Goal: Information Seeking & Learning: Learn about a topic

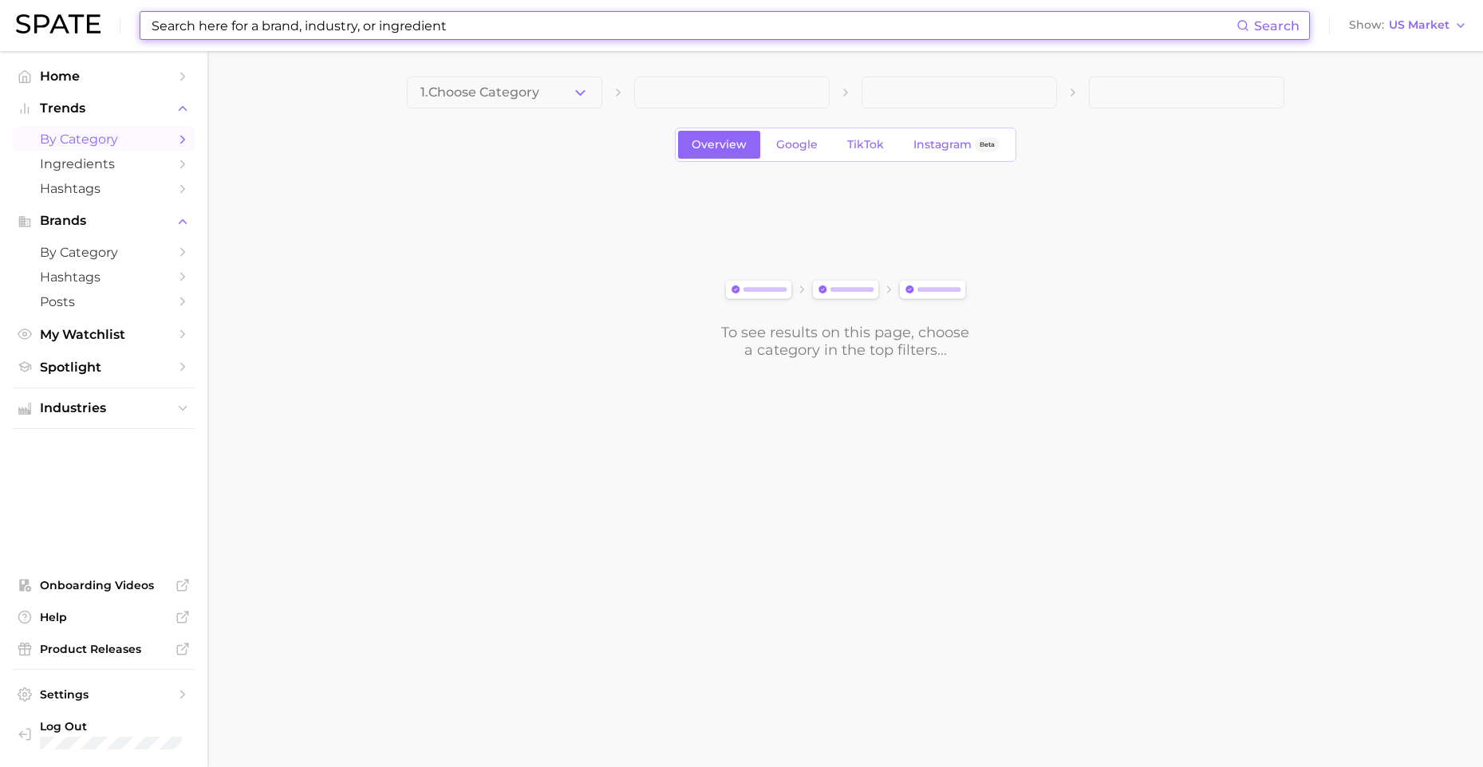
drag, startPoint x: 377, startPoint y: 28, endPoint x: 353, endPoint y: 8, distance: 31.8
click at [377, 27] on input at bounding box center [693, 25] width 1087 height 27
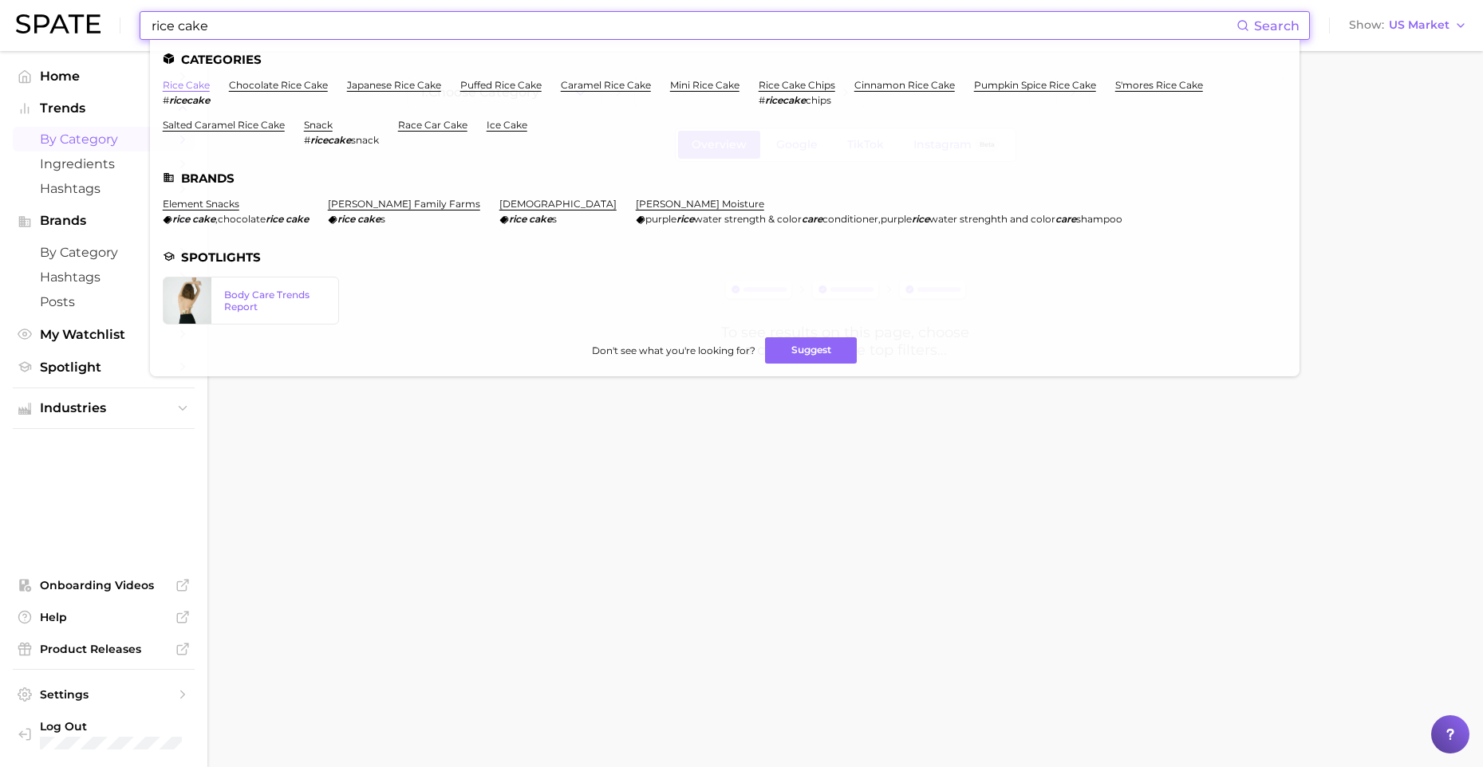
type input "rice cake"
click at [188, 85] on link "rice cake" at bounding box center [186, 85] width 47 height 12
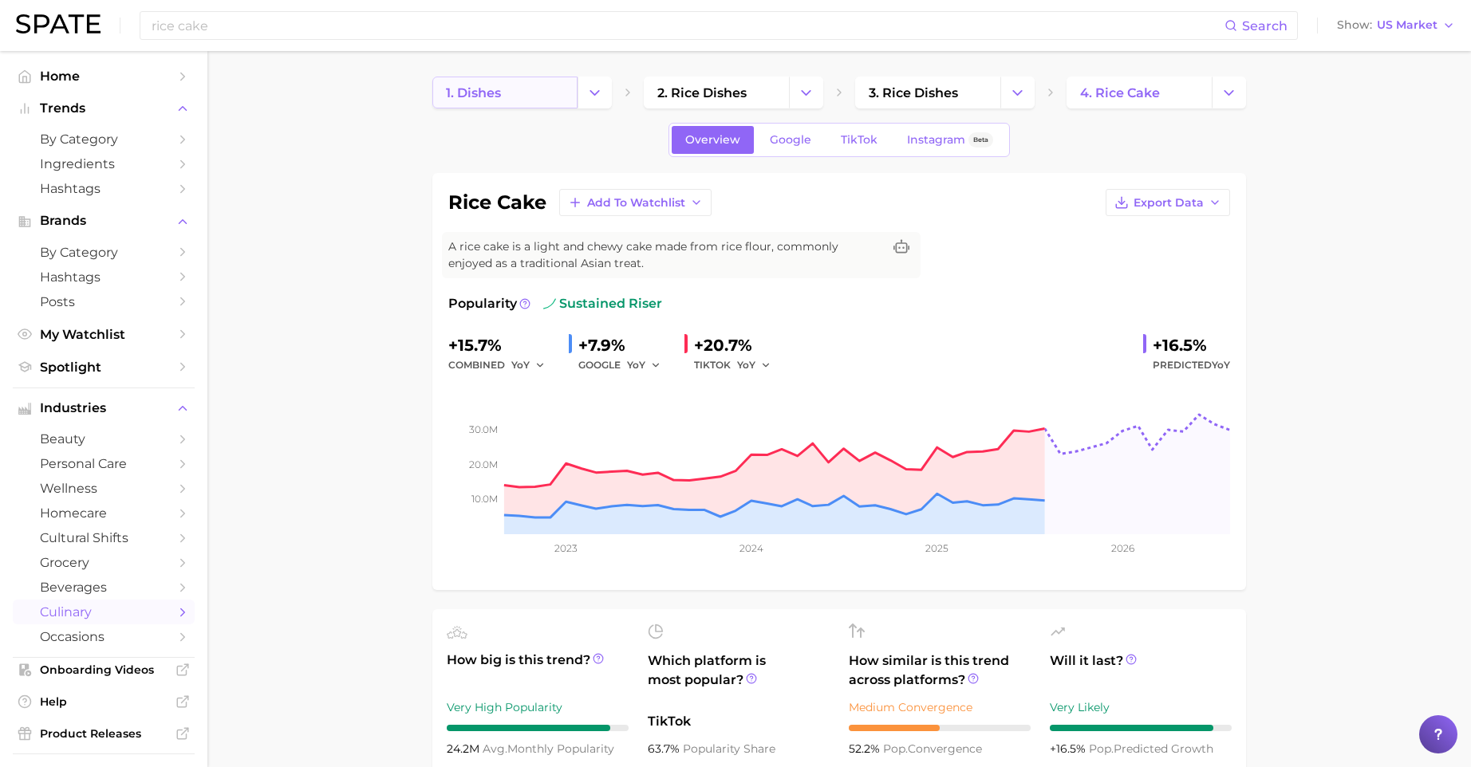
click at [561, 101] on link "1. dishes" at bounding box center [504, 93] width 145 height 32
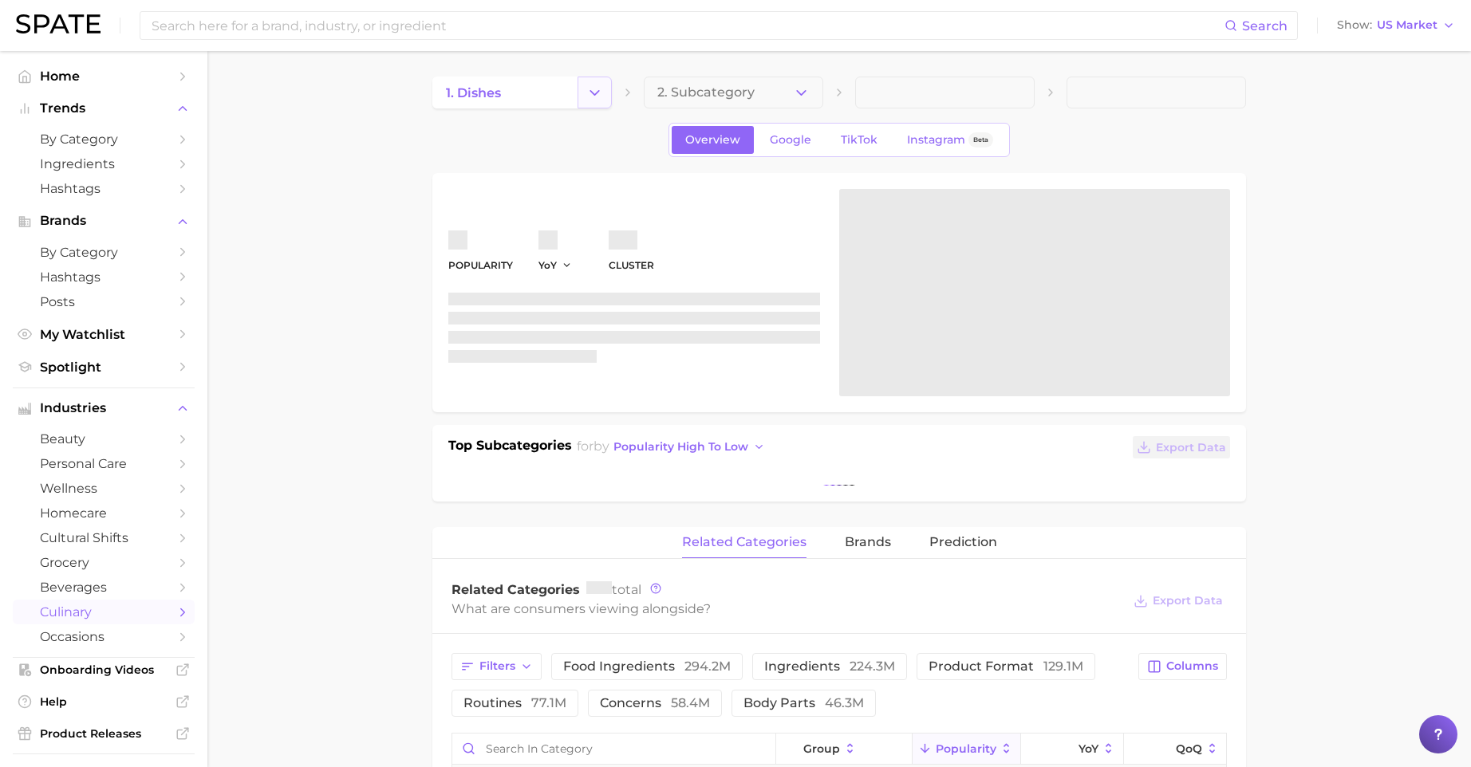
click at [594, 96] on icon "Change Category" at bounding box center [594, 93] width 17 height 17
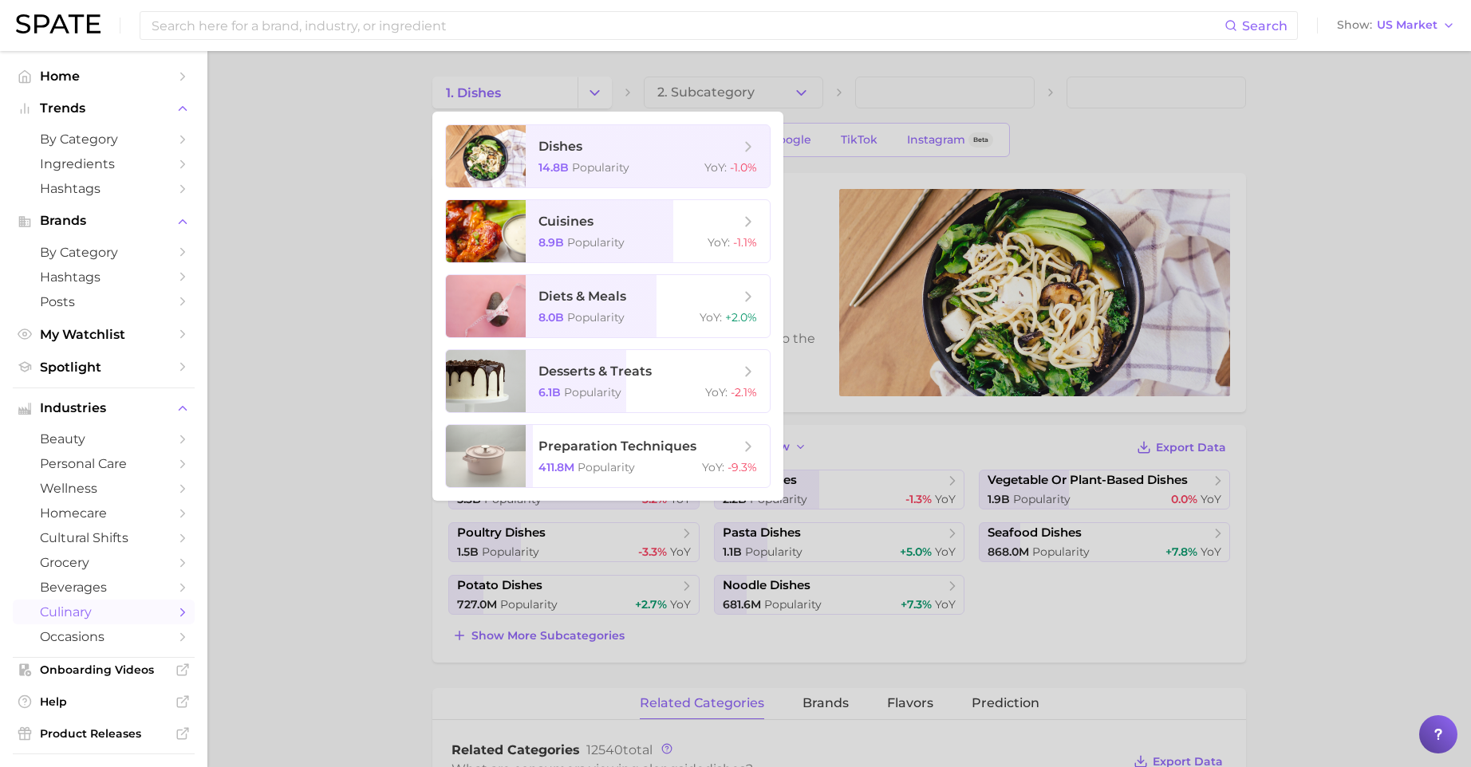
click at [318, 224] on div at bounding box center [735, 383] width 1471 height 767
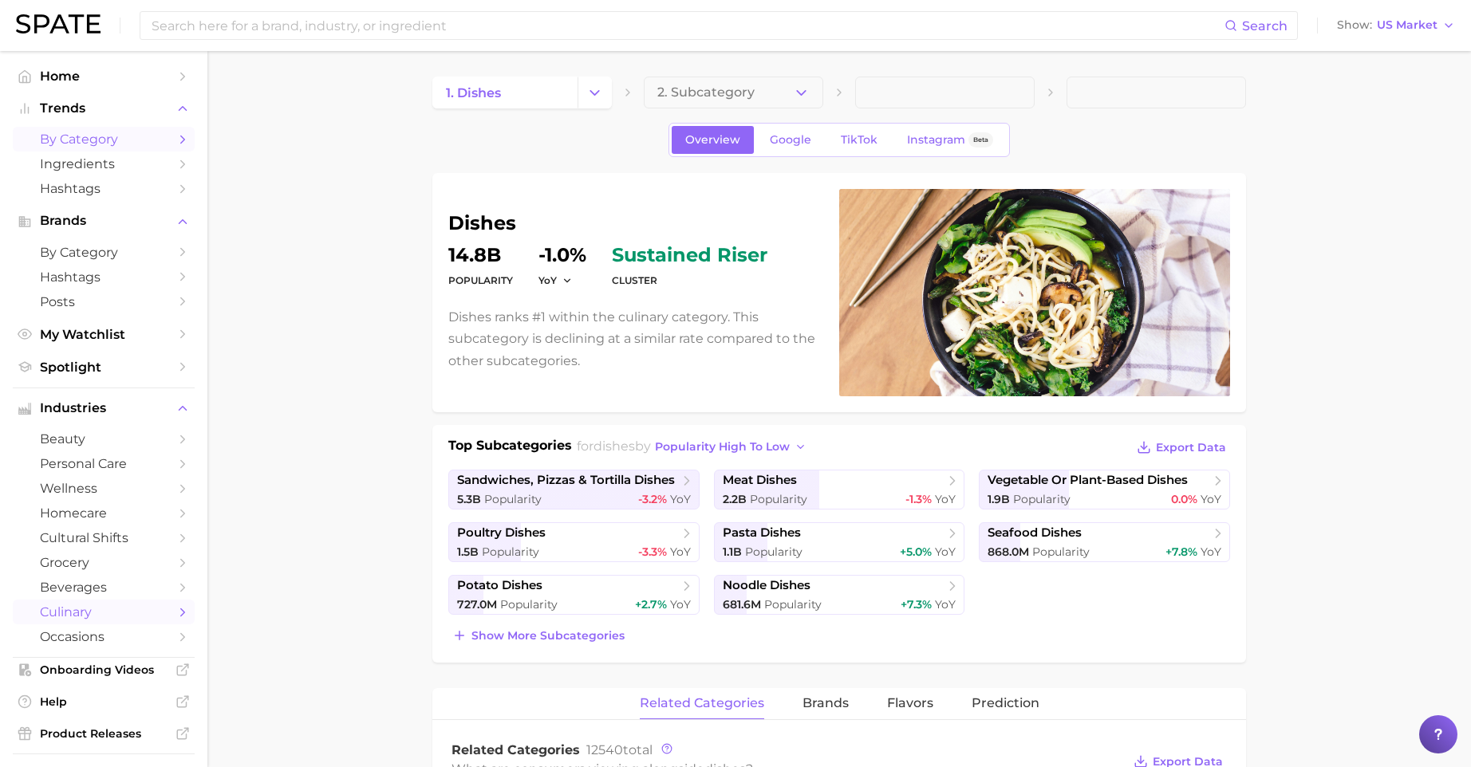
click at [75, 138] on span "by Category" at bounding box center [104, 139] width 128 height 15
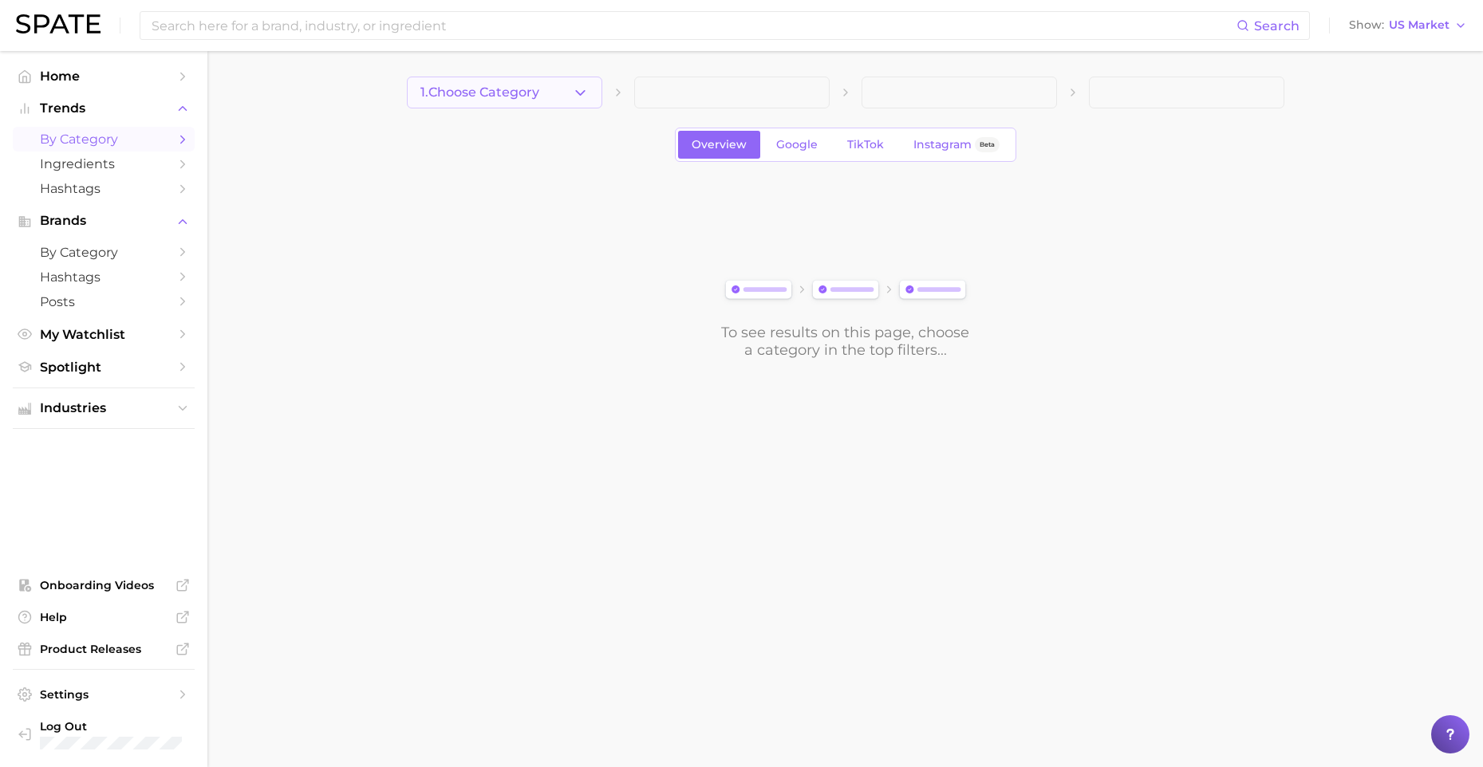
click at [585, 97] on icon "button" at bounding box center [580, 93] width 17 height 17
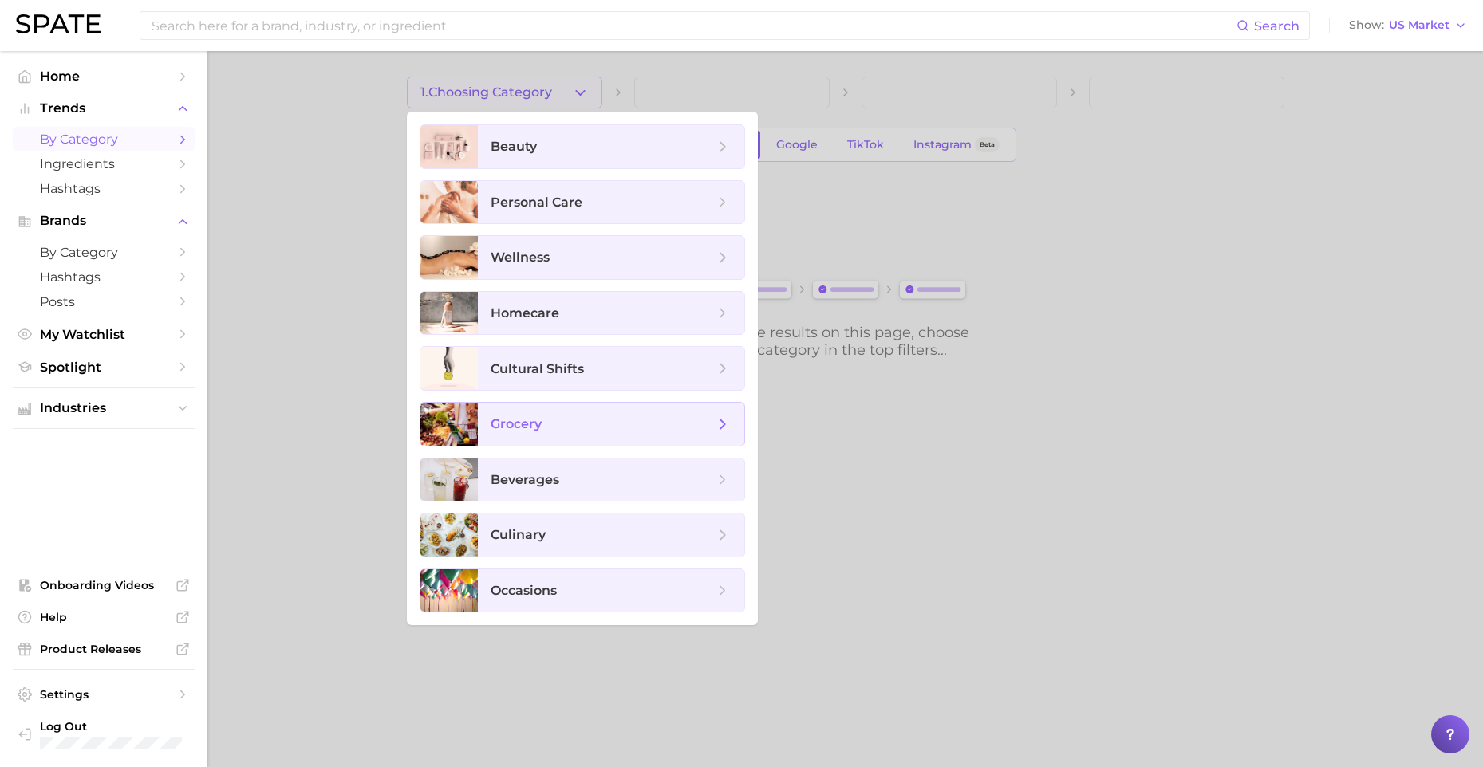
drag, startPoint x: 558, startPoint y: 446, endPoint x: 567, endPoint y: 427, distance: 21.1
click at [559, 445] on ul "beauty personal care wellness homecare cultural shifts grocery beverages culina…" at bounding box center [582, 369] width 351 height 514
click at [607, 475] on span "beverages" at bounding box center [602, 480] width 223 height 18
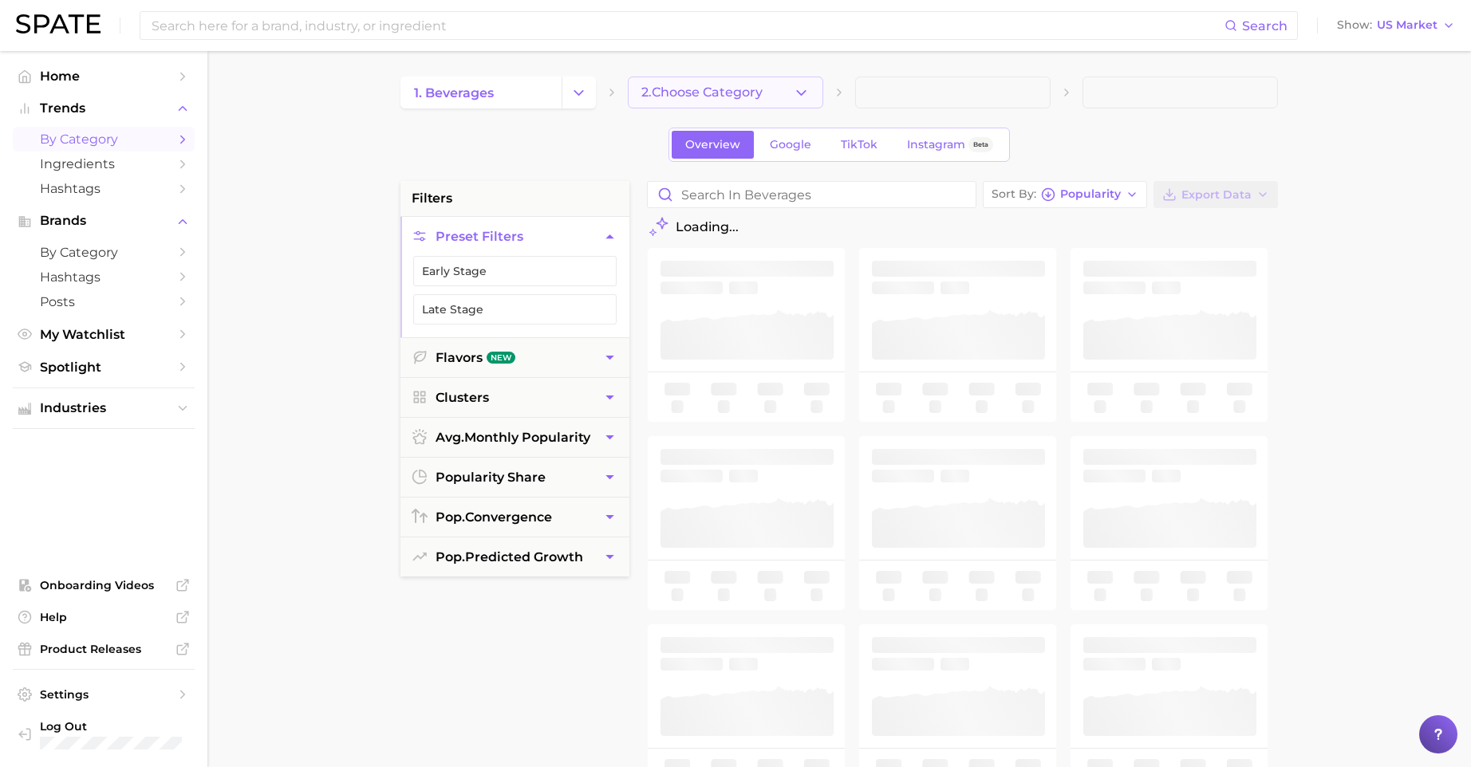
click at [700, 84] on button "2. Choose Category" at bounding box center [725, 93] width 195 height 32
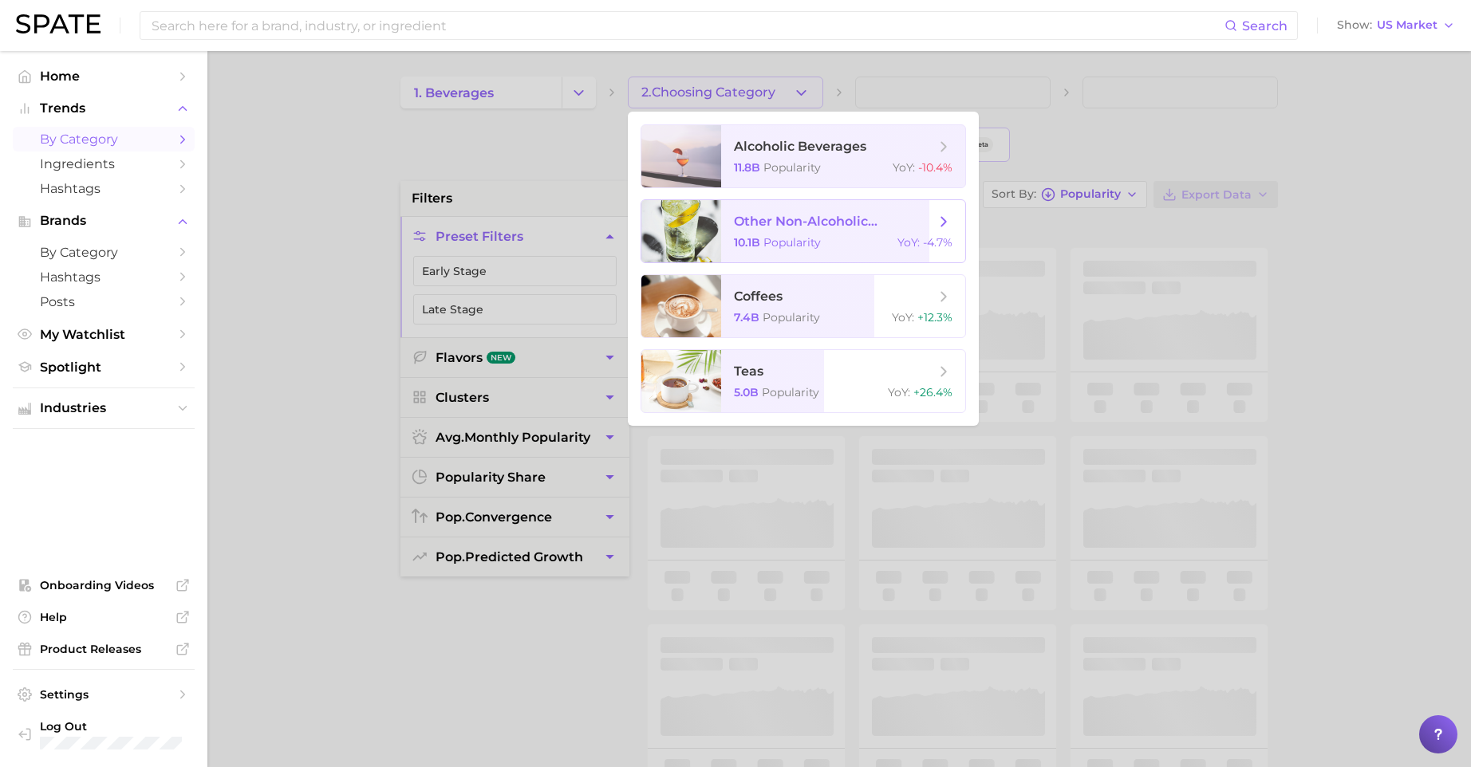
click at [736, 245] on span "10.1b" at bounding box center [747, 242] width 26 height 14
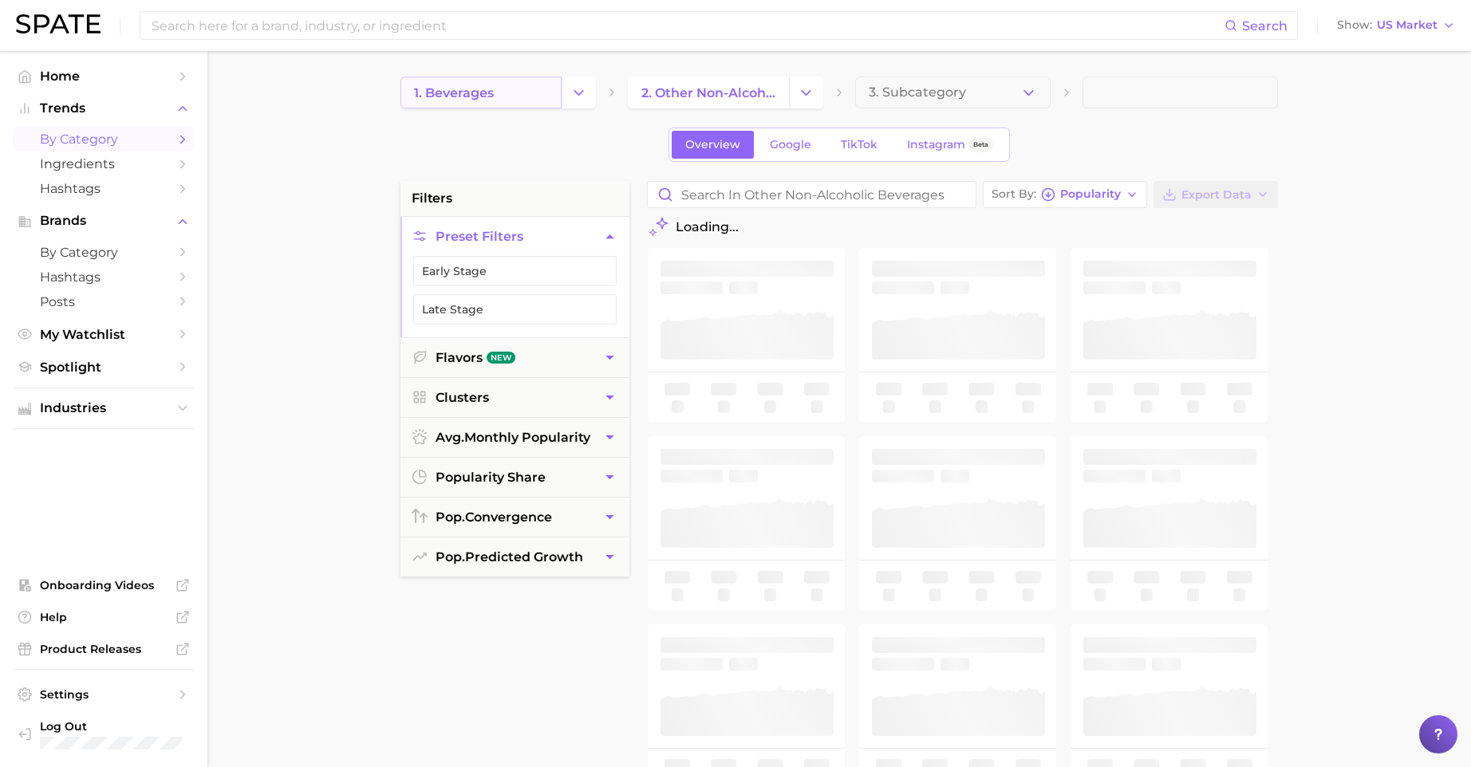
click at [531, 87] on link "1. beverages" at bounding box center [480, 93] width 161 height 32
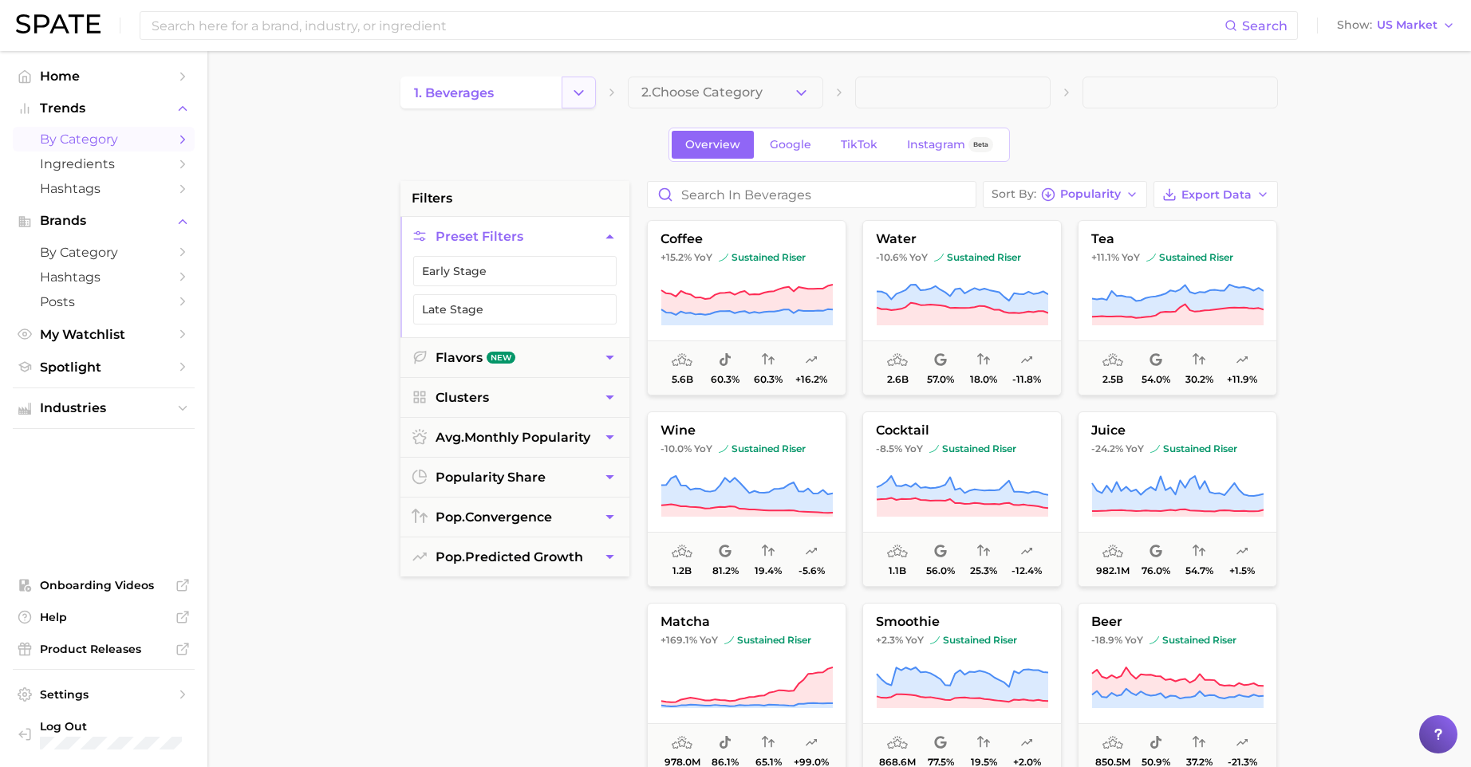
click at [590, 90] on button "Change Category" at bounding box center [579, 93] width 34 height 32
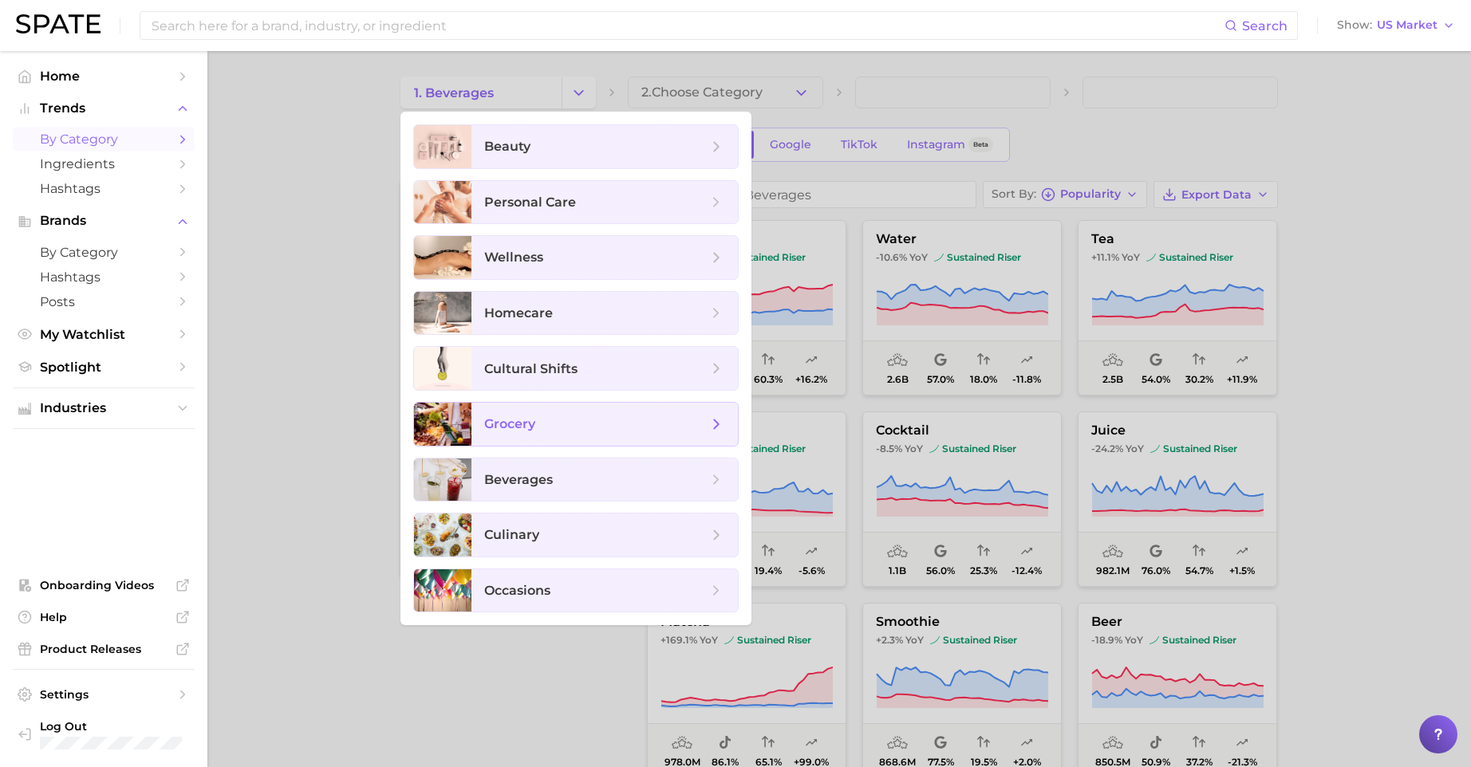
click at [576, 436] on span "grocery" at bounding box center [604, 424] width 266 height 43
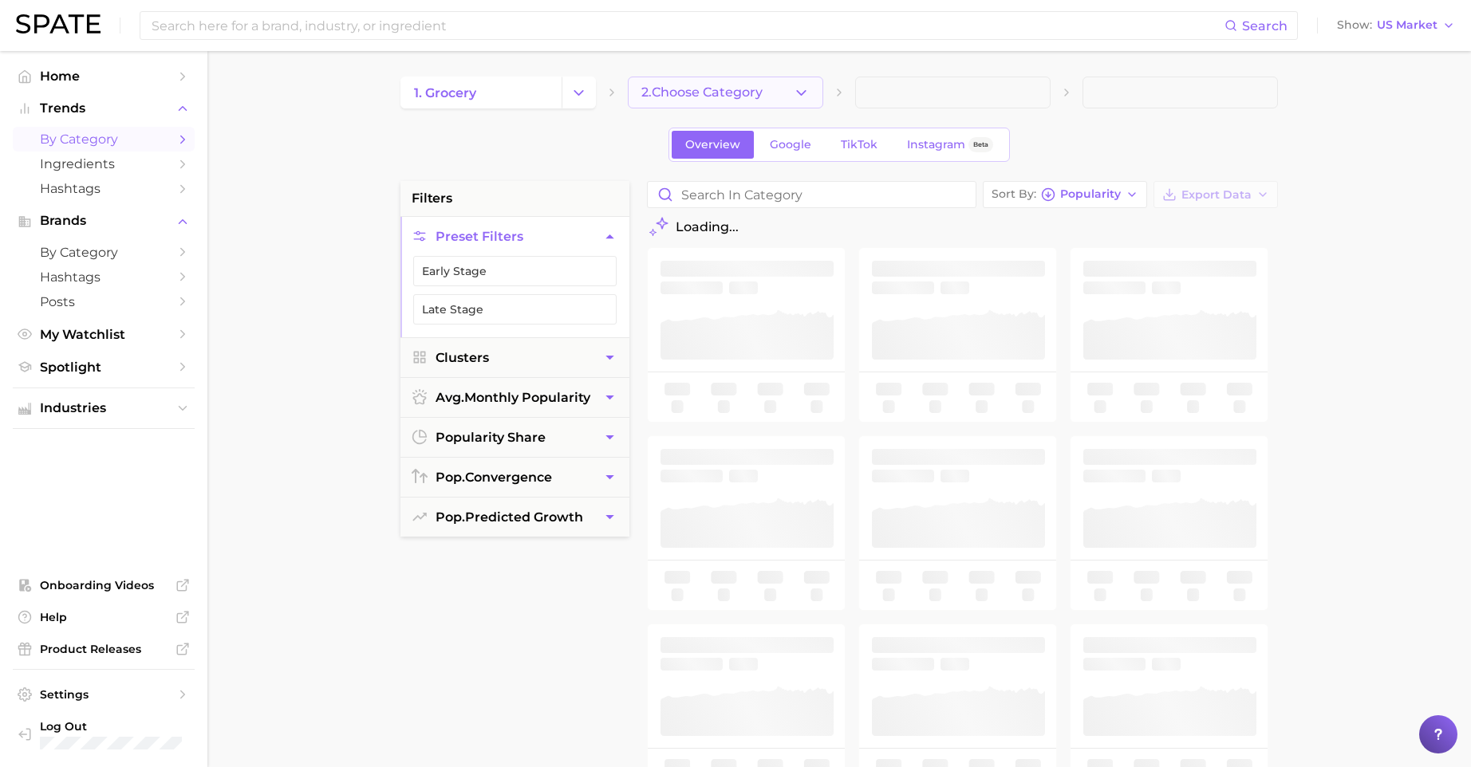
click at [800, 93] on icon "button" at bounding box center [801, 93] width 17 height 17
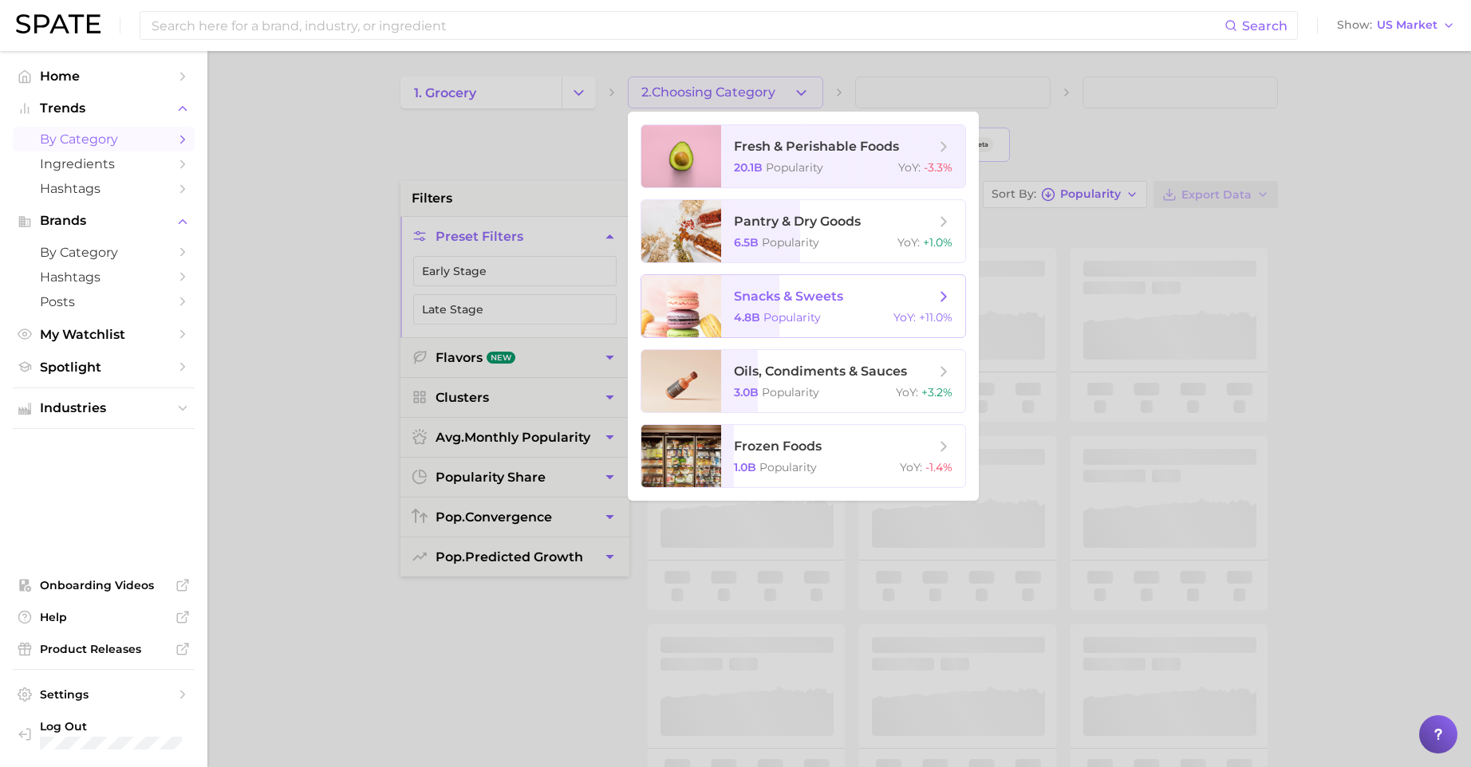
click at [801, 318] on span "Popularity" at bounding box center [791, 317] width 57 height 14
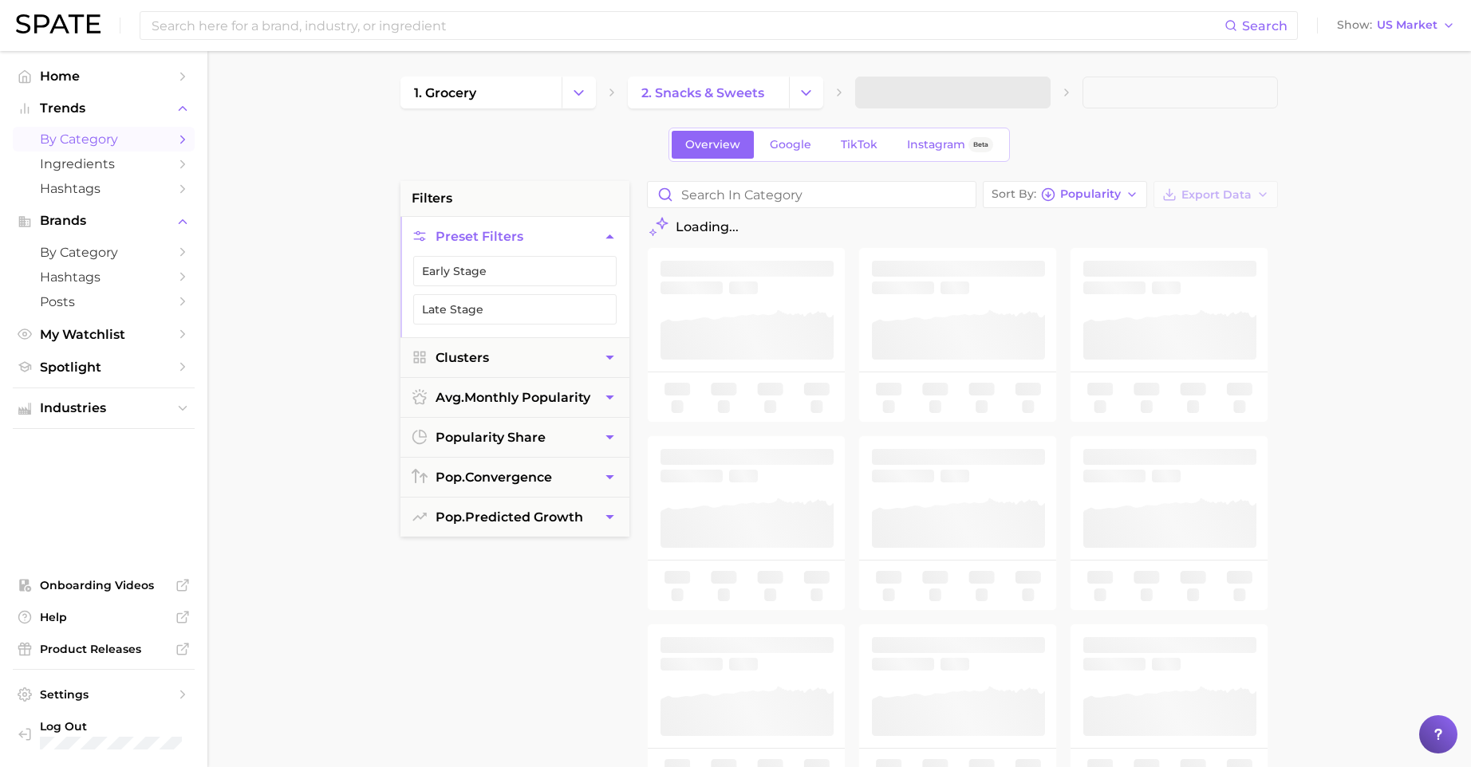
click at [947, 97] on span at bounding box center [952, 93] width 195 height 32
click at [955, 81] on span at bounding box center [952, 93] width 195 height 32
click at [1032, 92] on icon "button" at bounding box center [1028, 93] width 17 height 17
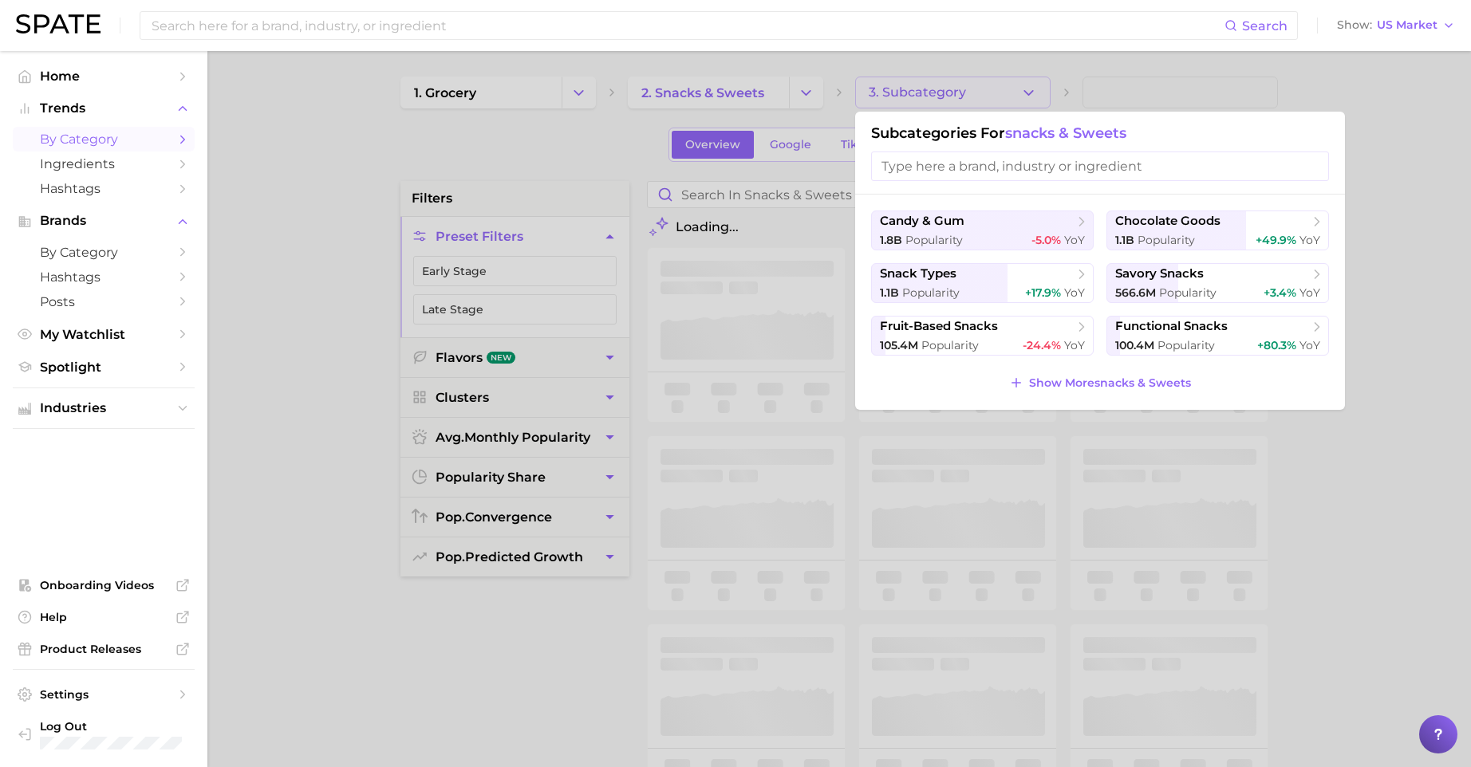
click at [779, 180] on div at bounding box center [735, 383] width 1471 height 767
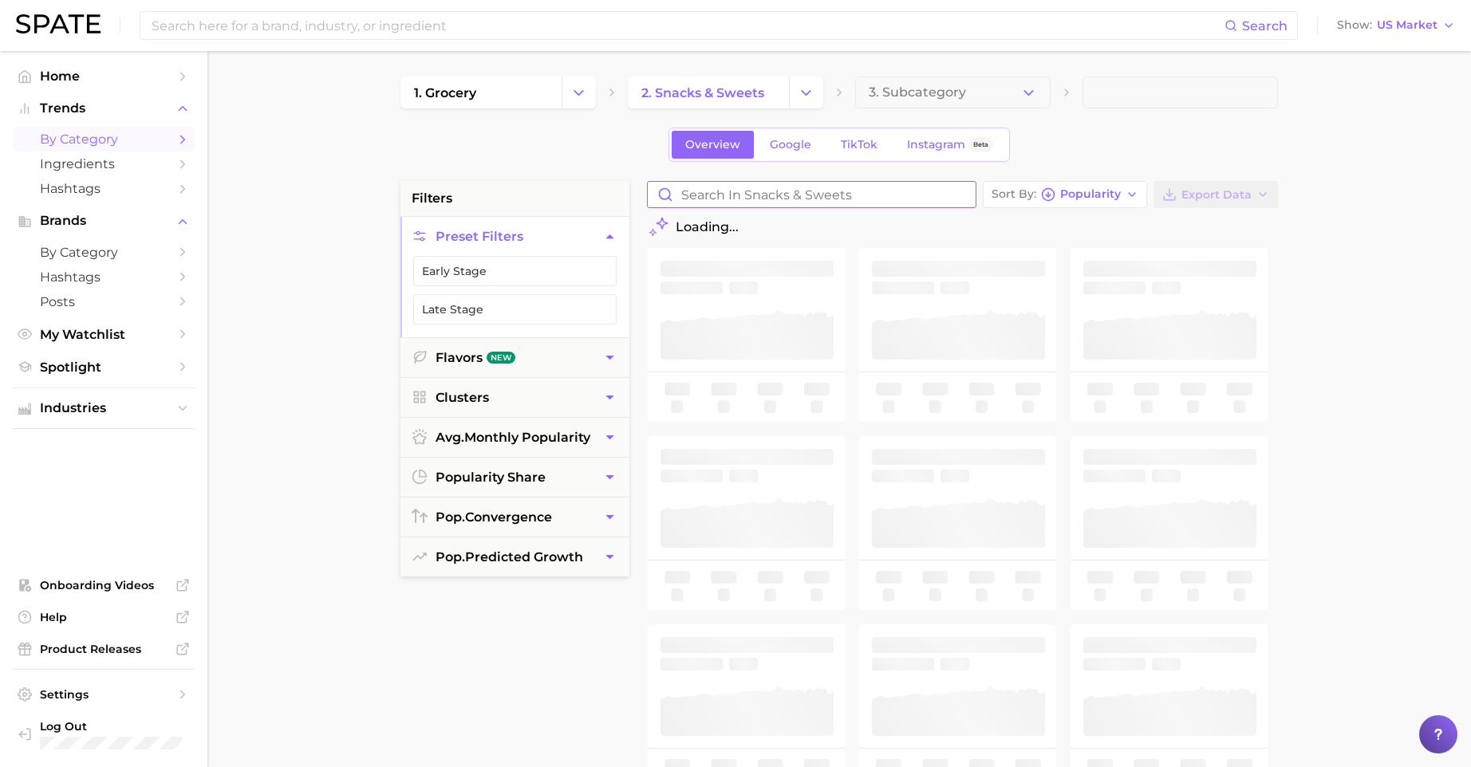
click at [791, 191] on input "Search in snacks & sweets" at bounding box center [812, 195] width 328 height 26
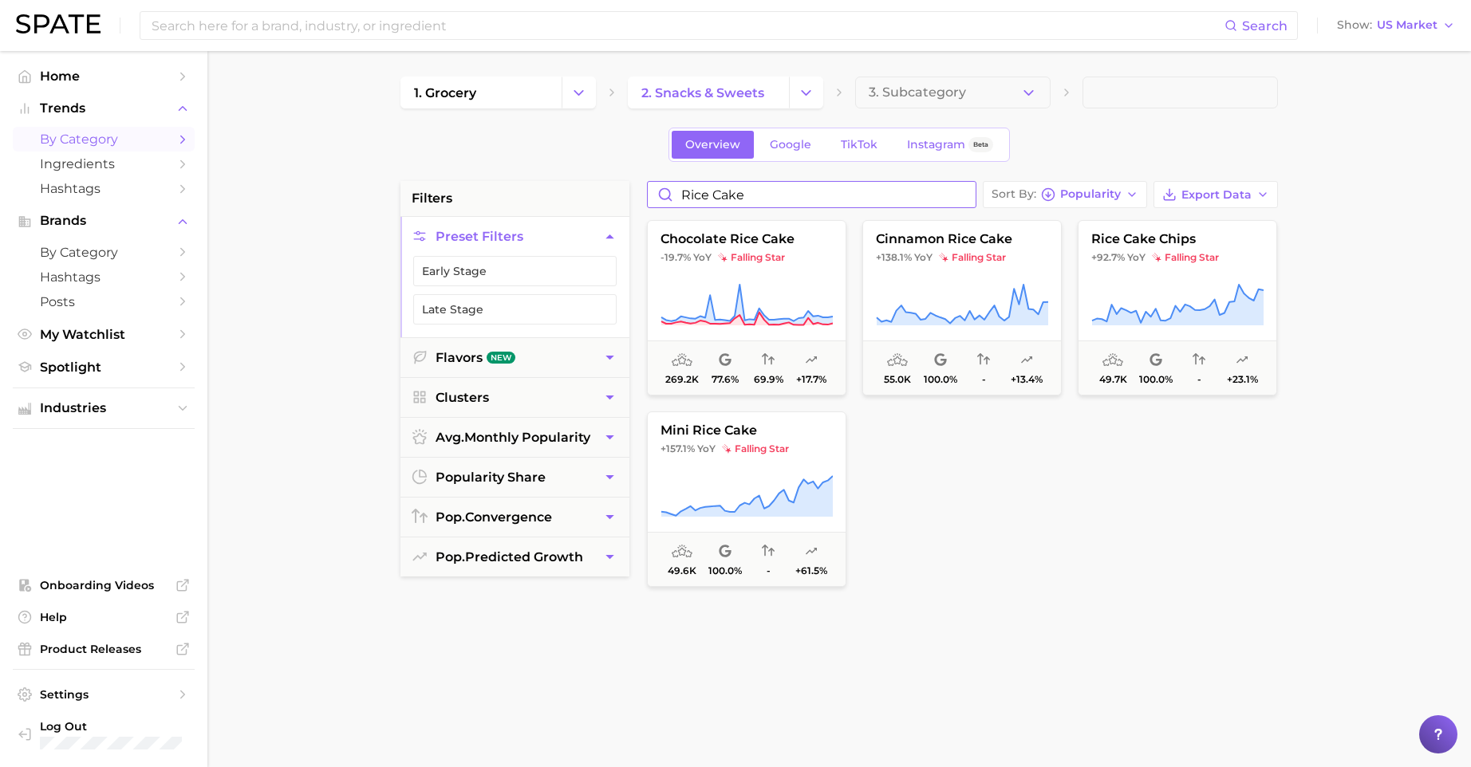
drag, startPoint x: 712, startPoint y: 193, endPoint x: 768, endPoint y: 187, distance: 56.9
click at [768, 187] on input "rice cake" at bounding box center [812, 195] width 328 height 26
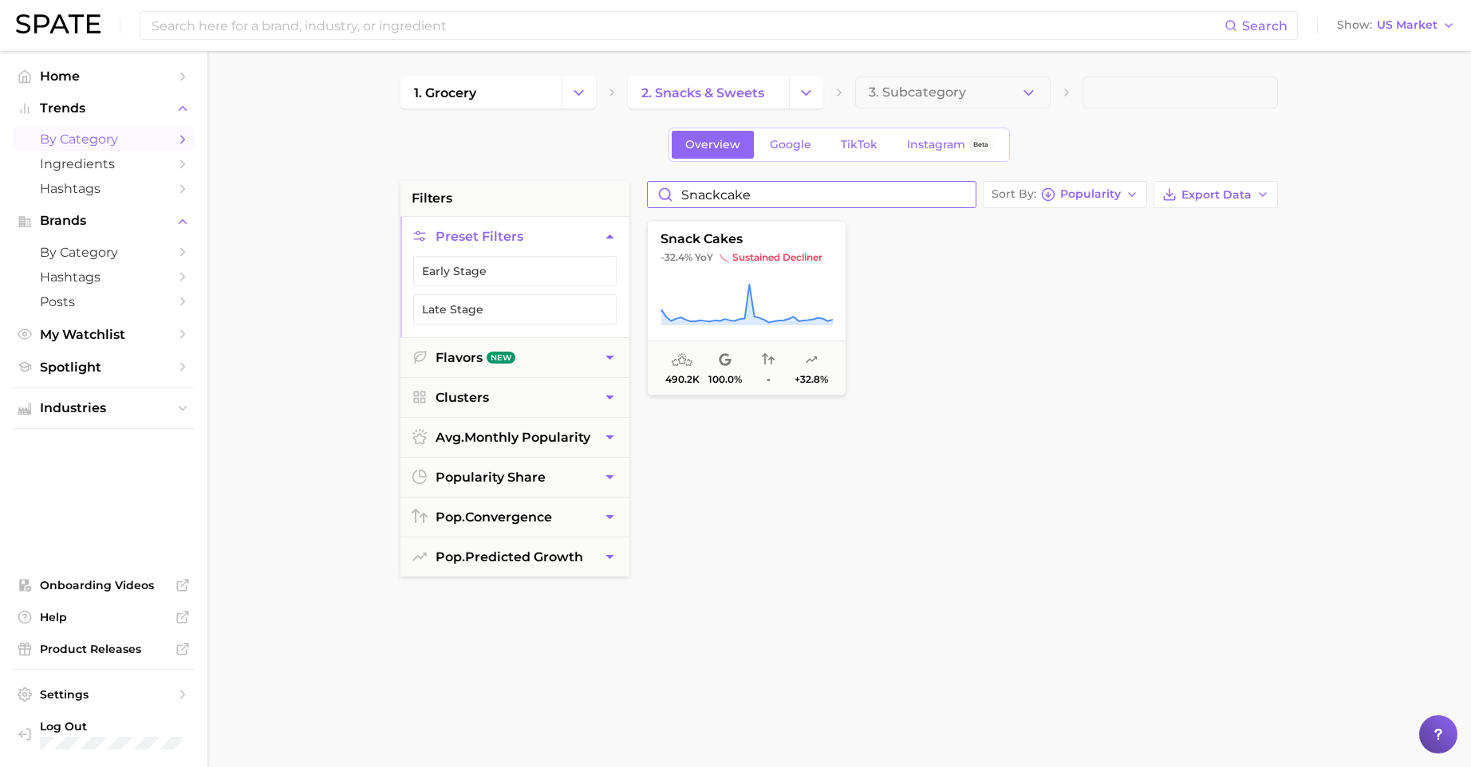
drag, startPoint x: 752, startPoint y: 187, endPoint x: 552, endPoint y: 167, distance: 201.3
click at [552, 167] on div "1. grocery 2. snacks & sweets 3. Subcategory Overview Google TikTok Instagram B…" at bounding box center [839, 629] width 878 height 1105
type input "rice snack"
click at [687, 241] on span "rice snack" at bounding box center [747, 239] width 198 height 14
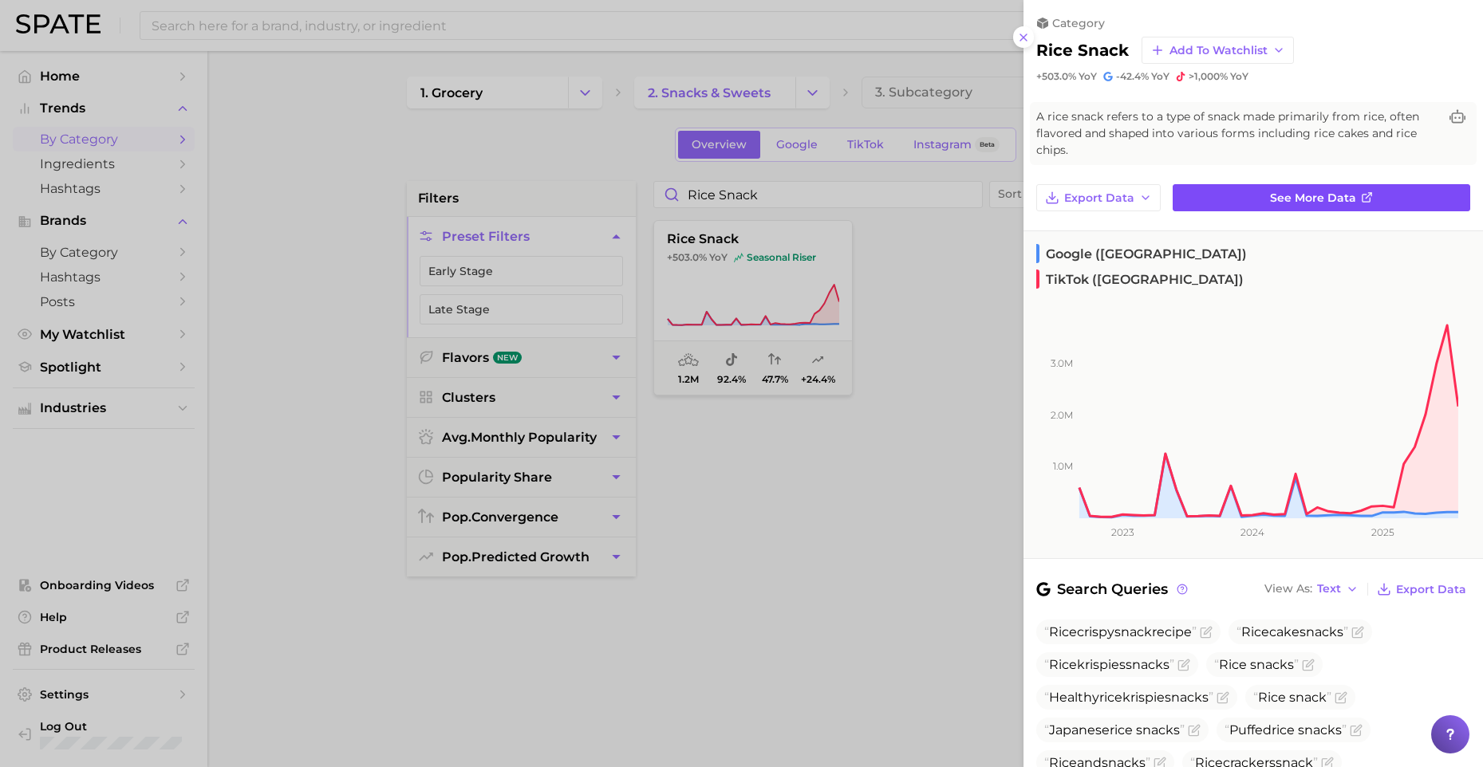
click at [1243, 185] on link "See more data" at bounding box center [1322, 197] width 298 height 27
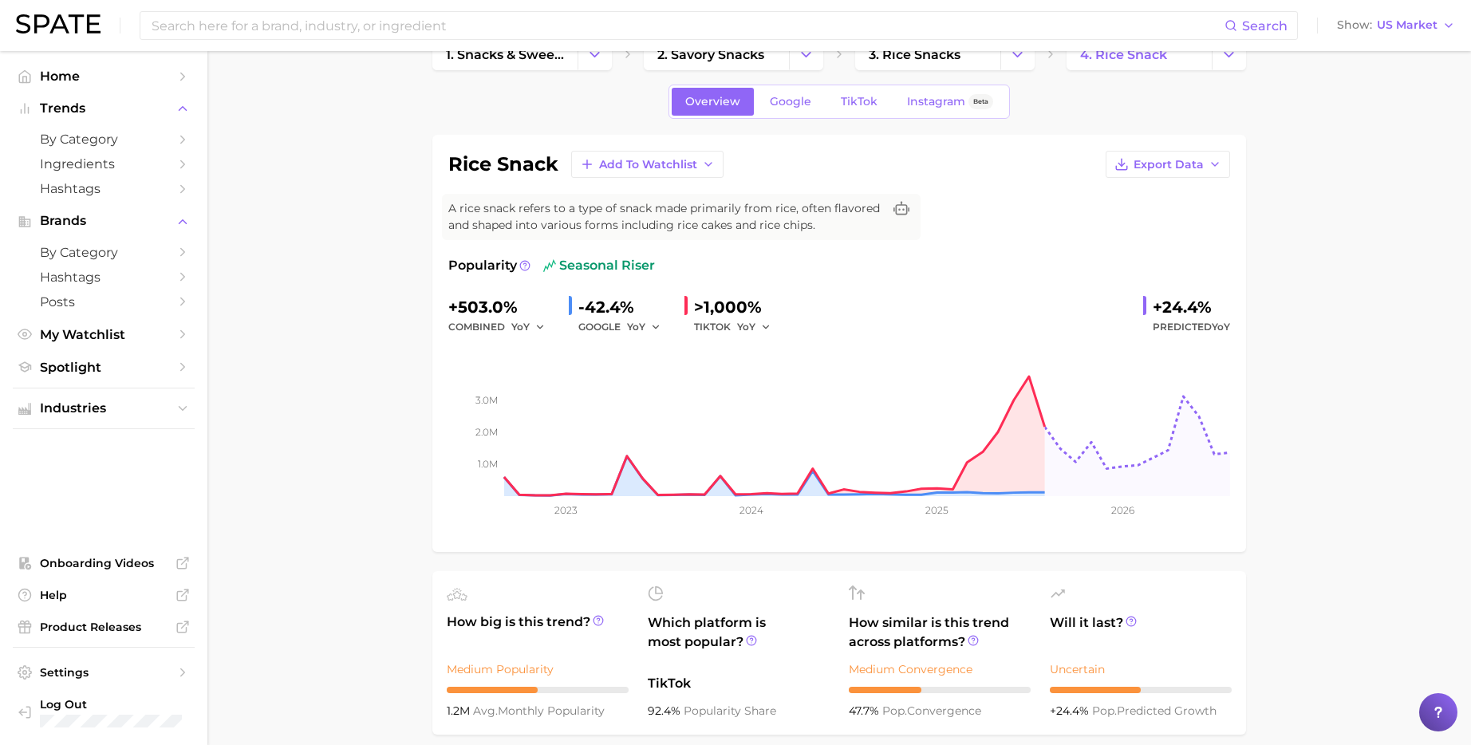
scroll to position [286, 0]
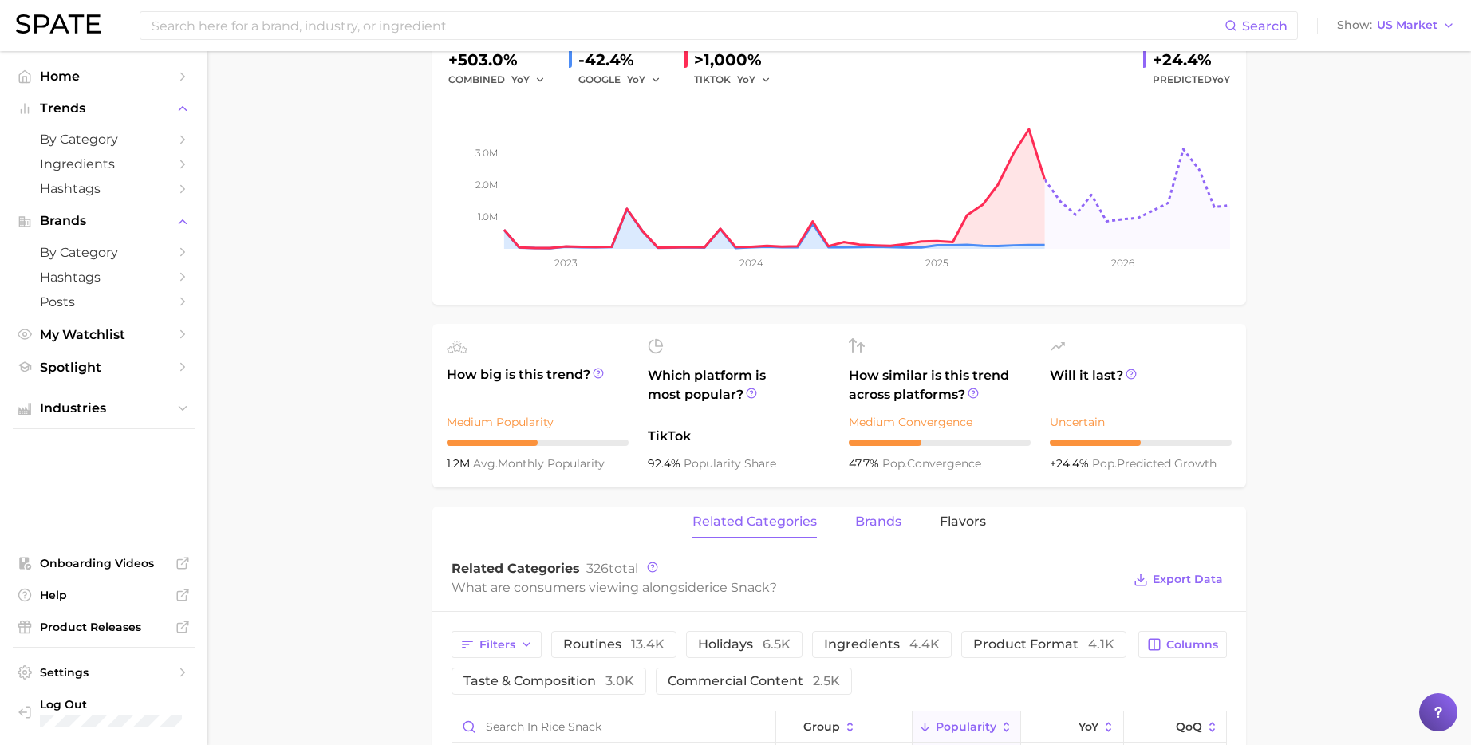
click at [876, 523] on span "brands" at bounding box center [878, 522] width 46 height 14
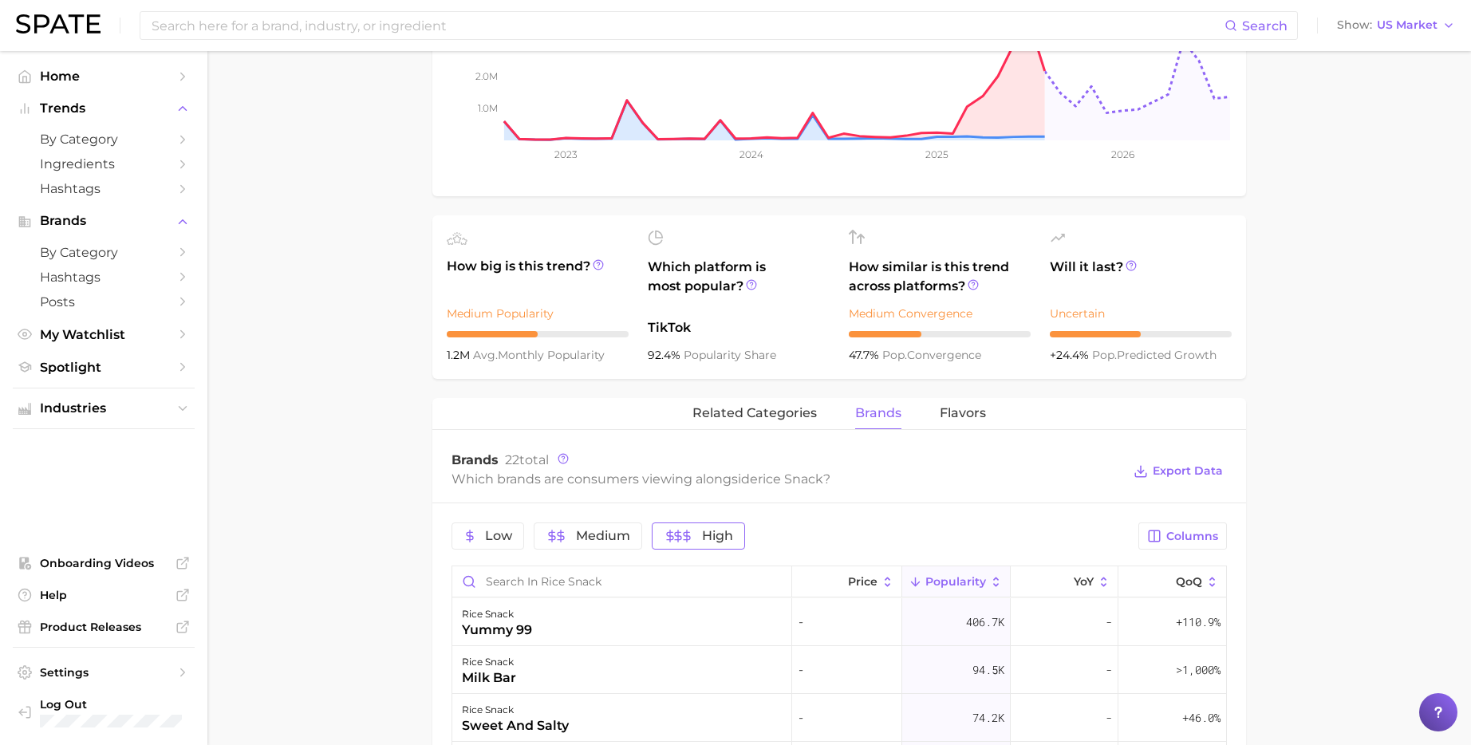
scroll to position [514, 0]
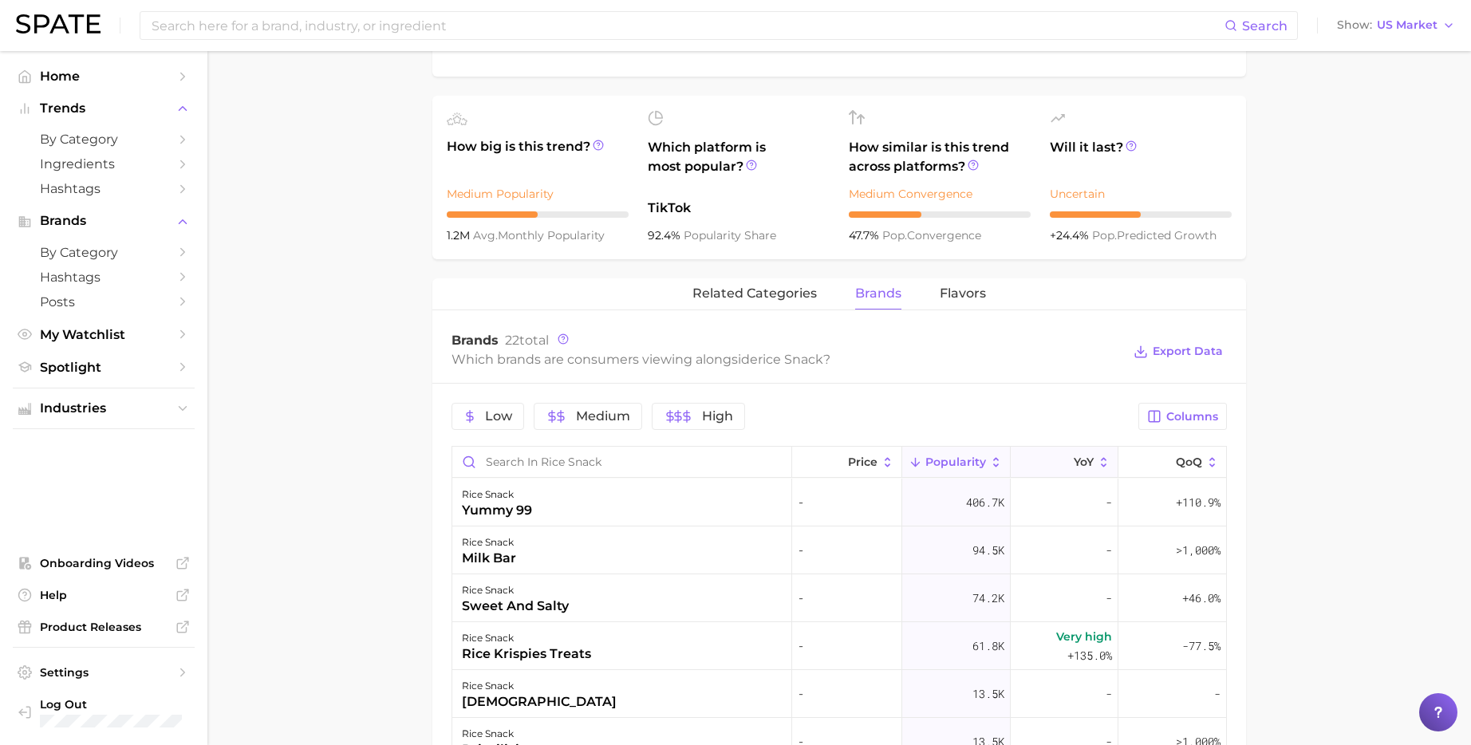
click at [1056, 461] on icon at bounding box center [1063, 463] width 14 height 14
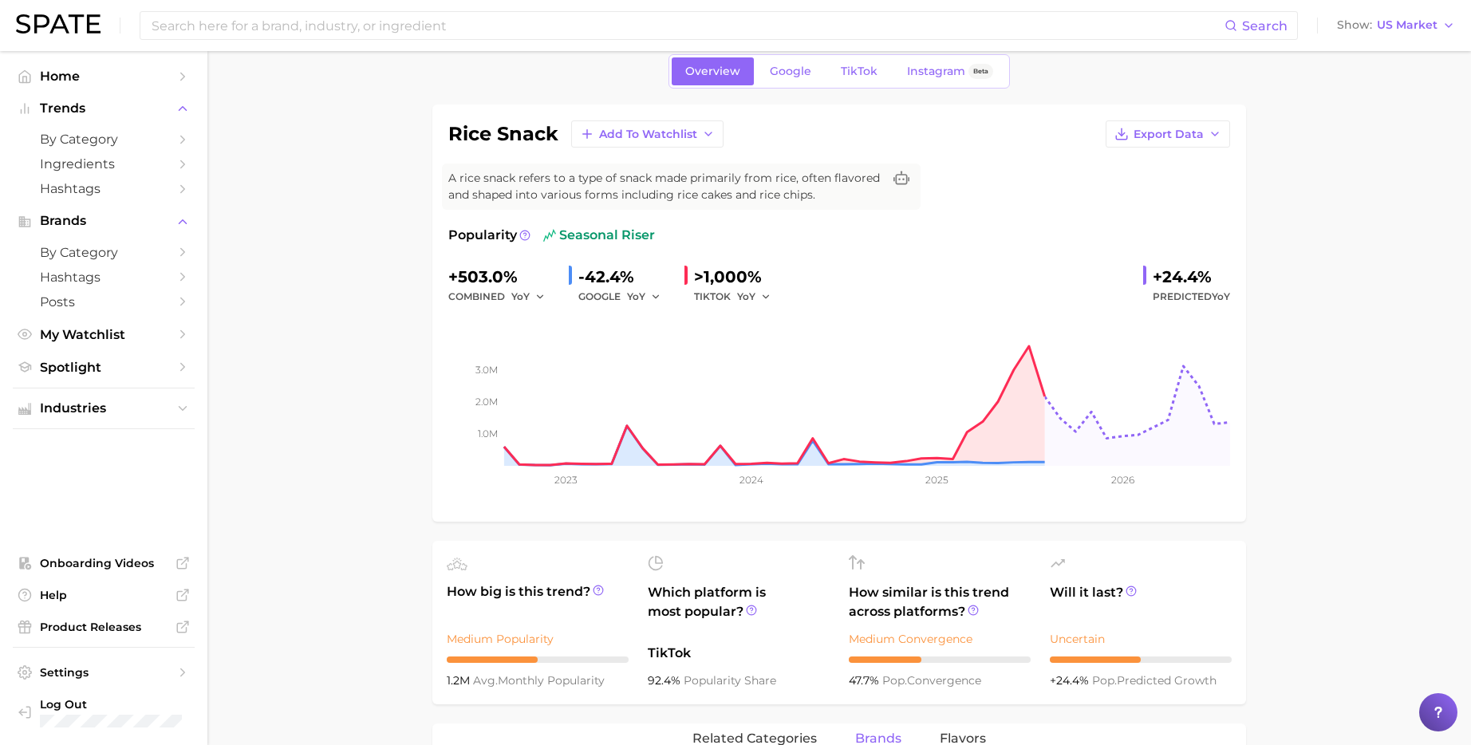
scroll to position [0, 0]
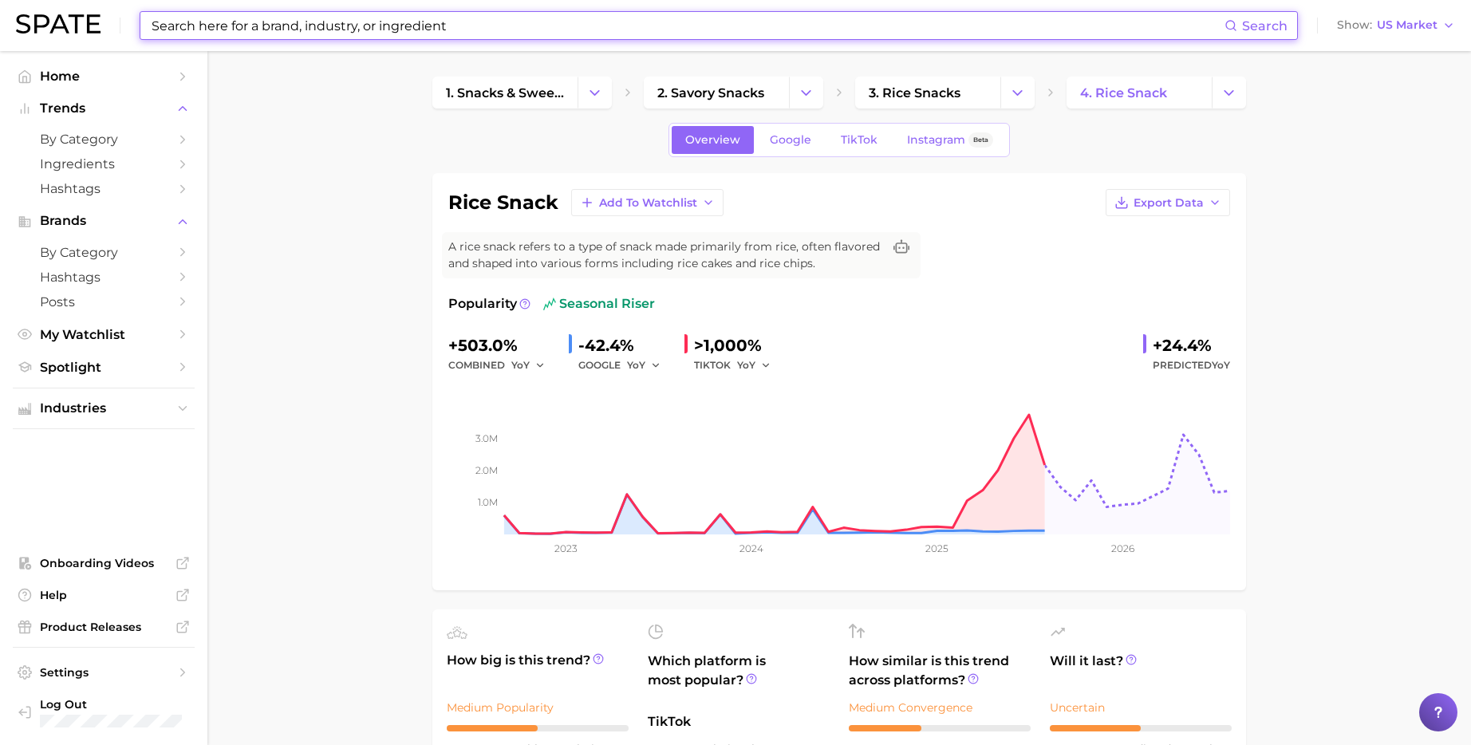
click at [590, 26] on input at bounding box center [687, 25] width 1075 height 27
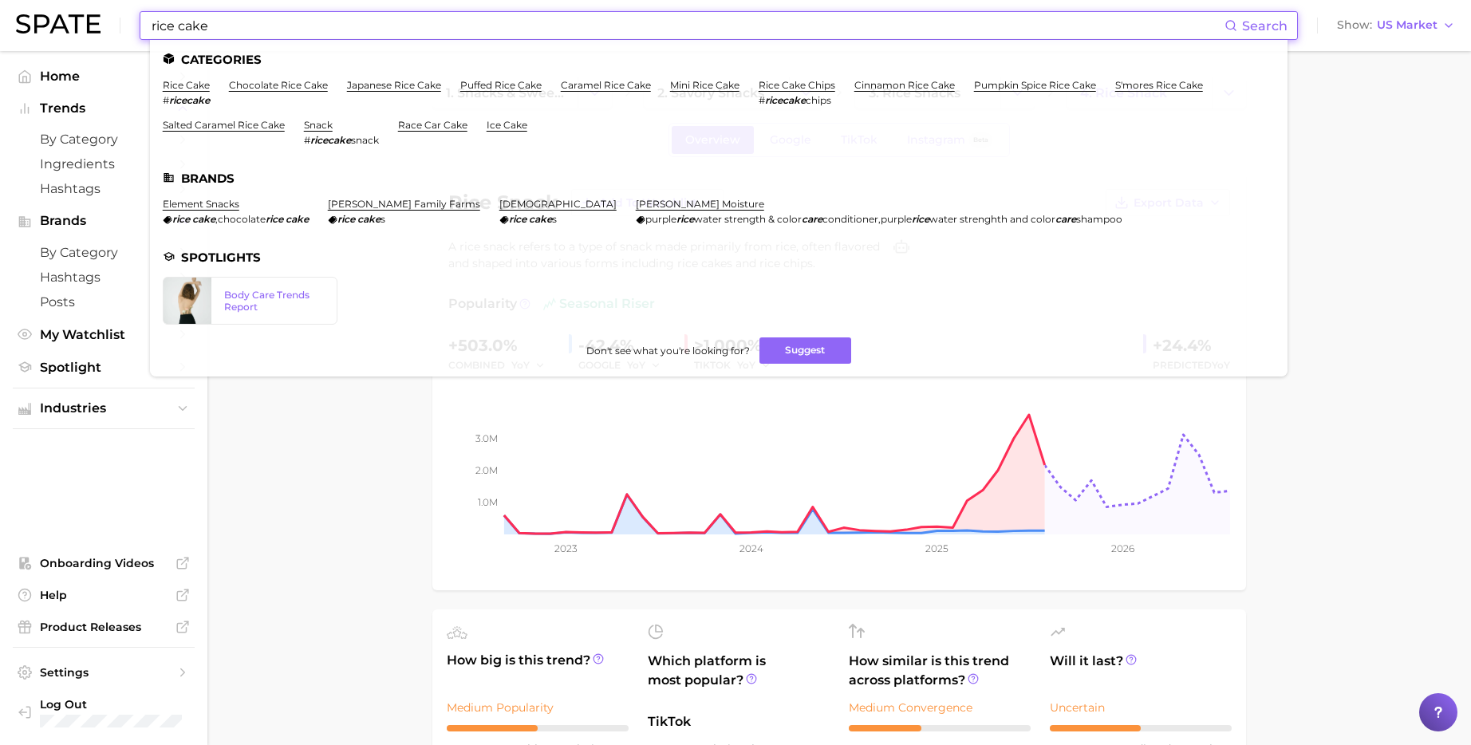
type input "rice cake"
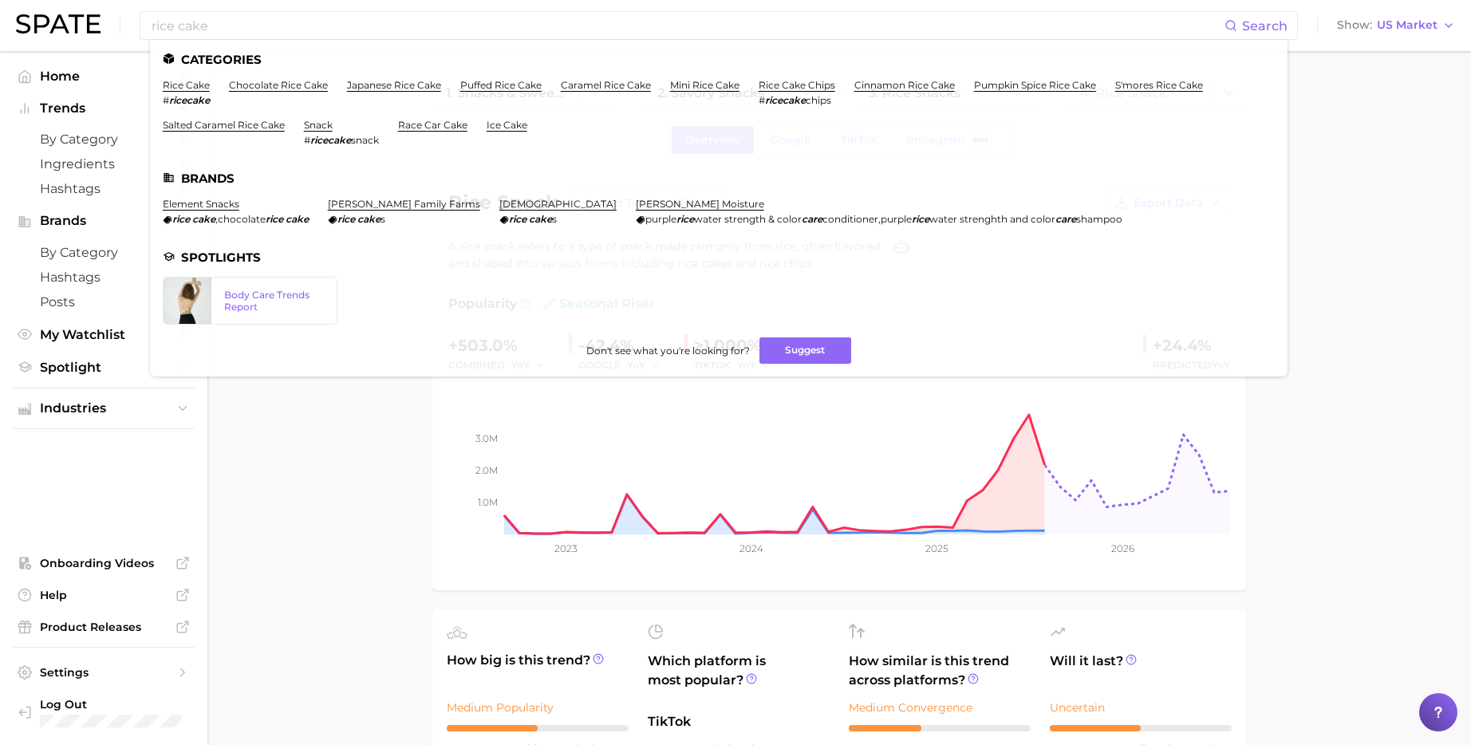
click at [251, 10] on div "rice cake Search Categories rice cake # ricecake chocolate rice cake japanese r…" at bounding box center [735, 25] width 1439 height 51
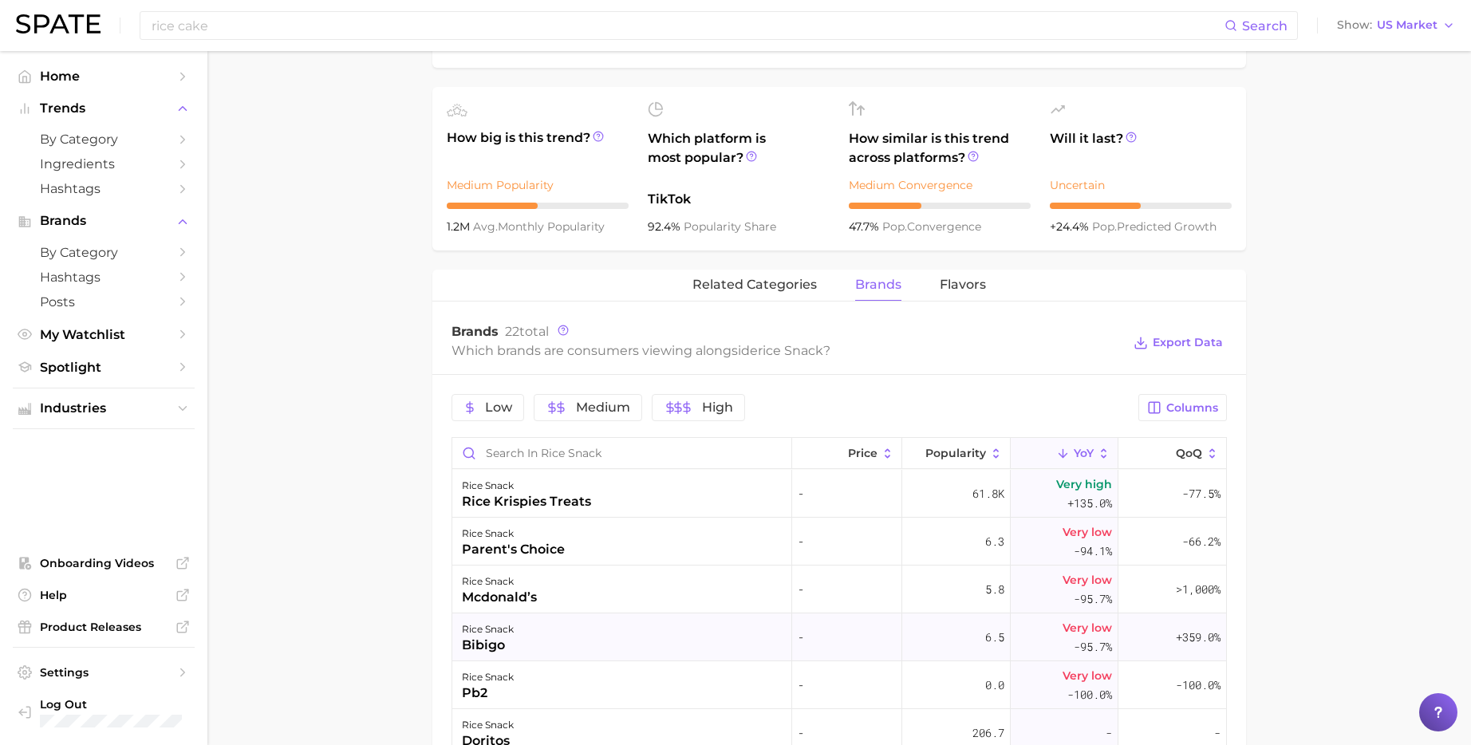
scroll to position [398, 0]
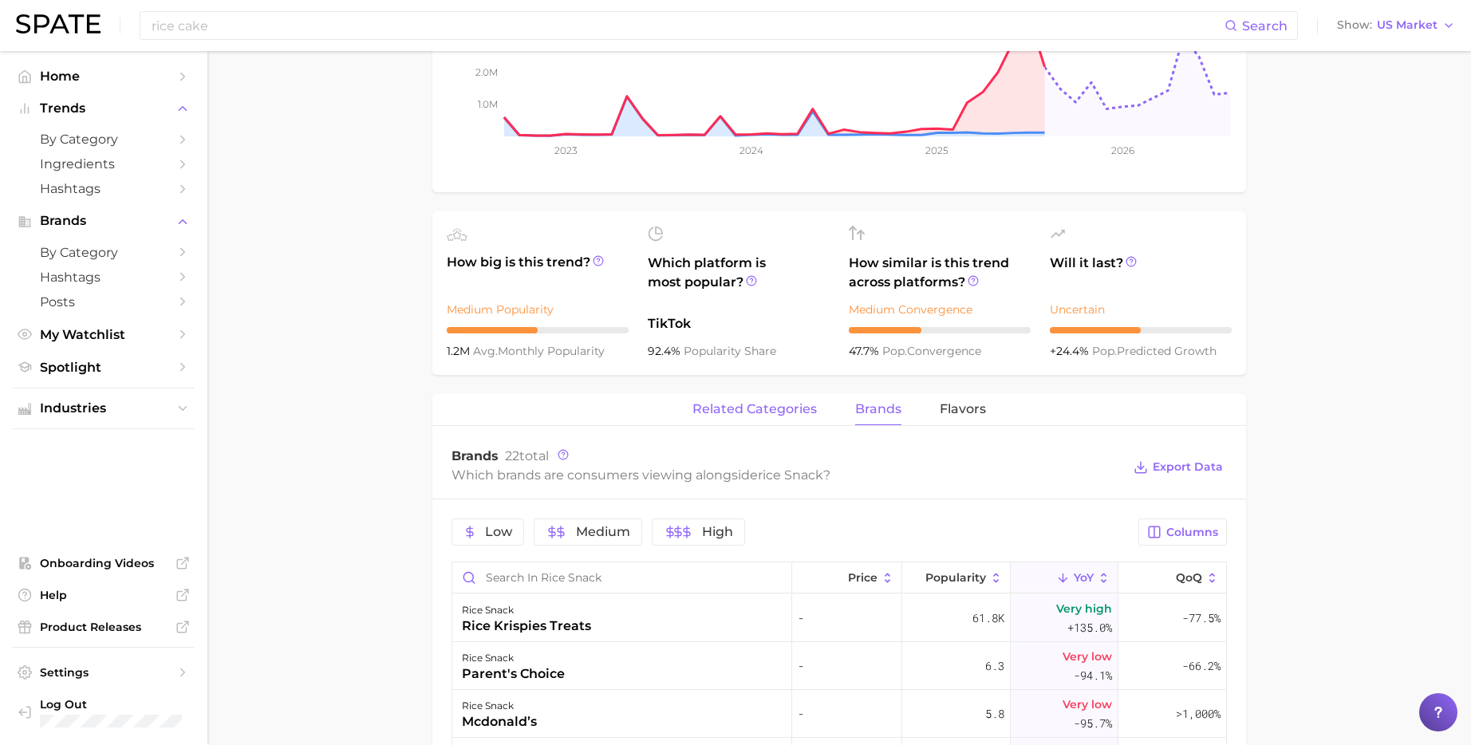
click at [746, 396] on button "related categories" at bounding box center [754, 409] width 124 height 31
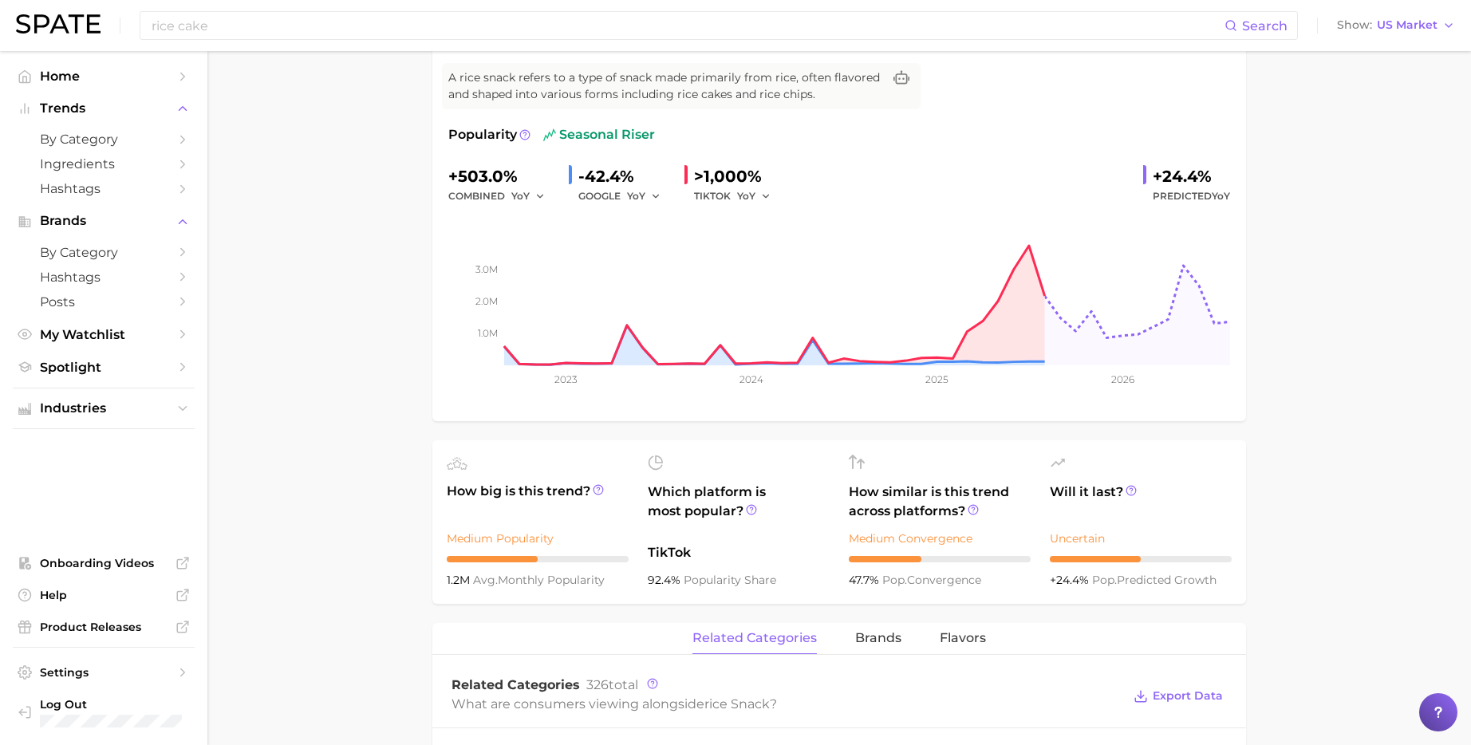
scroll to position [0, 0]
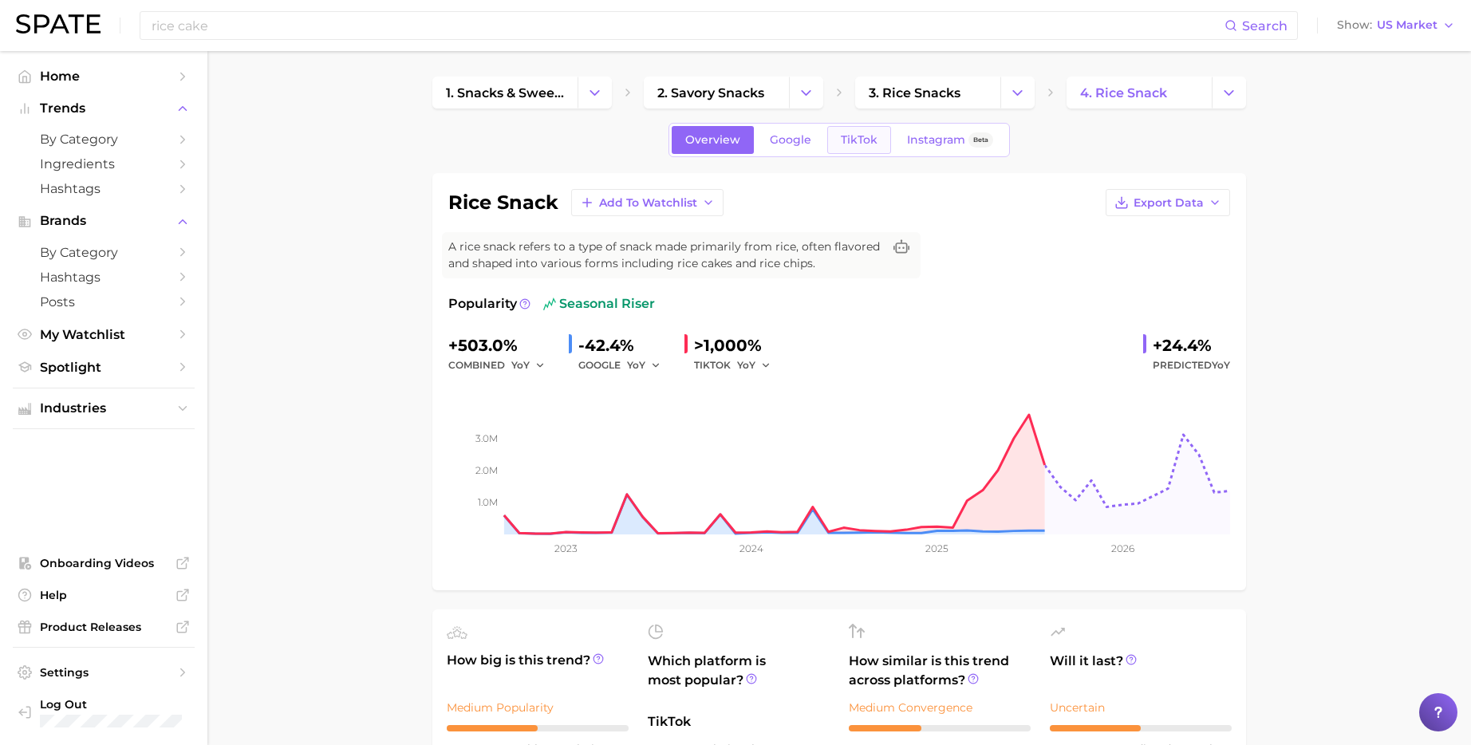
click at [850, 141] on span "TikTok" at bounding box center [859, 140] width 37 height 14
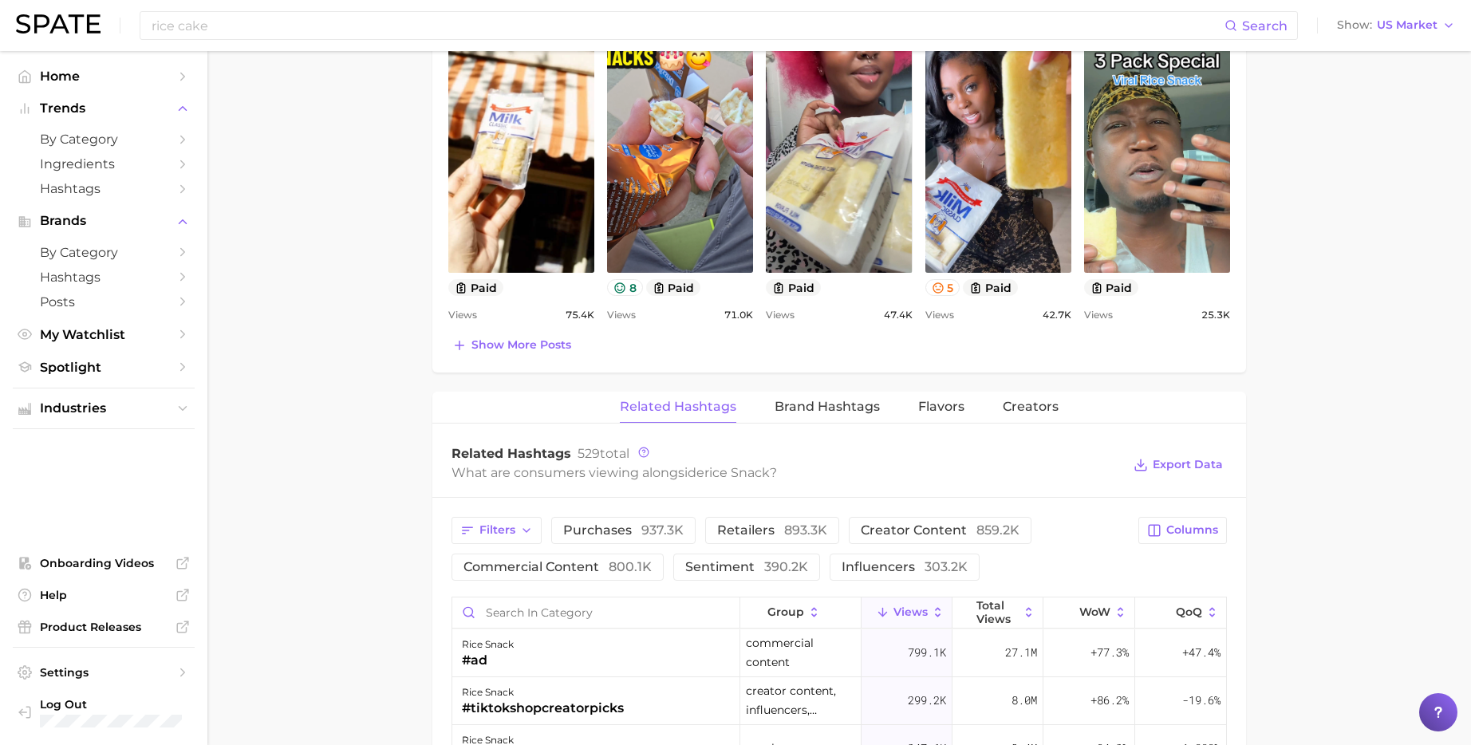
scroll to position [994, 0]
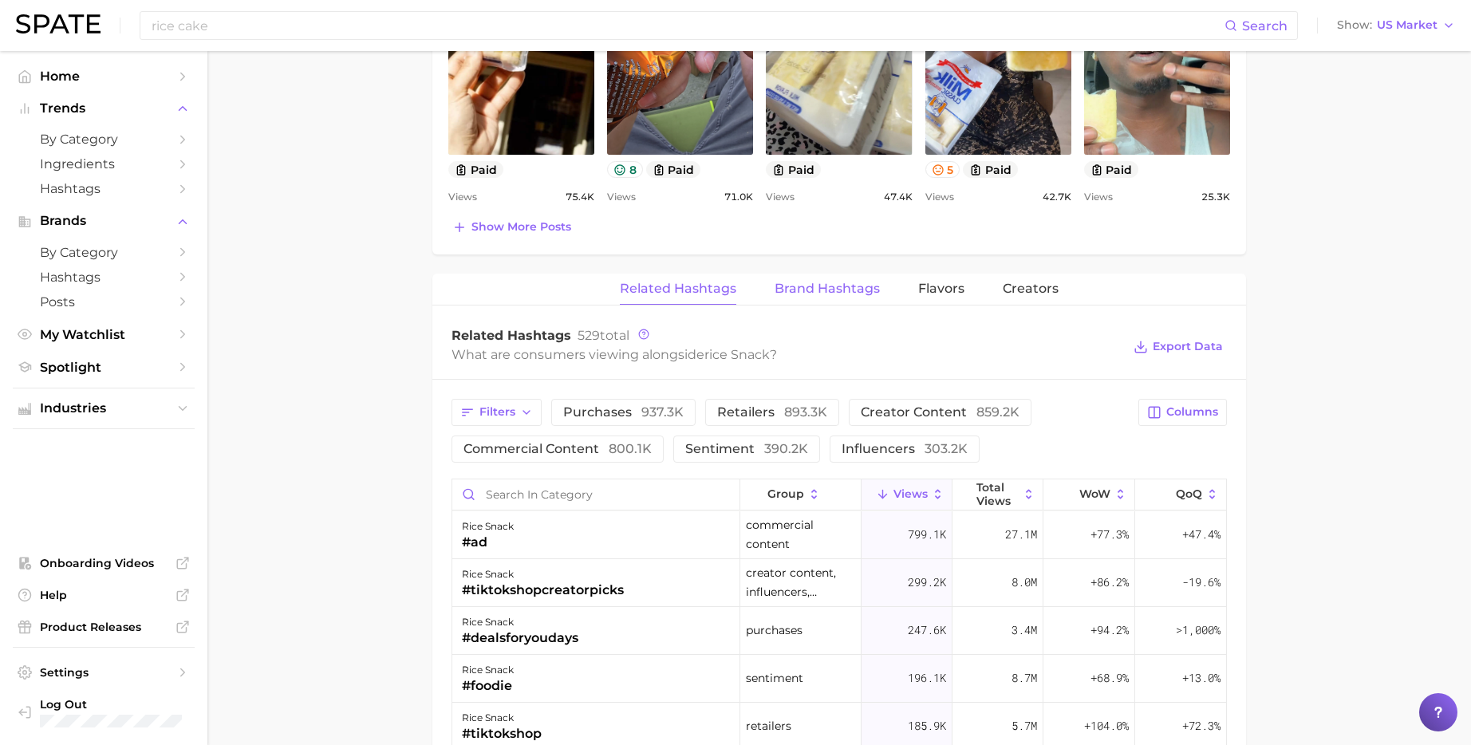
click at [843, 286] on span "Brand Hashtags" at bounding box center [827, 289] width 105 height 14
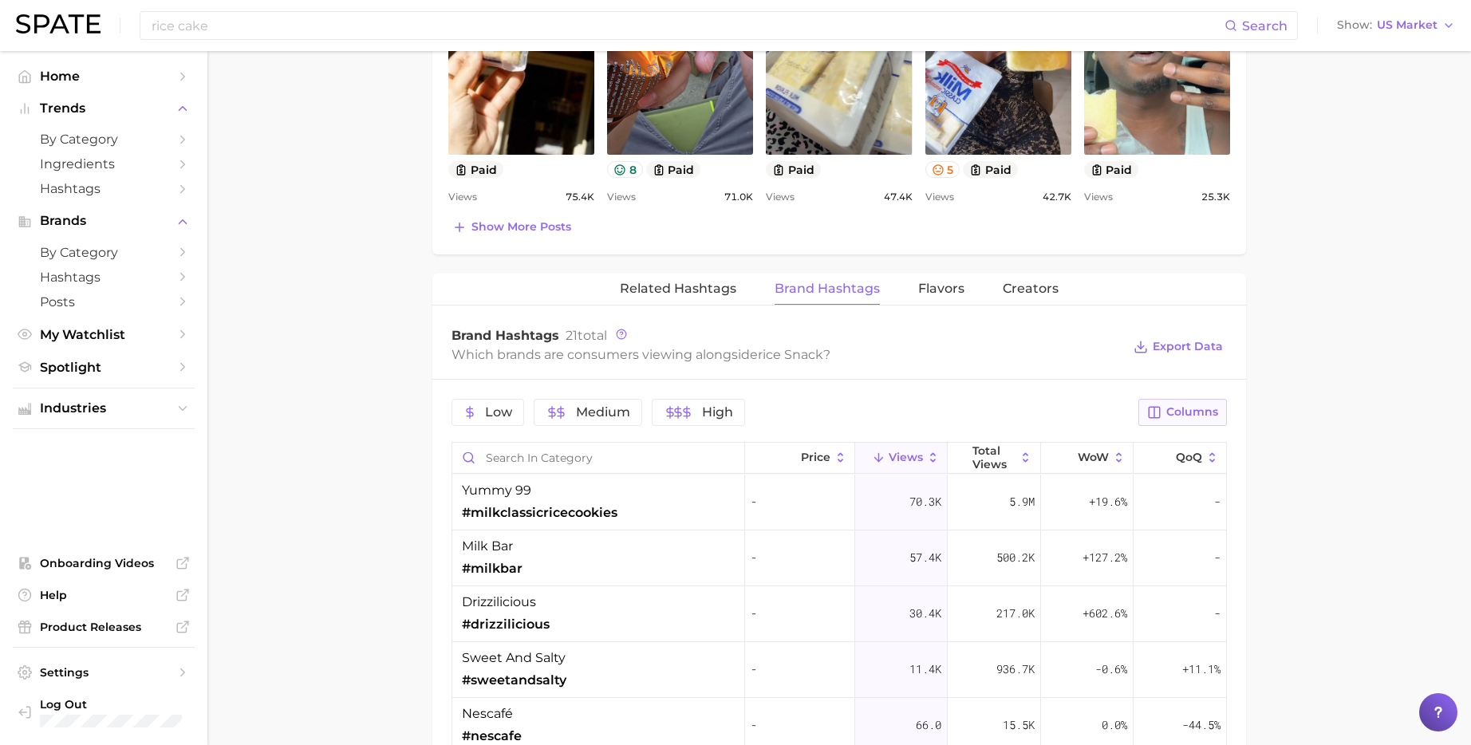
click at [1209, 405] on span "Columns" at bounding box center [1192, 412] width 52 height 14
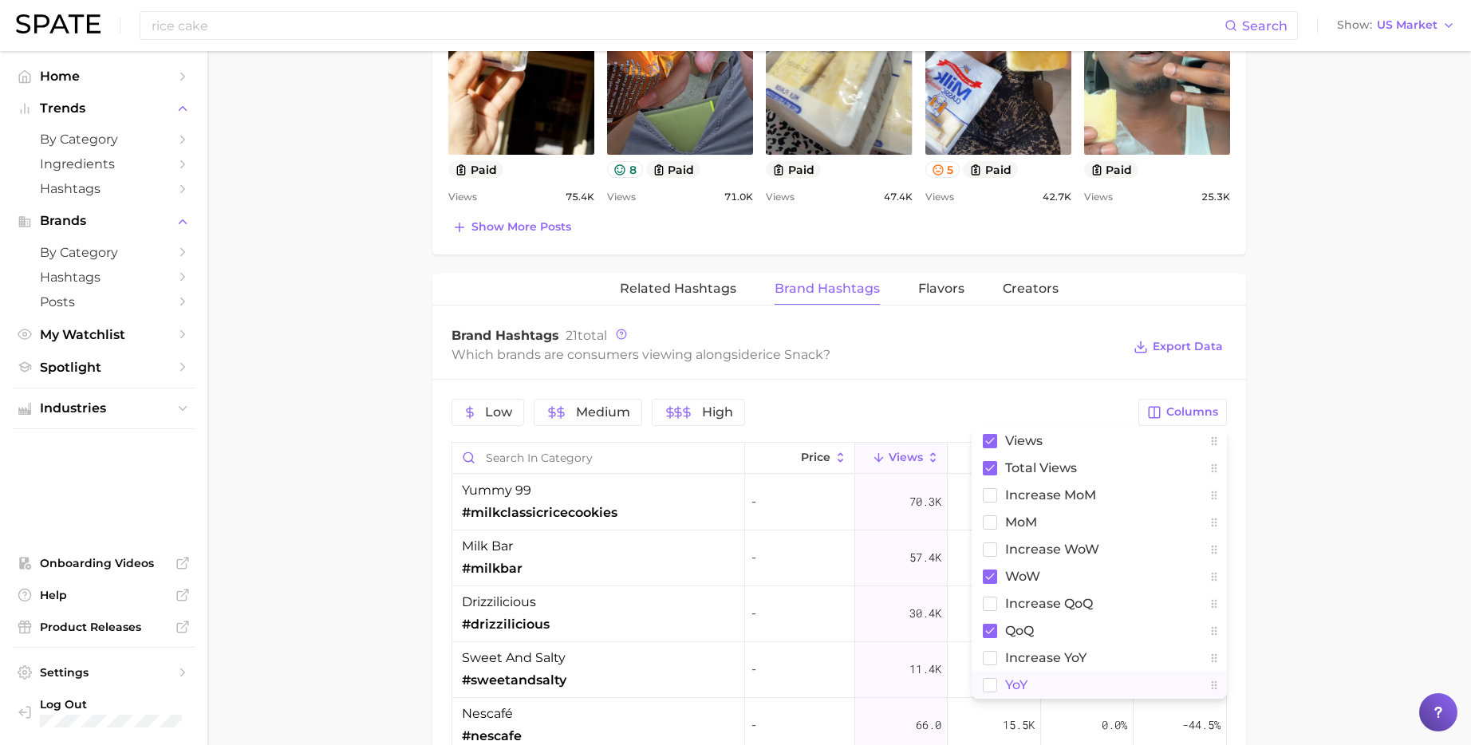
drag, startPoint x: 996, startPoint y: 681, endPoint x: 1213, endPoint y: 645, distance: 219.3
click at [997, 682] on button "YoY" at bounding box center [1099, 685] width 255 height 27
click at [1335, 625] on main "1. snacks & sweets 2. savory snacks 3. rice snacks 4. rice snack Overview Googl…" at bounding box center [839, 171] width 1264 height 2229
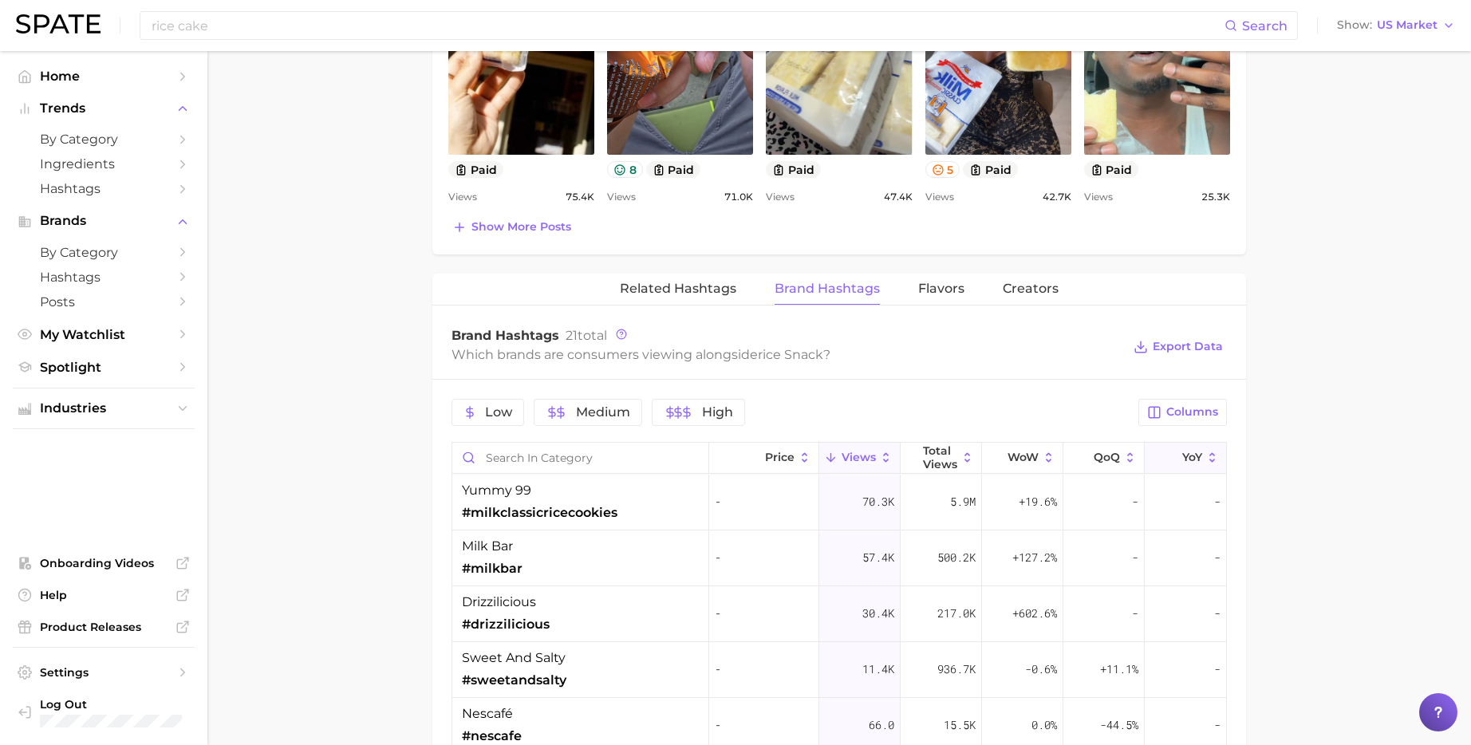
click at [1161, 448] on button "YoY" at bounding box center [1185, 458] width 81 height 31
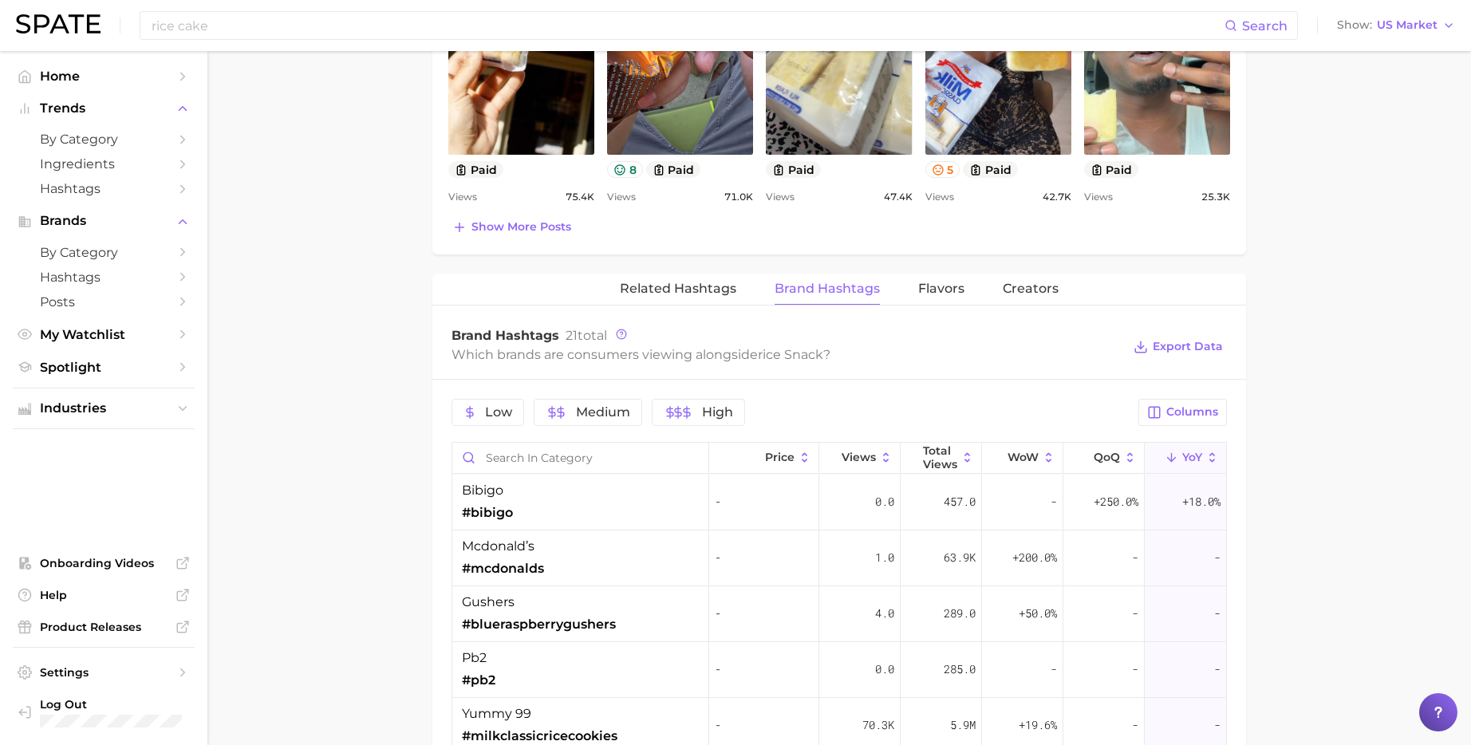
scroll to position [669, 0]
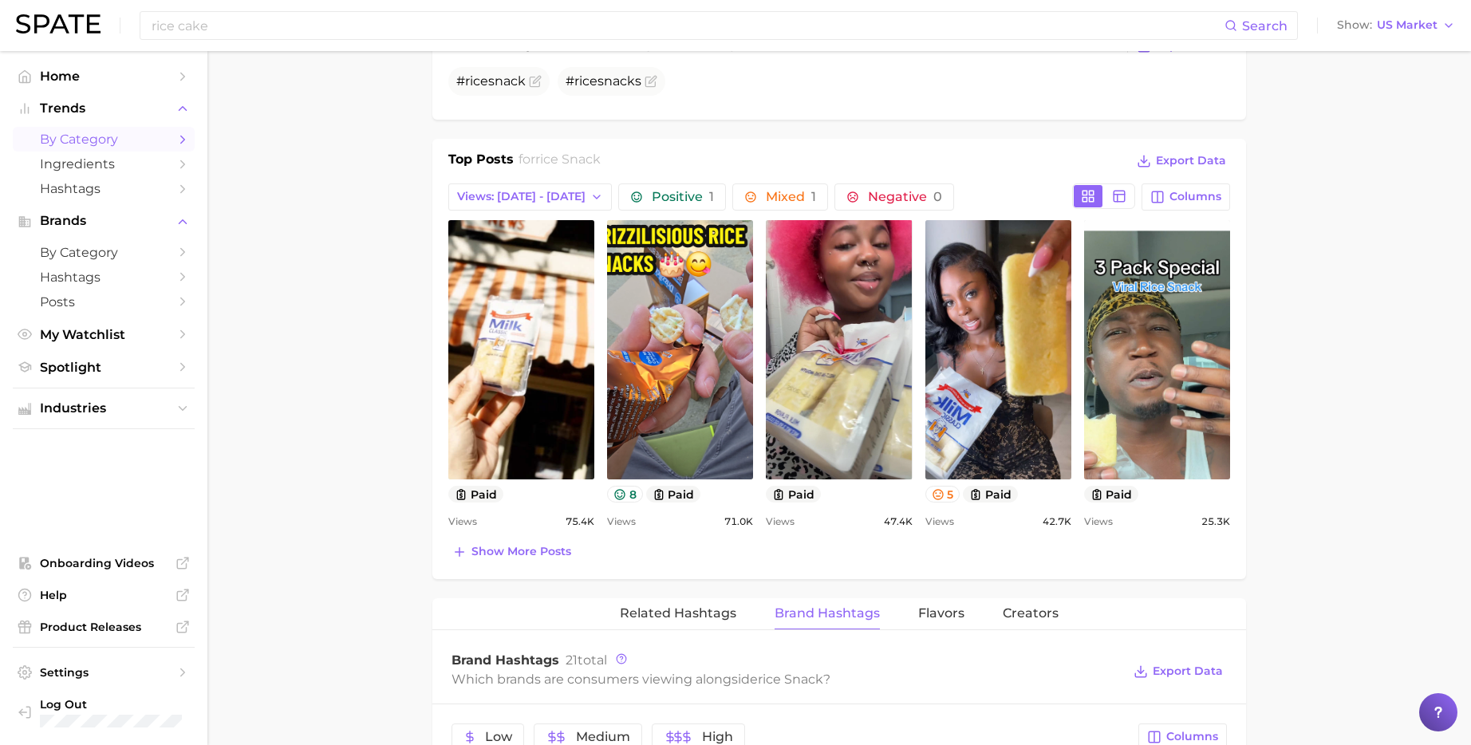
click at [127, 137] on span "by Category" at bounding box center [104, 139] width 128 height 15
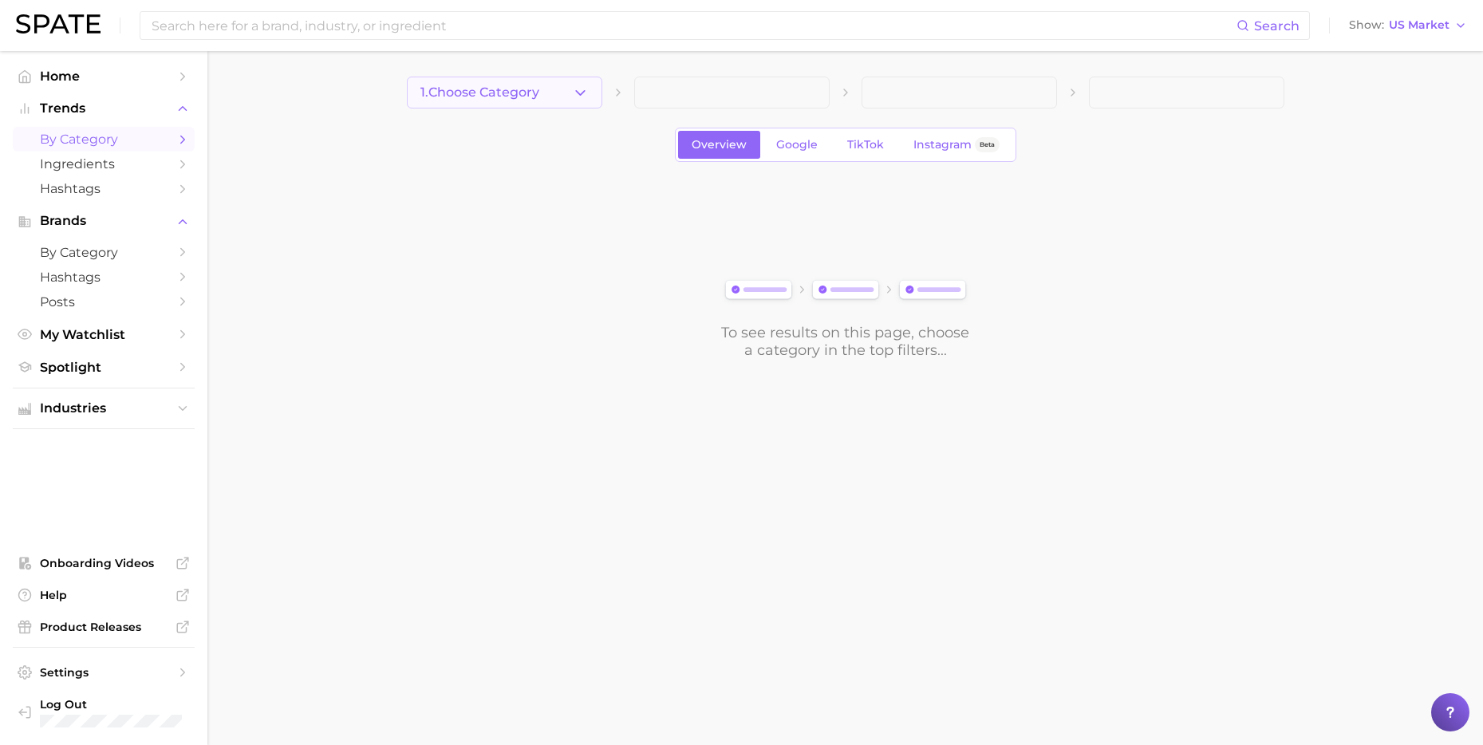
click at [447, 85] on span "1. Choose Category" at bounding box center [479, 92] width 119 height 14
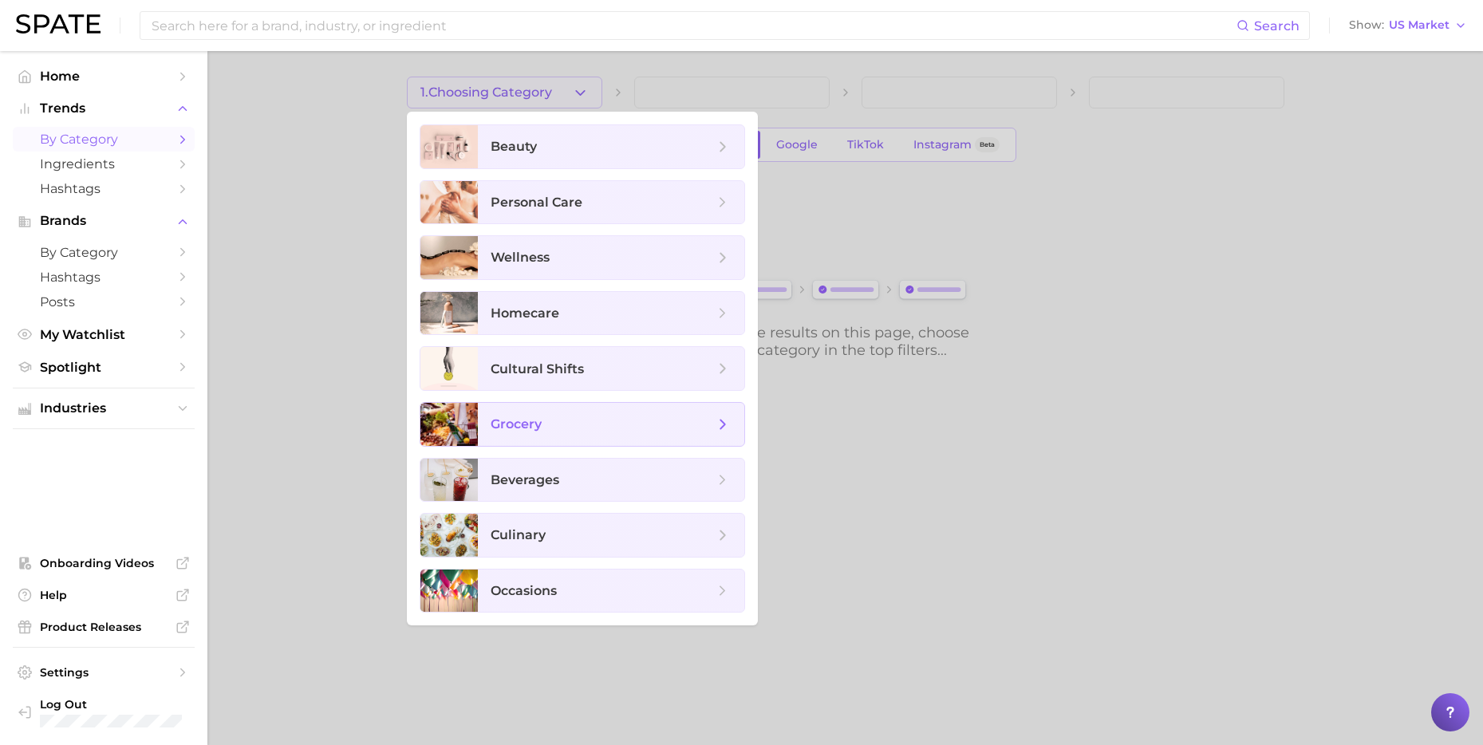
click at [547, 428] on span "grocery" at bounding box center [602, 425] width 223 height 18
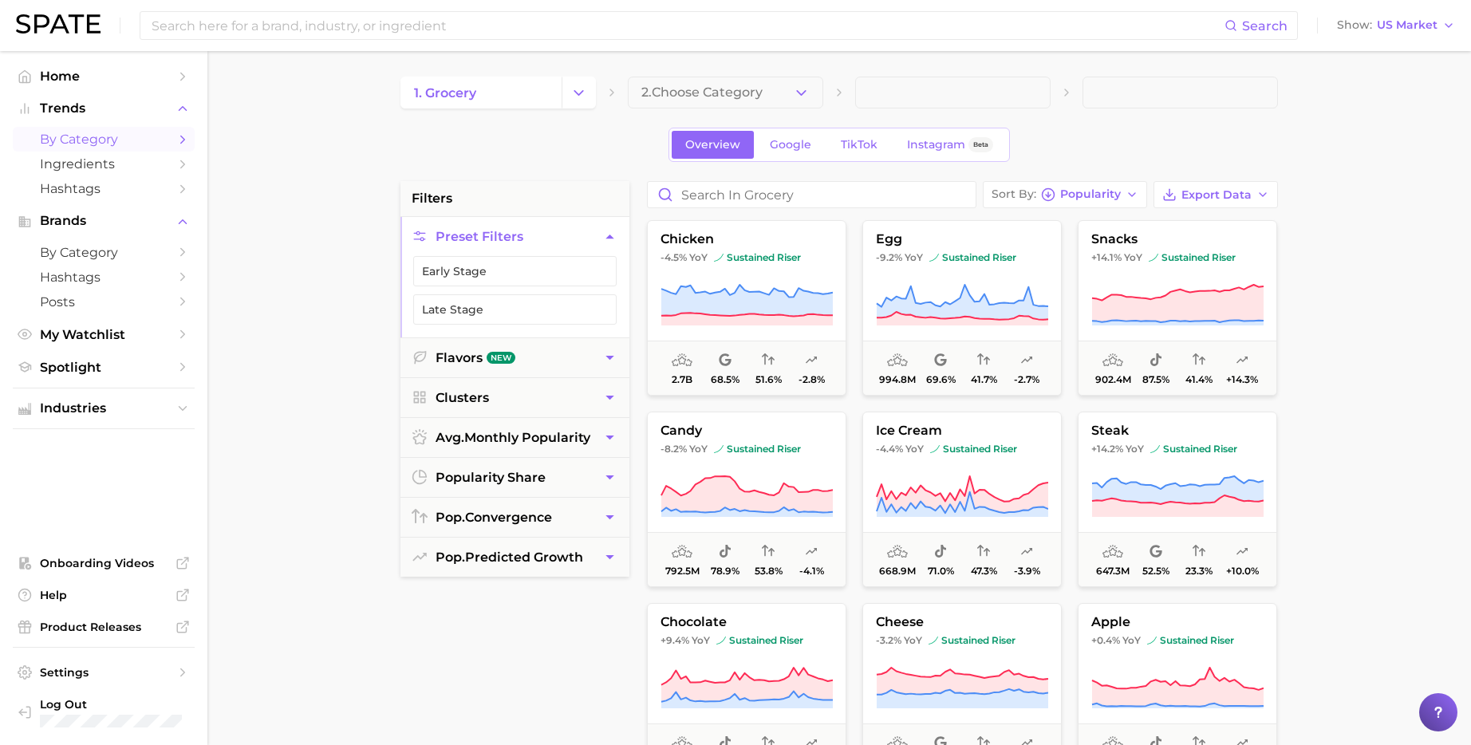
click at [717, 88] on span "2. Choose Category" at bounding box center [701, 92] width 121 height 14
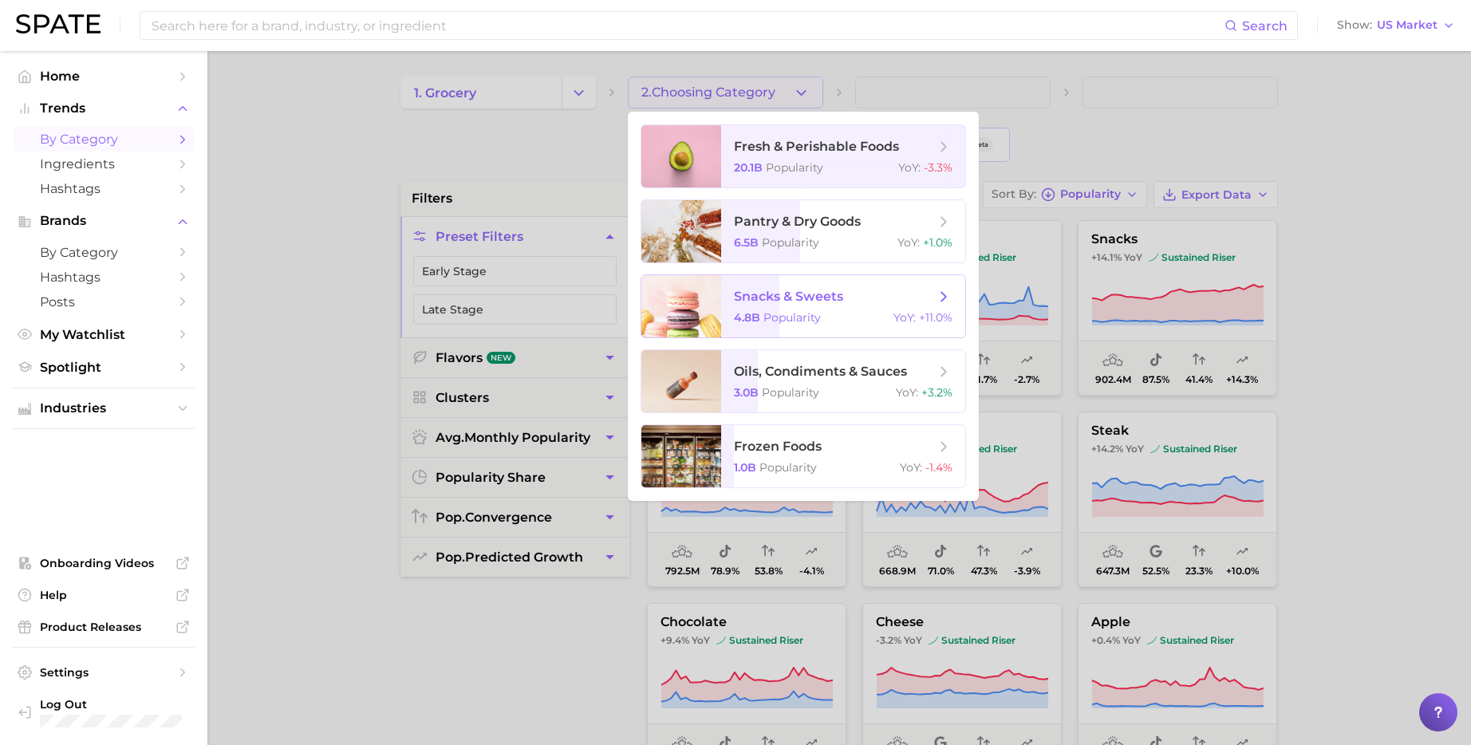
click at [761, 289] on span "snacks & sweets" at bounding box center [788, 296] width 109 height 15
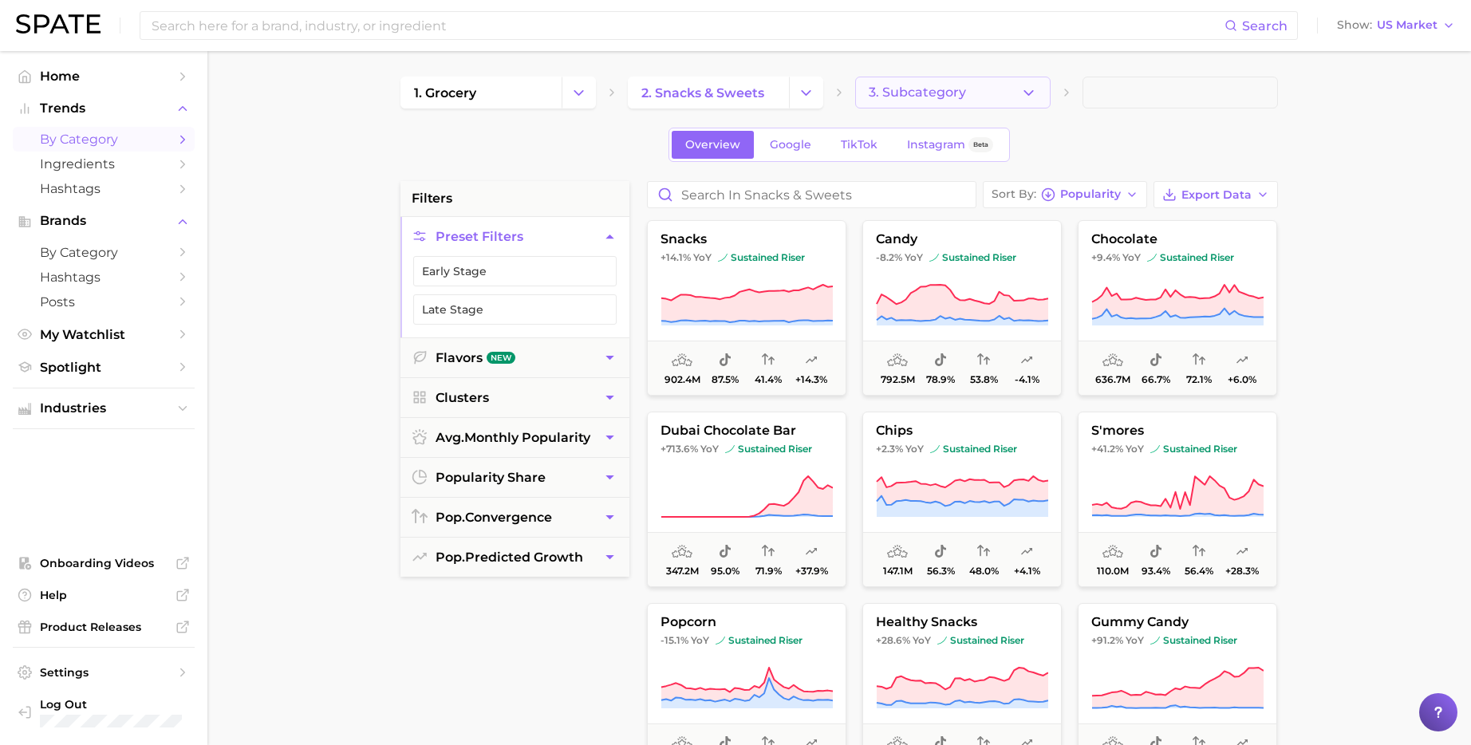
click at [902, 93] on span "3. Subcategory" at bounding box center [917, 92] width 97 height 14
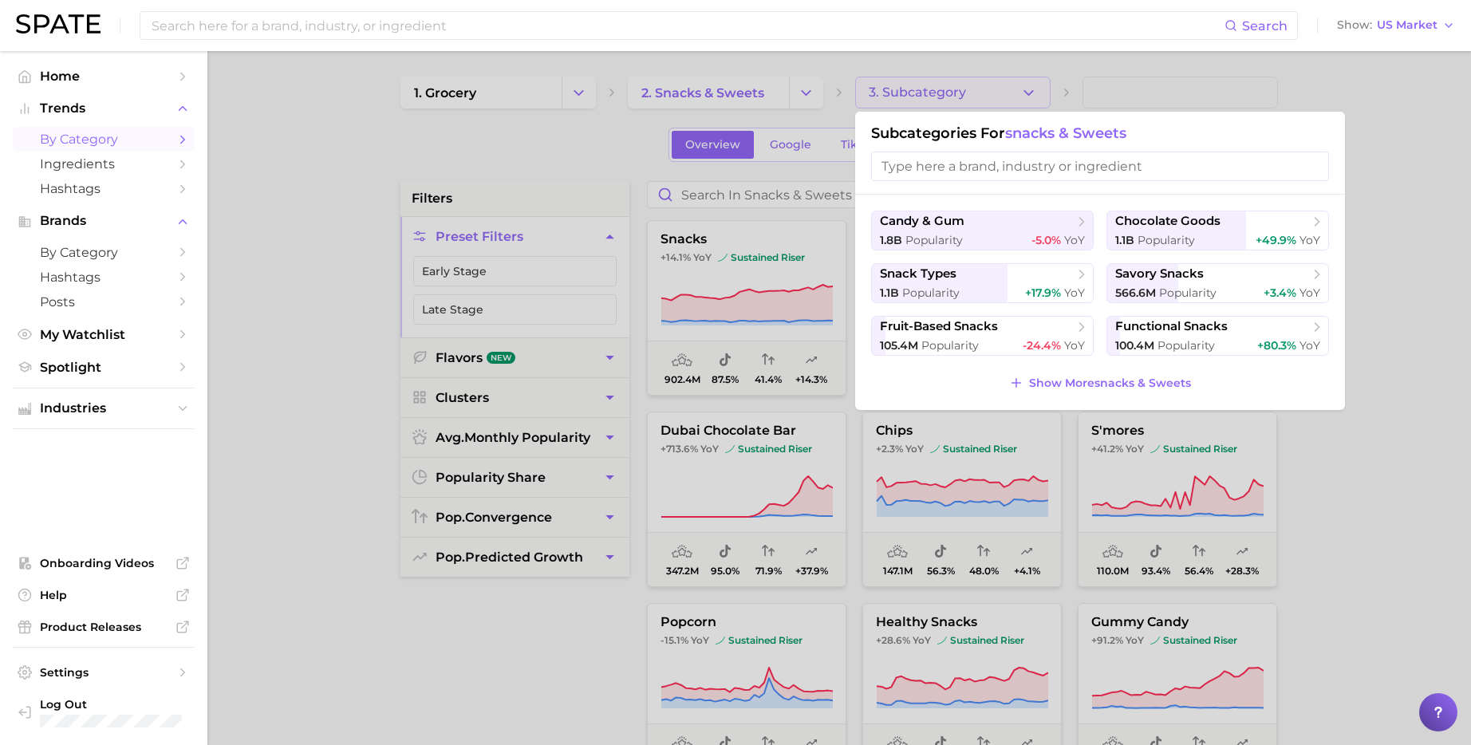
click at [756, 197] on div at bounding box center [735, 372] width 1471 height 745
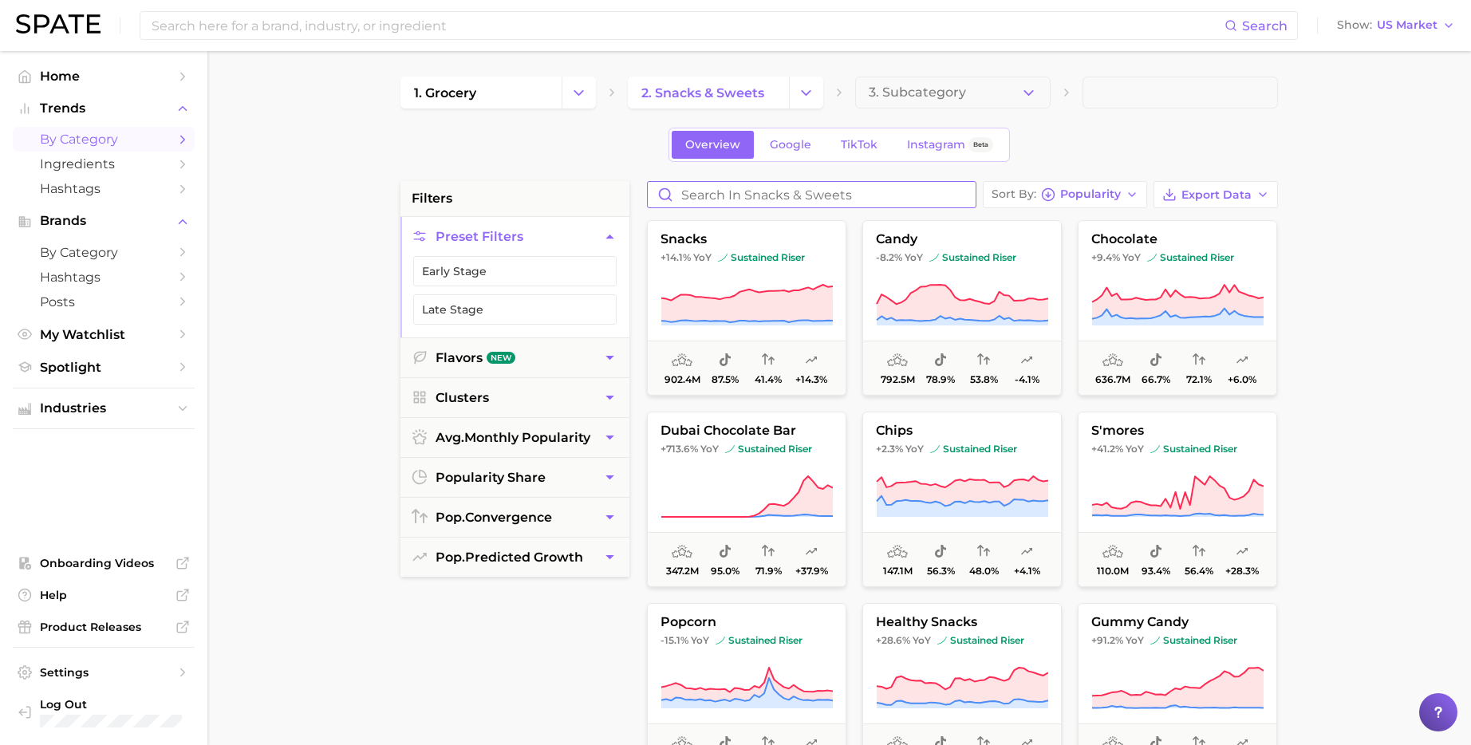
click at [756, 197] on input "Search in snacks & sweets" at bounding box center [812, 195] width 328 height 26
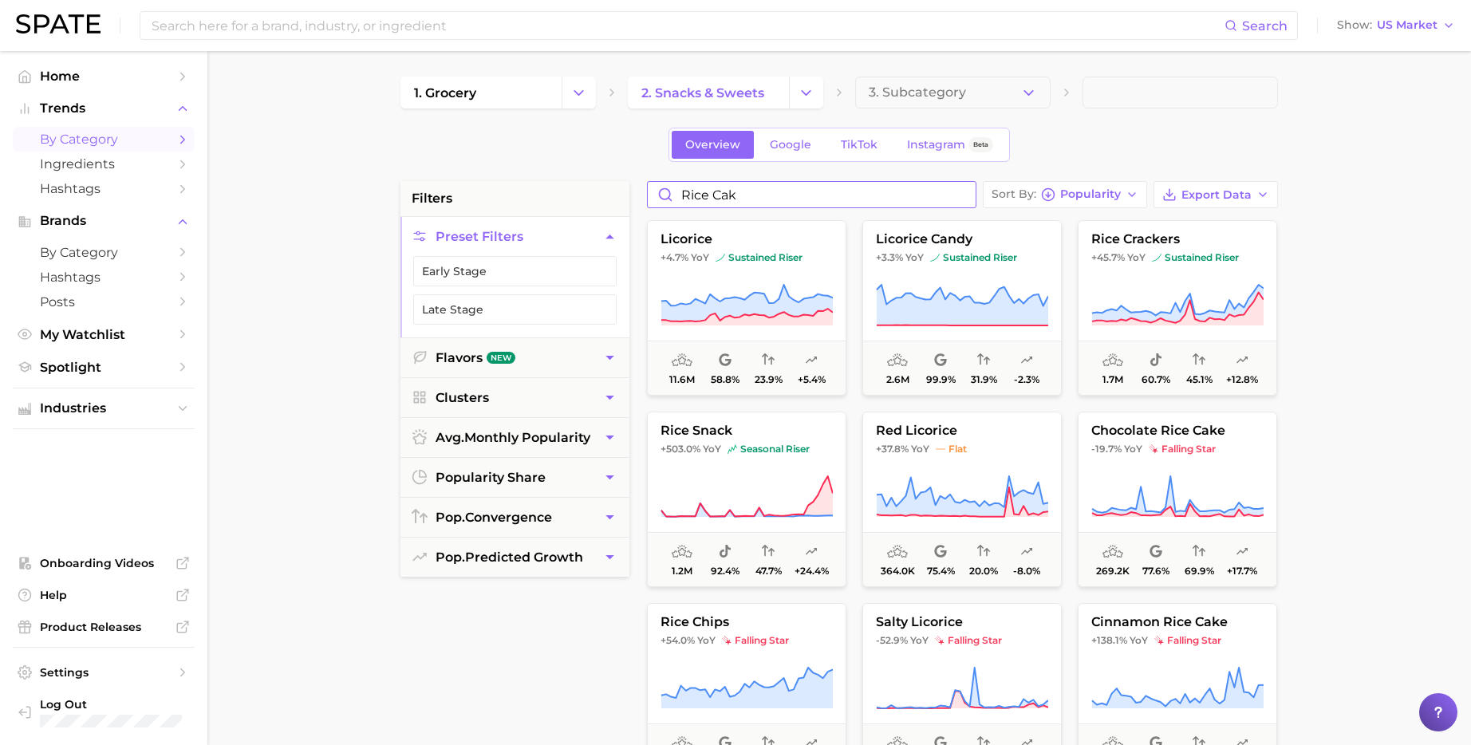
type input "rice cake"
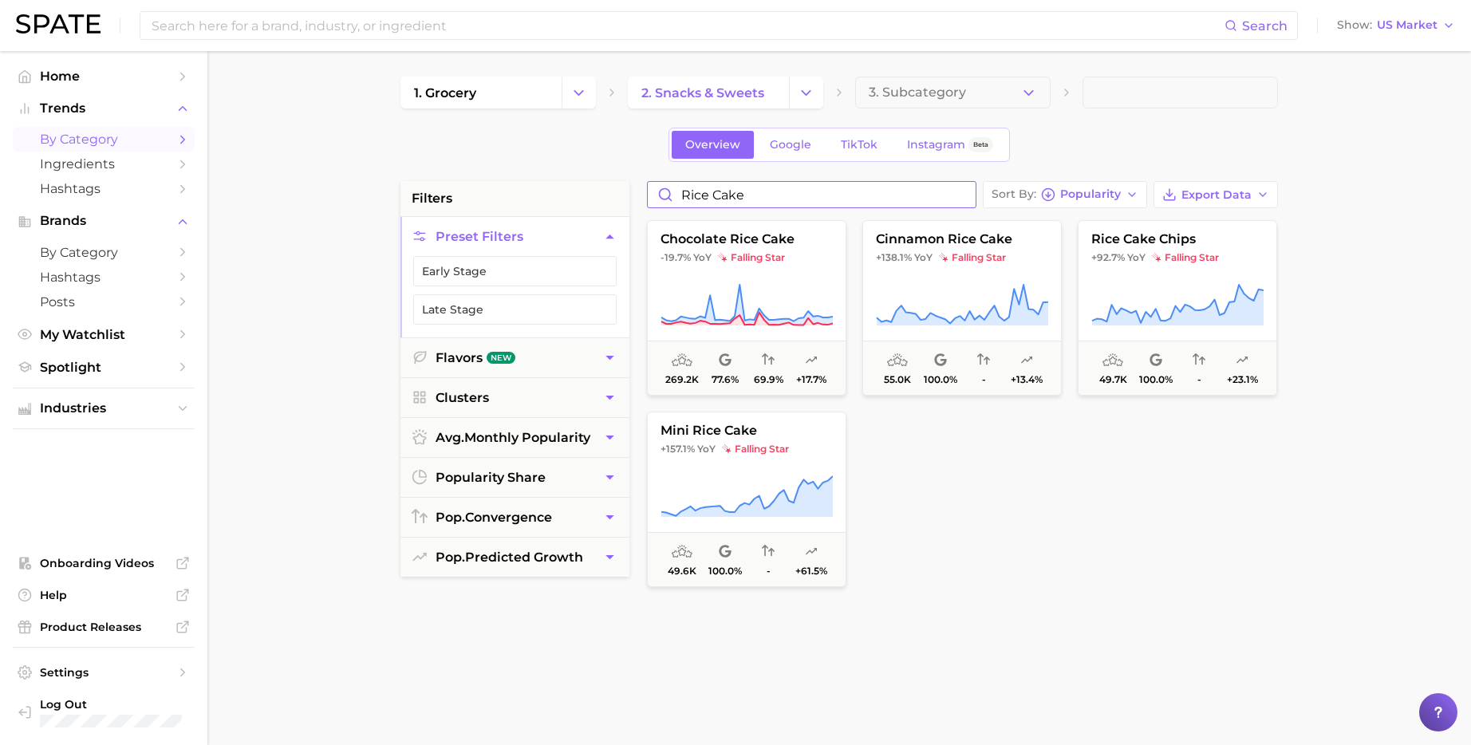
click at [973, 191] on input "rice cake" at bounding box center [812, 195] width 328 height 26
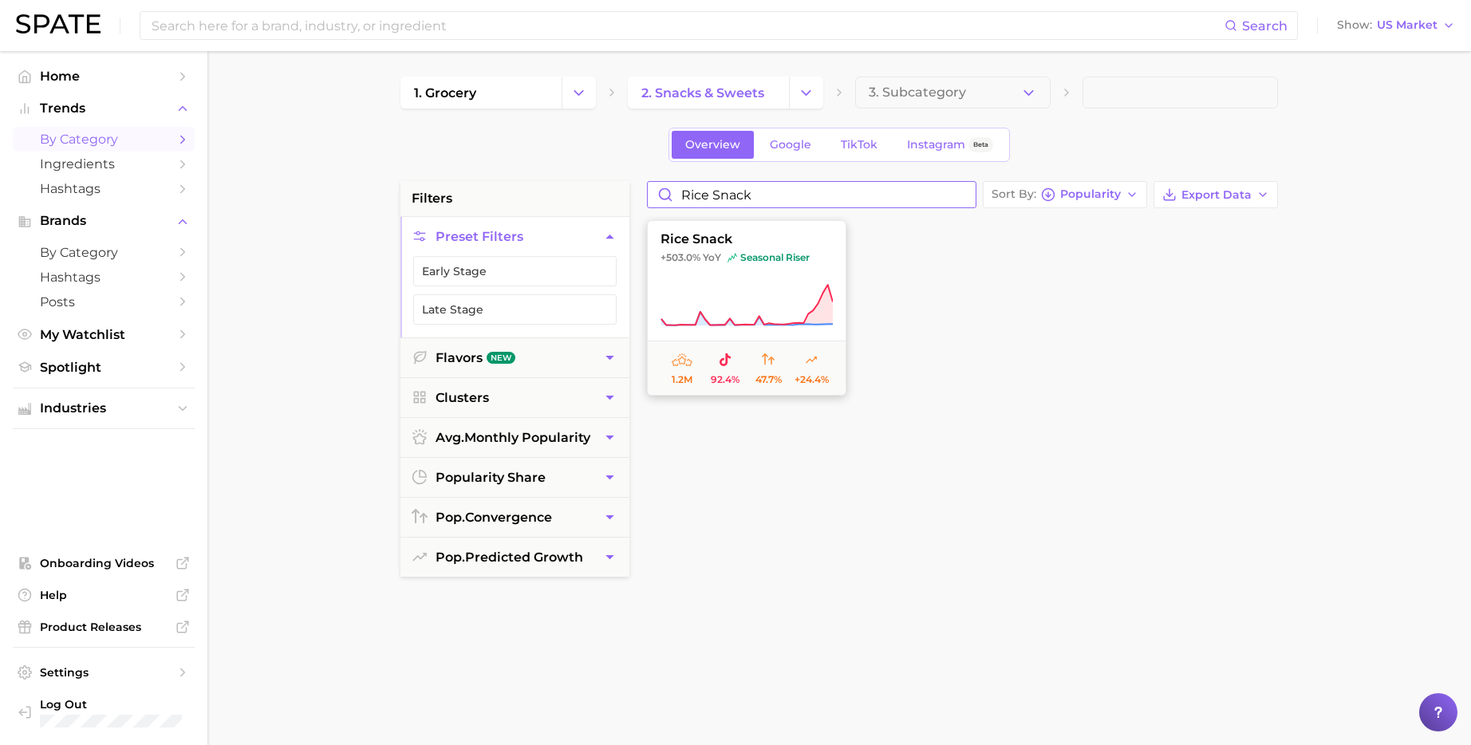
type input "rice snack"
click at [741, 280] on button "rice snack +503.0% YoY seasonal riser 1.2m 92.4% 47.7% +24.4%" at bounding box center [746, 308] width 199 height 176
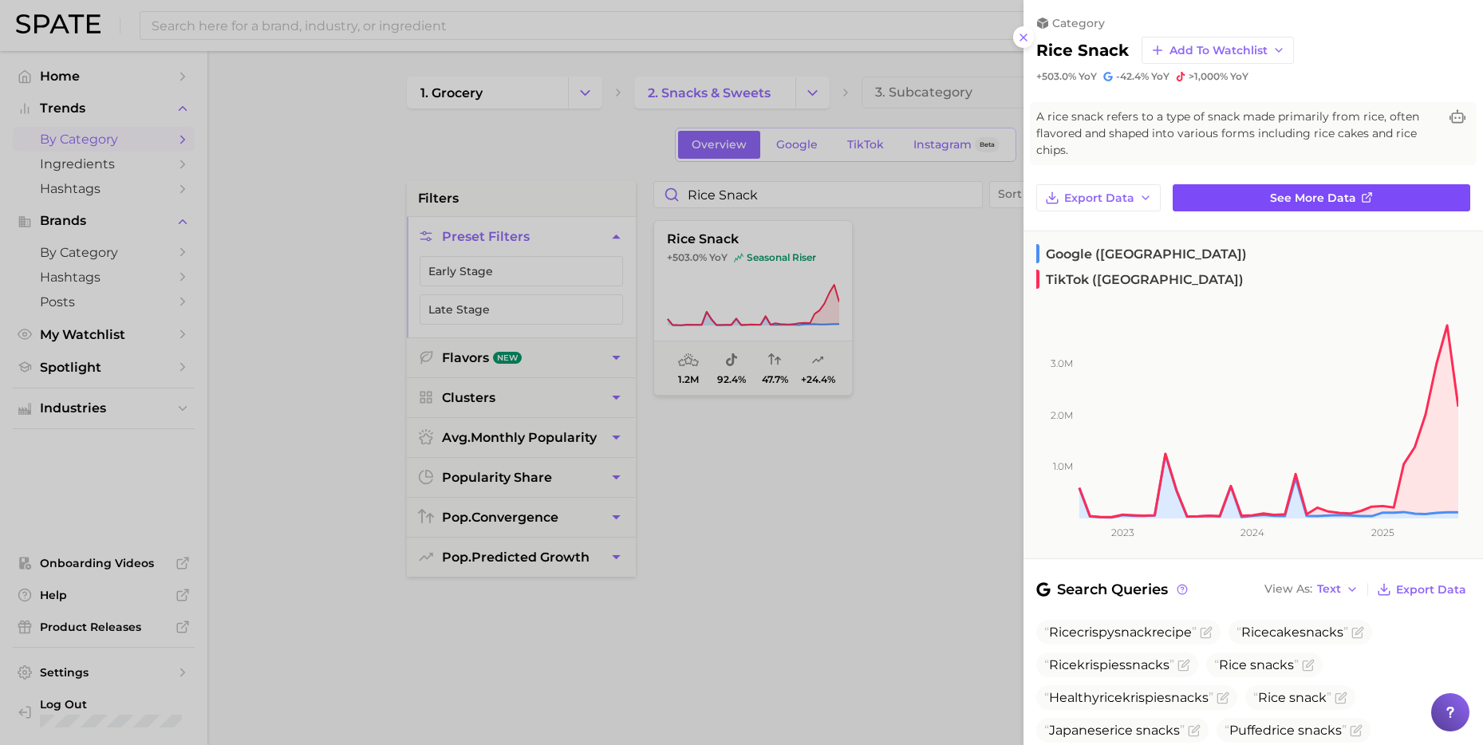
click at [1225, 184] on link "See more data" at bounding box center [1322, 197] width 298 height 27
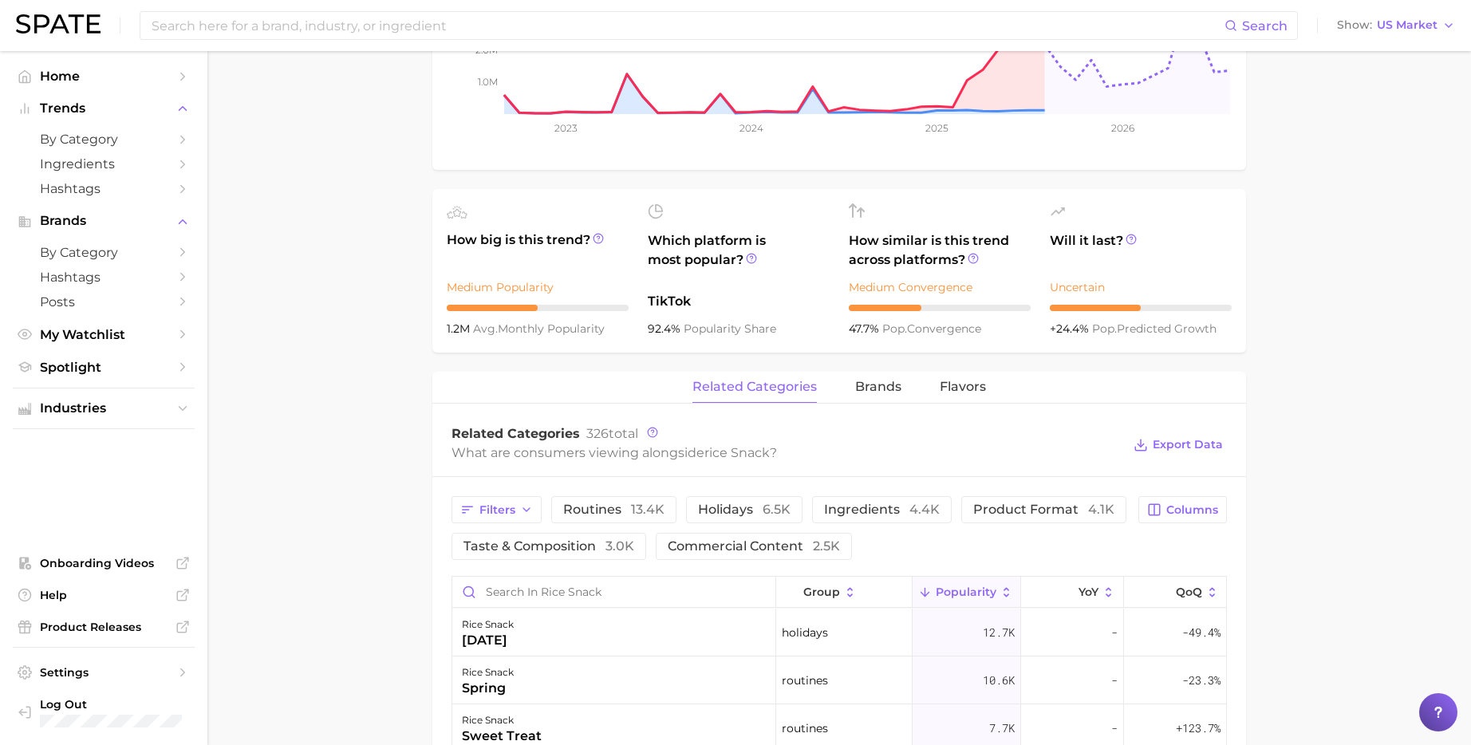
scroll to position [448, 0]
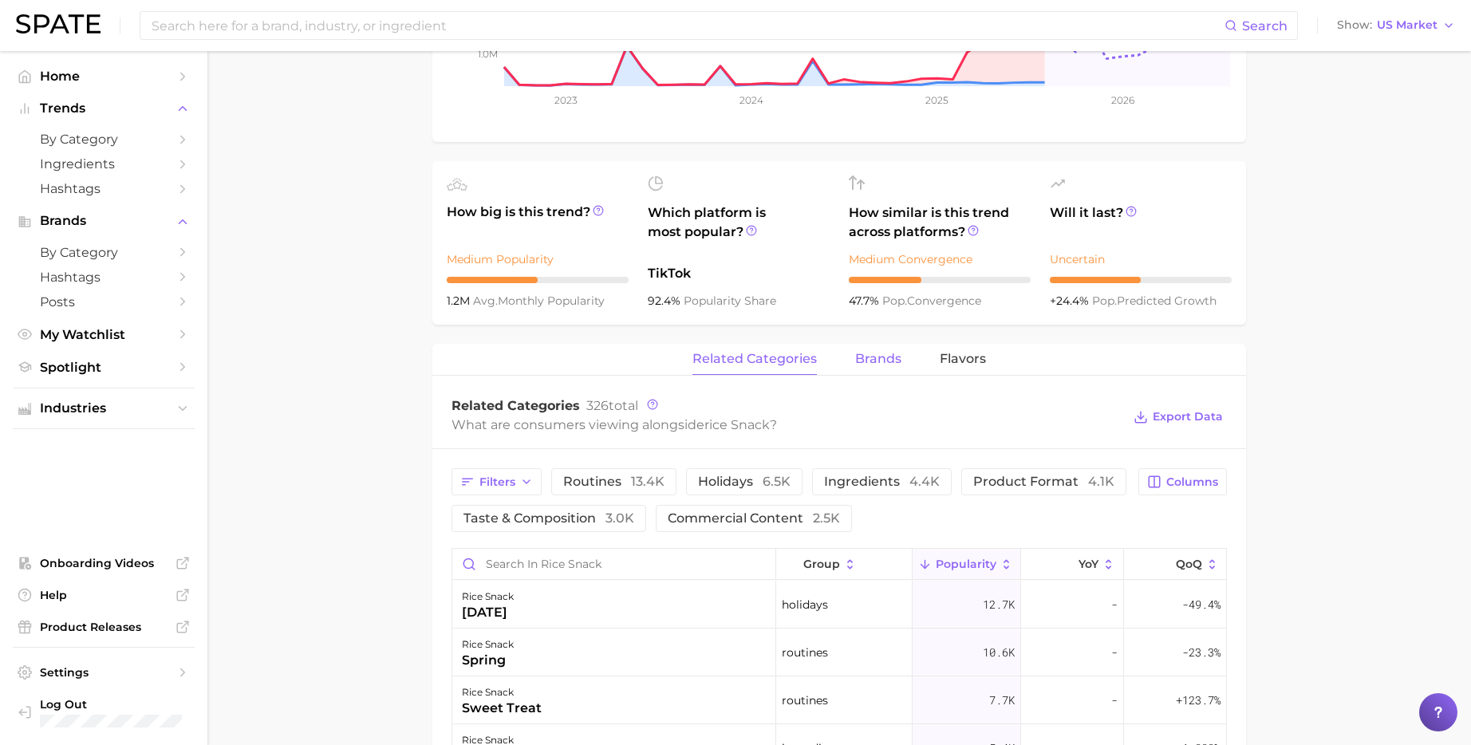
click at [879, 359] on span "brands" at bounding box center [878, 359] width 46 height 14
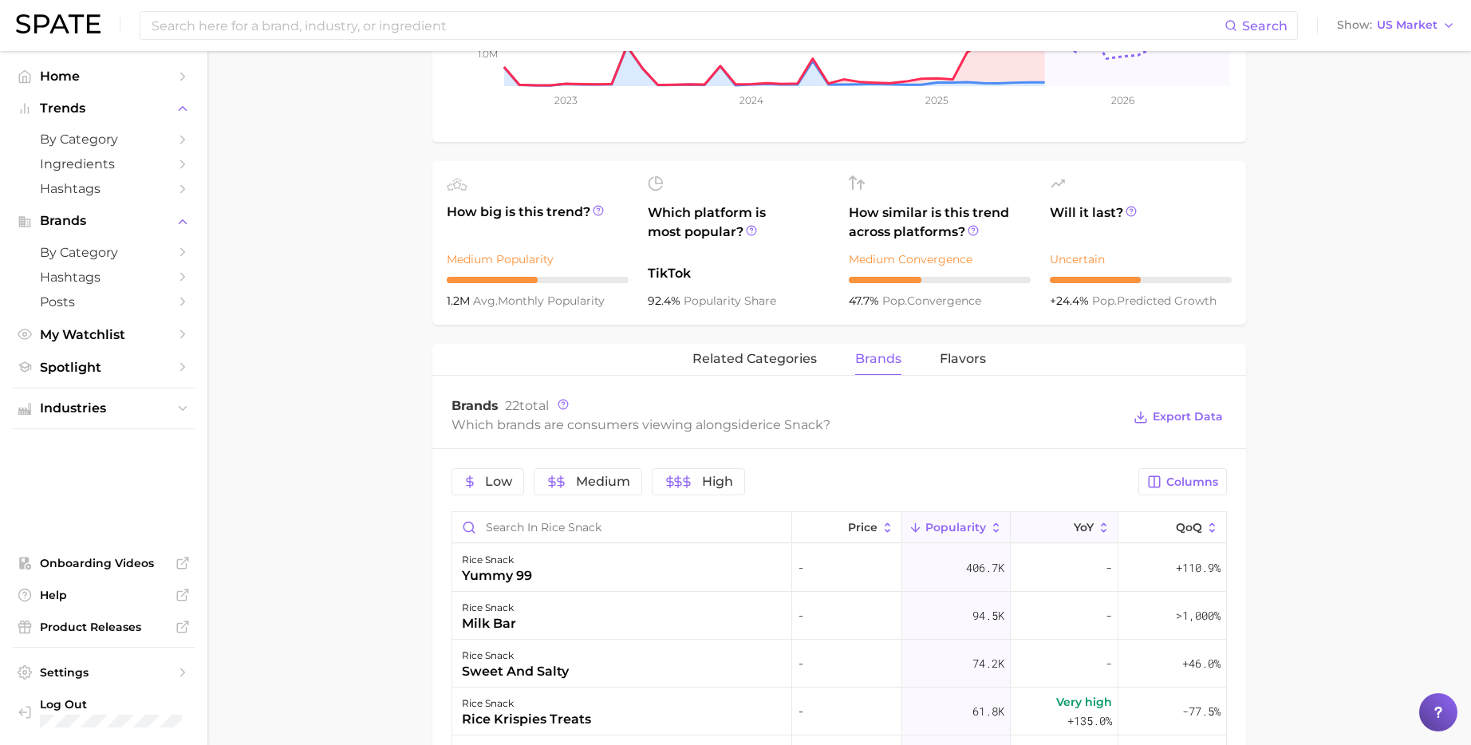
click at [1074, 533] on span "YoY" at bounding box center [1084, 527] width 20 height 13
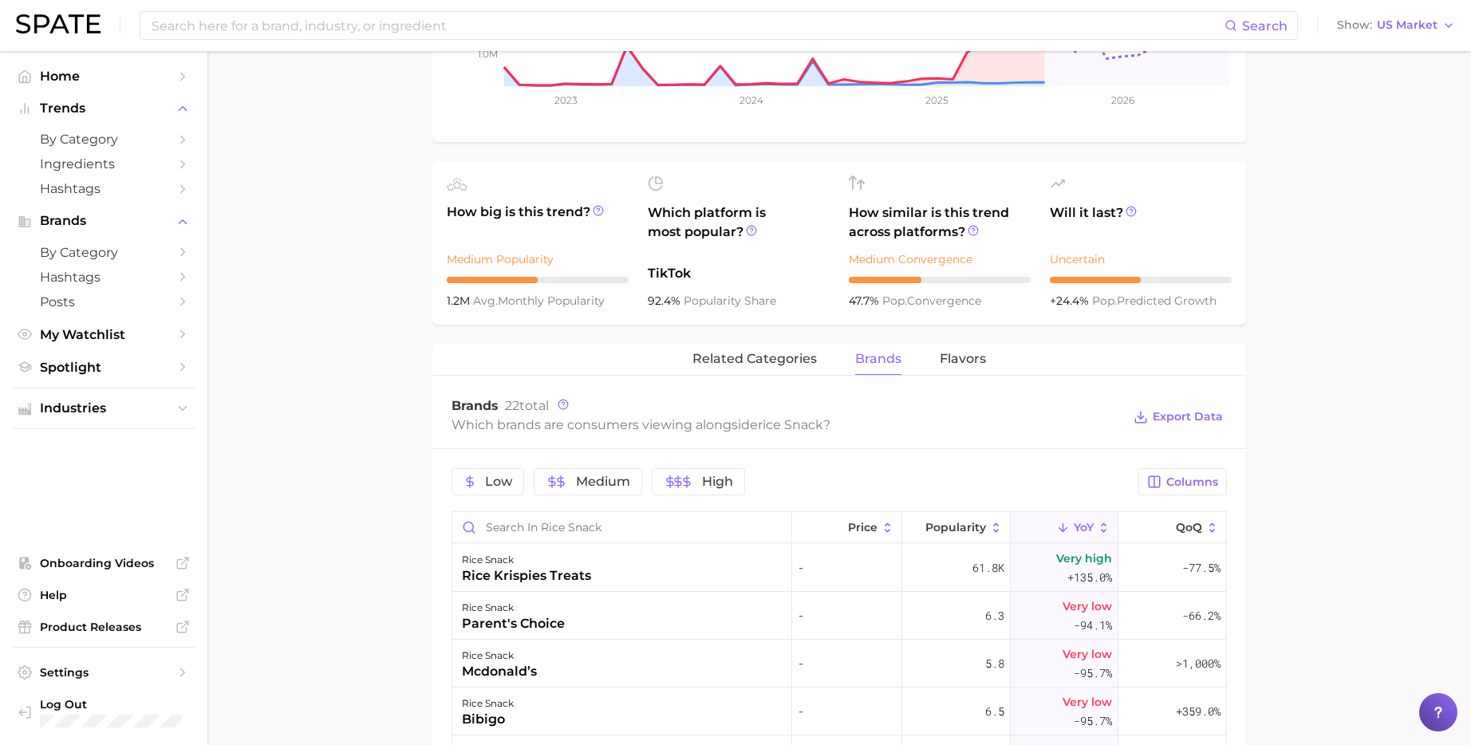
scroll to position [0, 0]
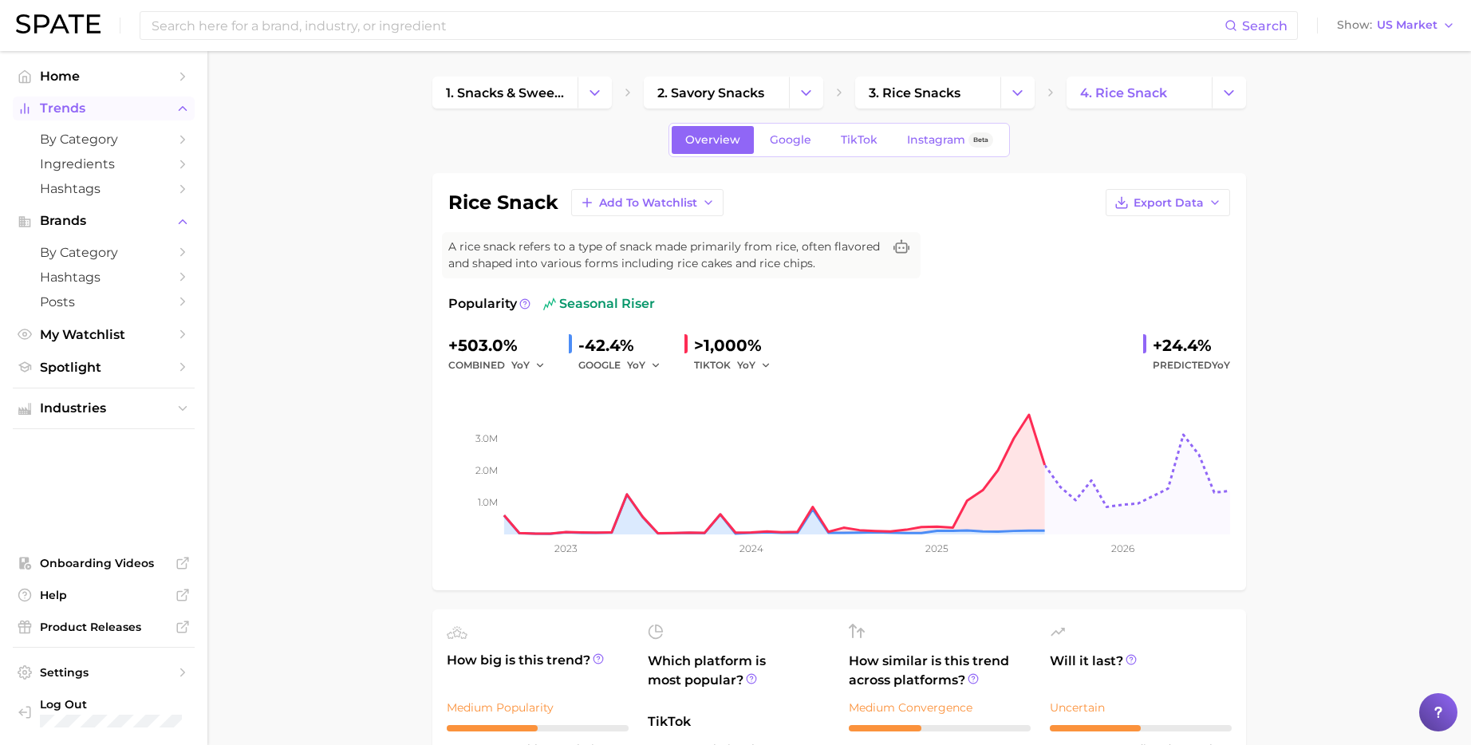
click at [93, 105] on span "Trends" at bounding box center [104, 108] width 128 height 14
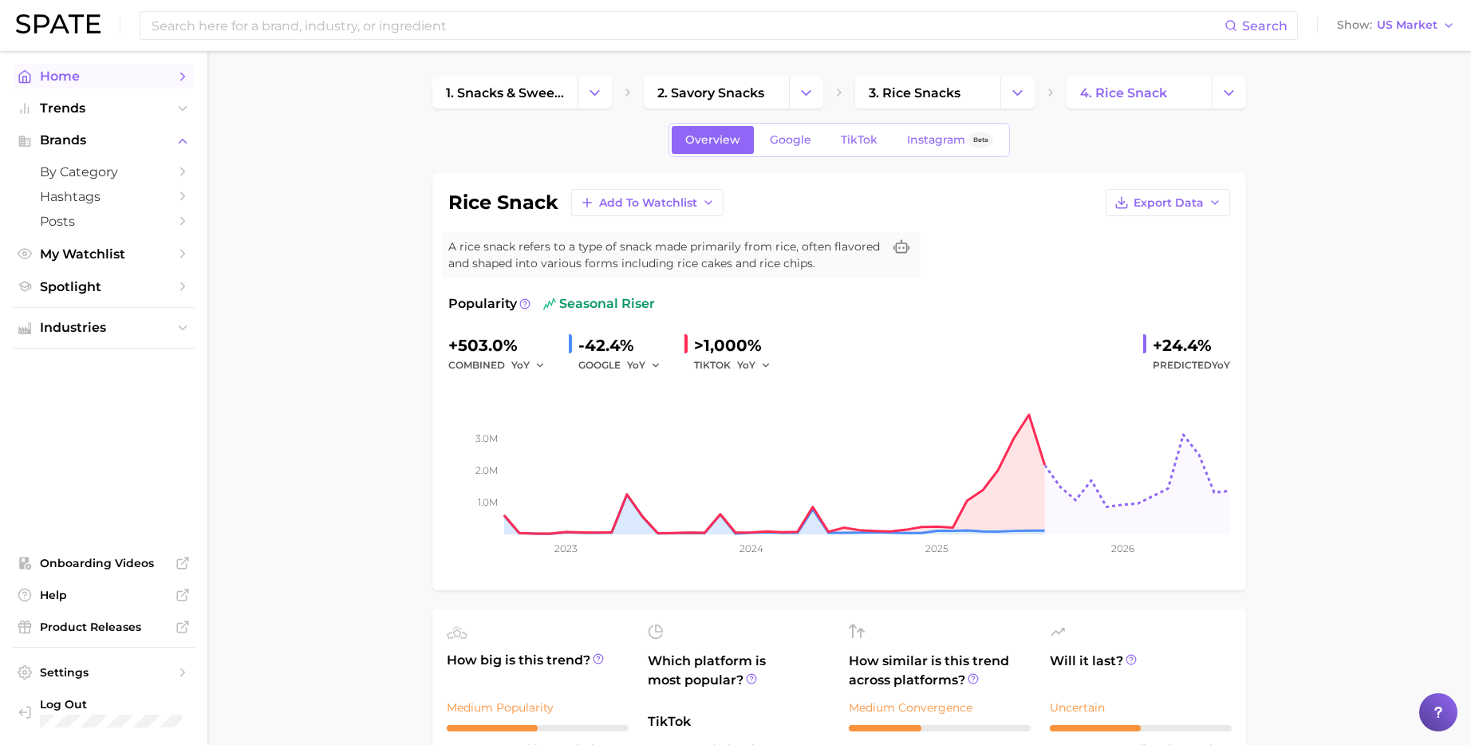
click at [82, 65] on link "Home" at bounding box center [104, 76] width 182 height 25
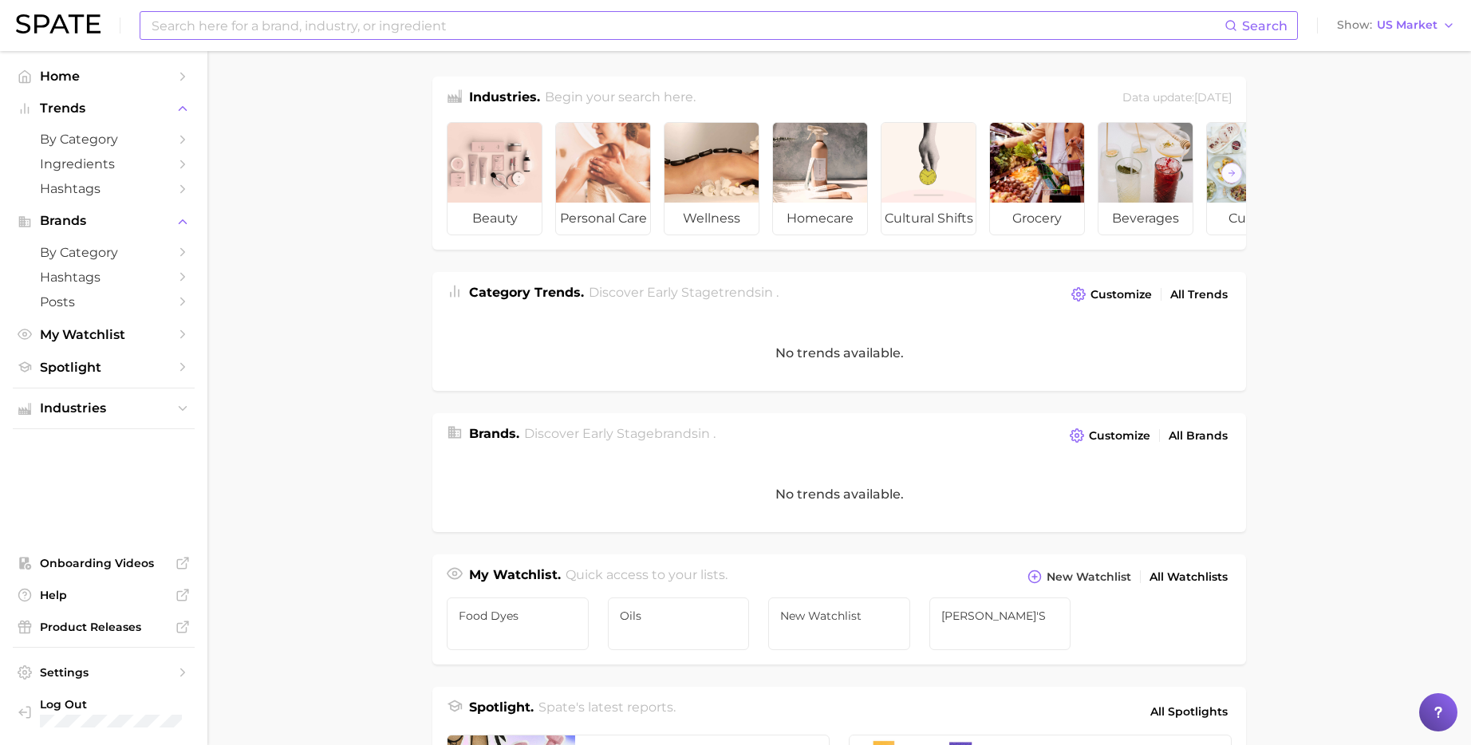
click at [394, 32] on input at bounding box center [687, 25] width 1075 height 27
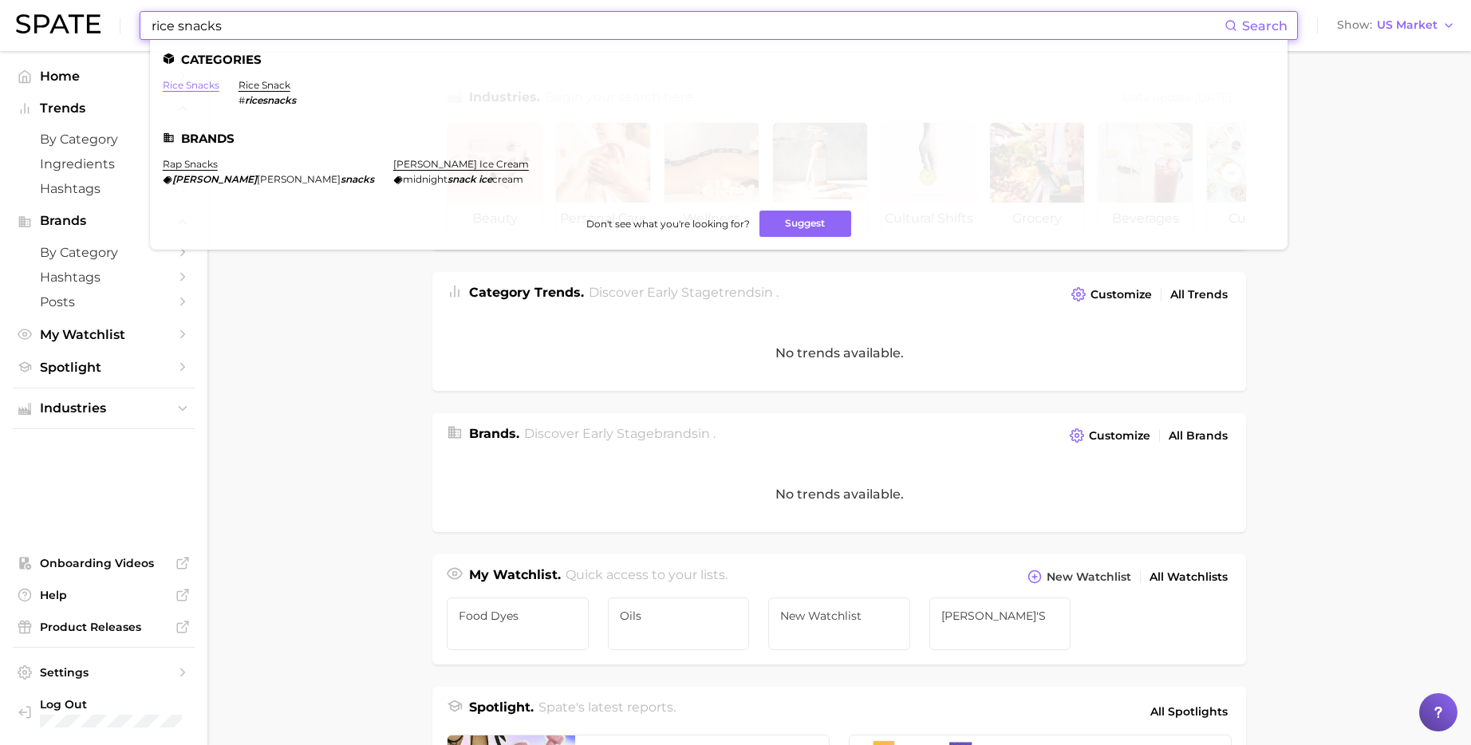
type input "rice snacks"
click at [201, 85] on link "rice snacks" at bounding box center [191, 85] width 57 height 12
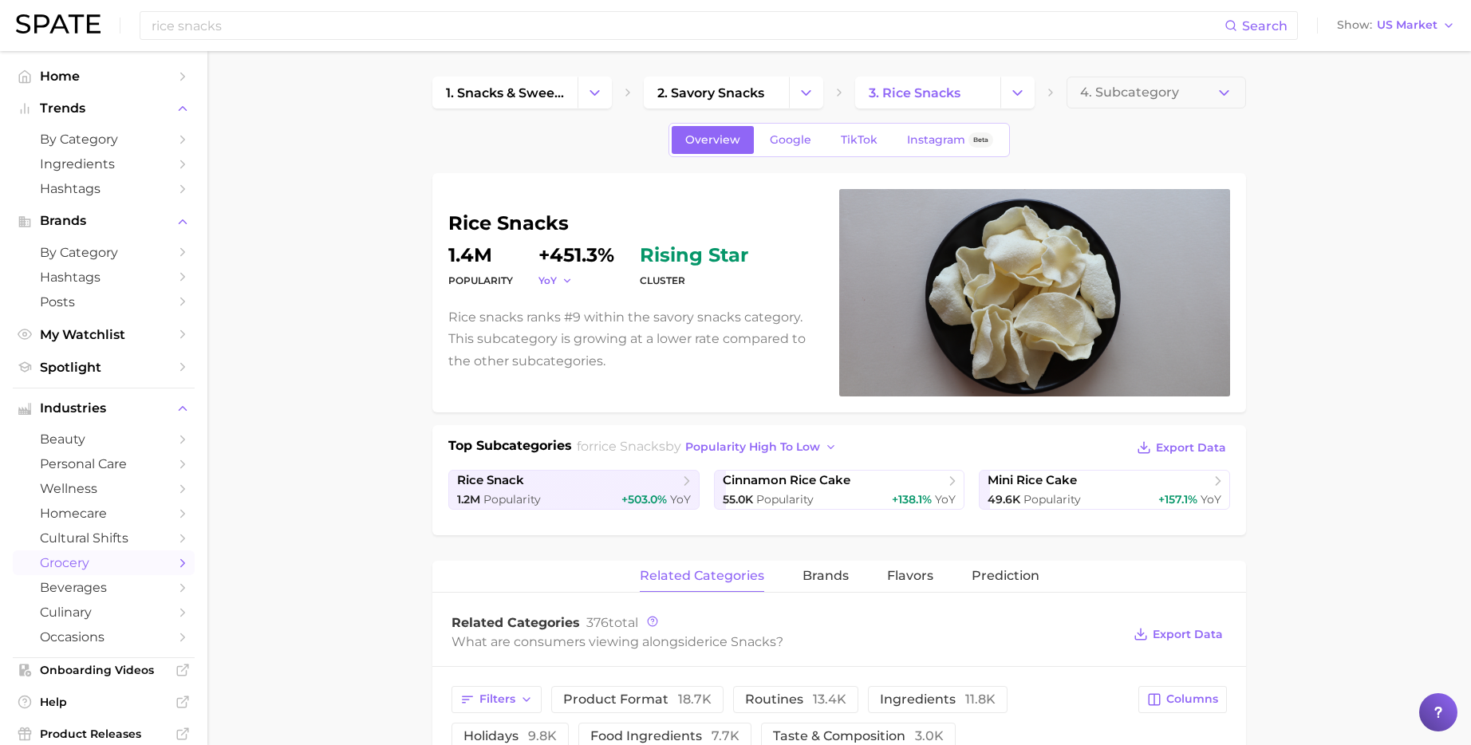
click at [554, 285] on button "YoY" at bounding box center [555, 281] width 34 height 14
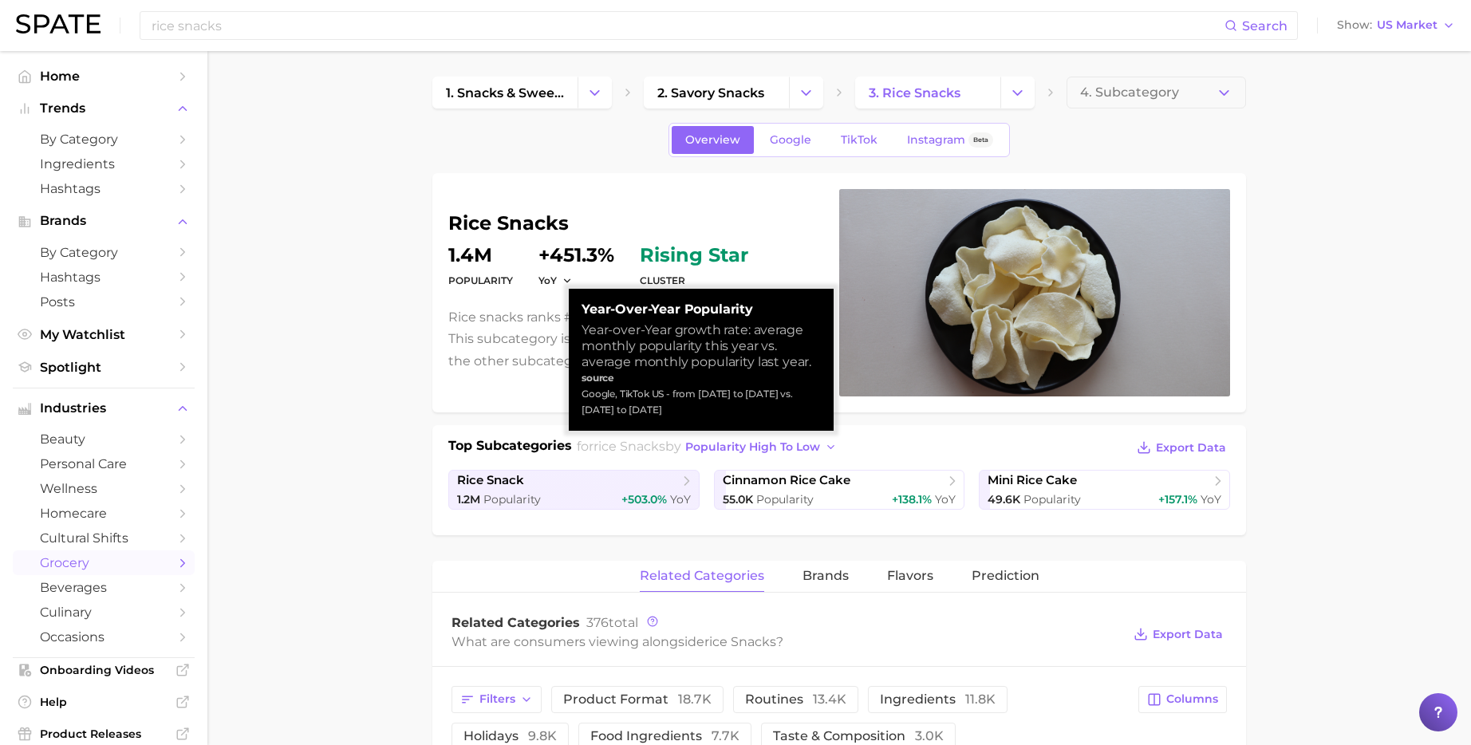
click at [499, 324] on p "Rice snacks ranks #9 within the savory snacks category. This subcategory is gro…" at bounding box center [634, 338] width 372 height 65
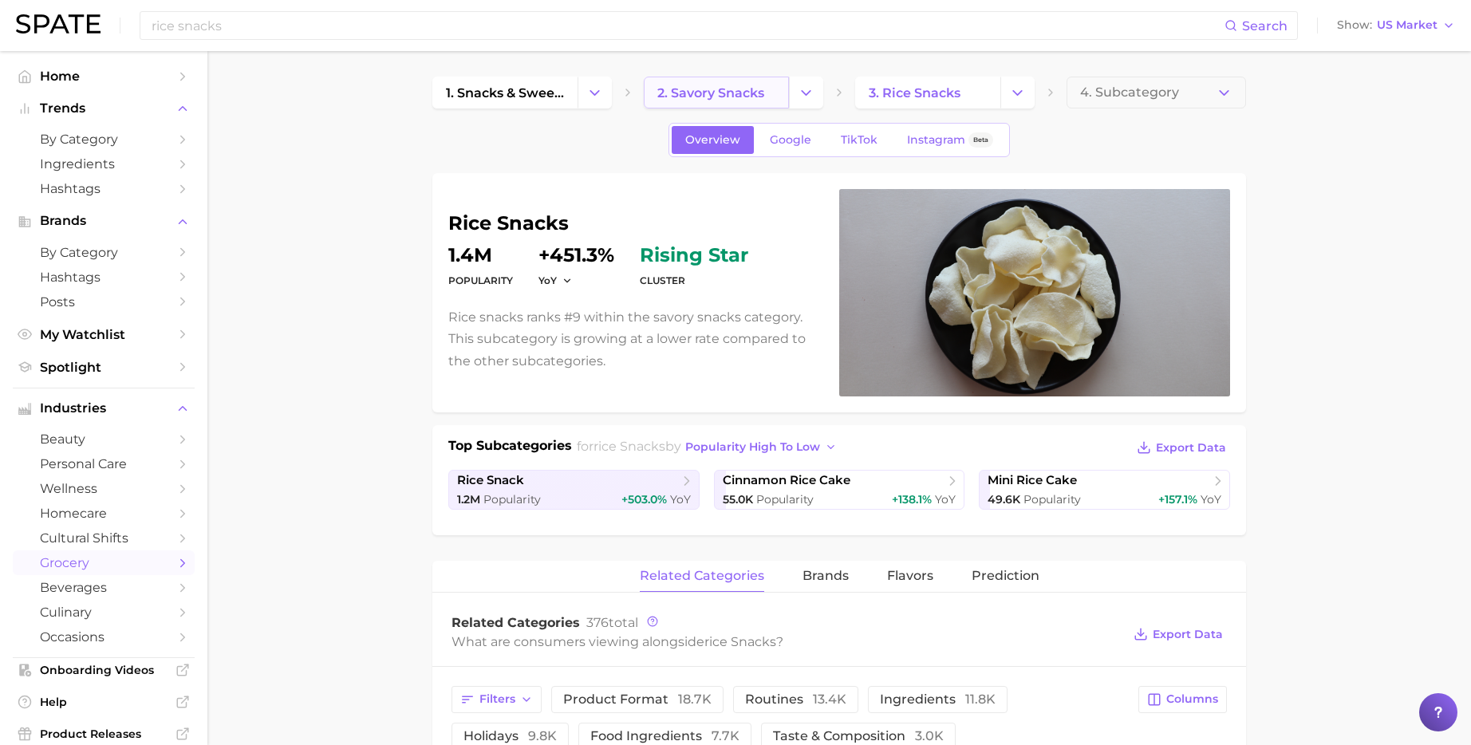
click at [730, 92] on span "2. savory snacks" at bounding box center [710, 92] width 107 height 15
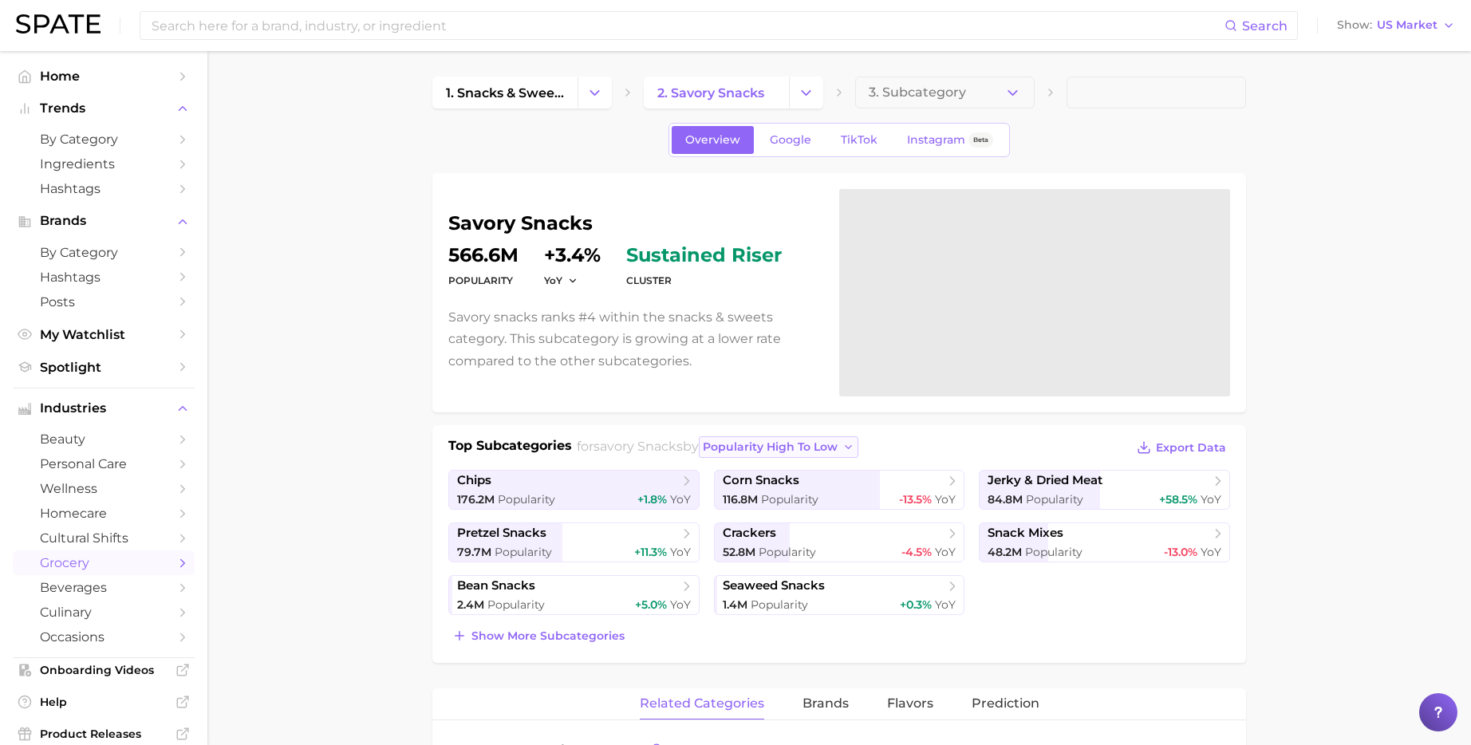
click at [754, 437] on button "popularity high to low" at bounding box center [779, 447] width 160 height 22
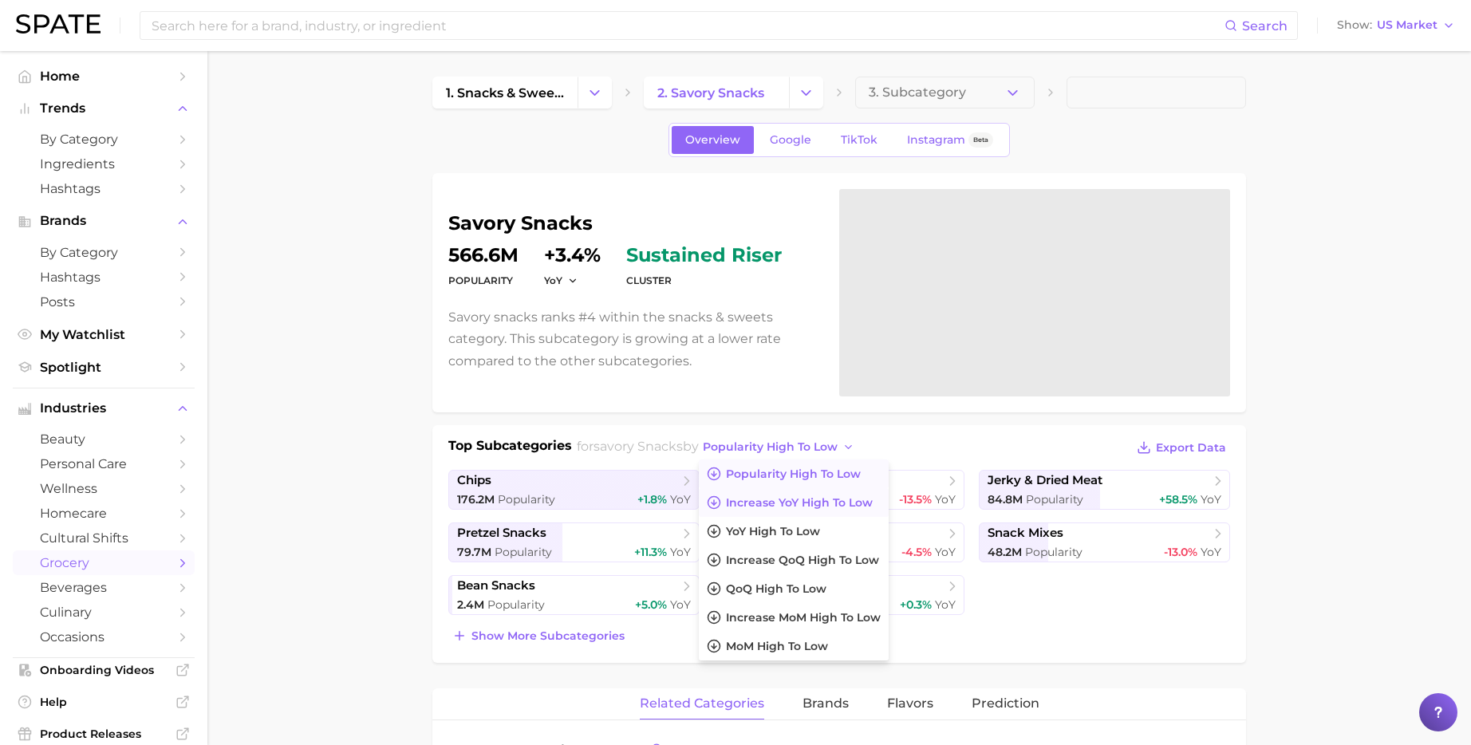
click at [753, 503] on span "Increase YoY high to low" at bounding box center [799, 503] width 147 height 14
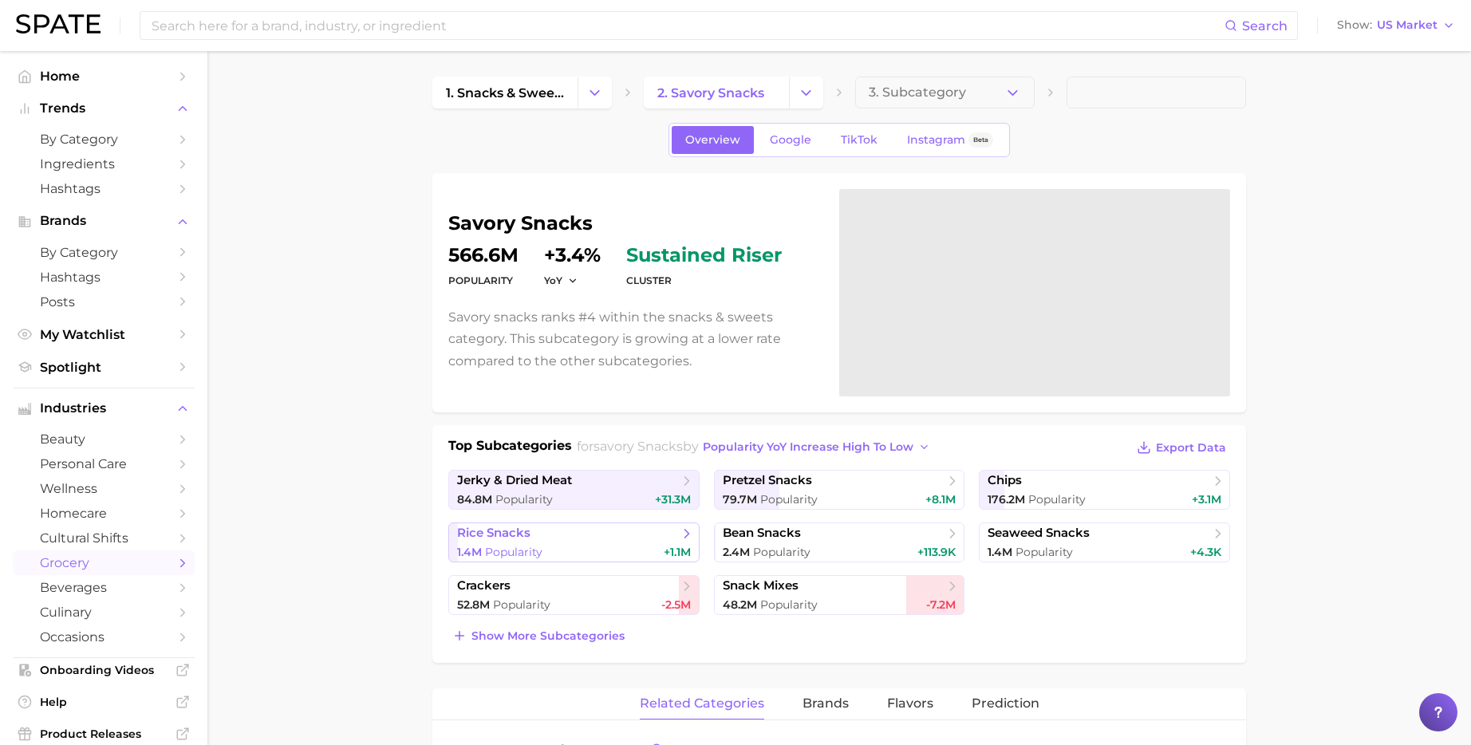
drag, startPoint x: 554, startPoint y: 538, endPoint x: 546, endPoint y: 535, distance: 8.3
click at [546, 535] on span "rice snacks" at bounding box center [568, 534] width 222 height 16
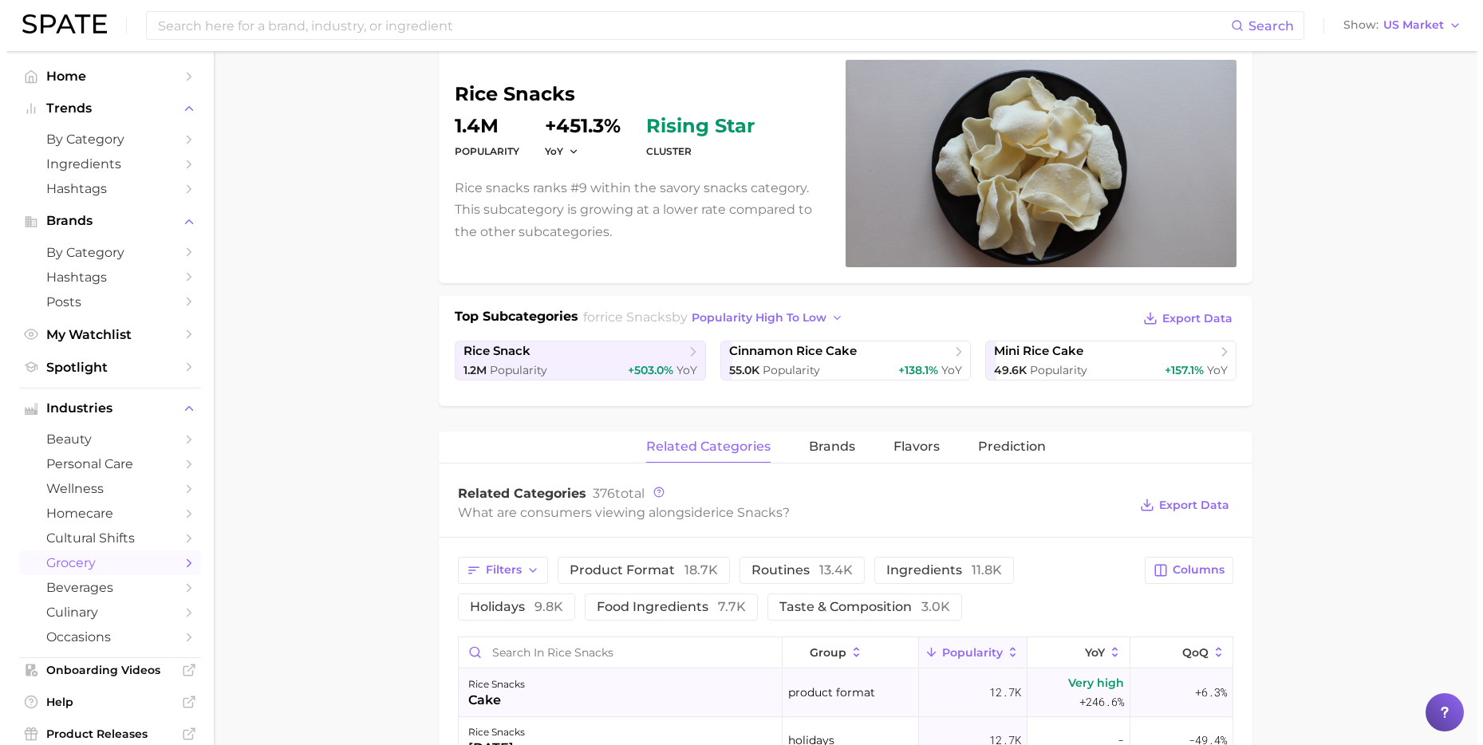
scroll to position [274, 0]
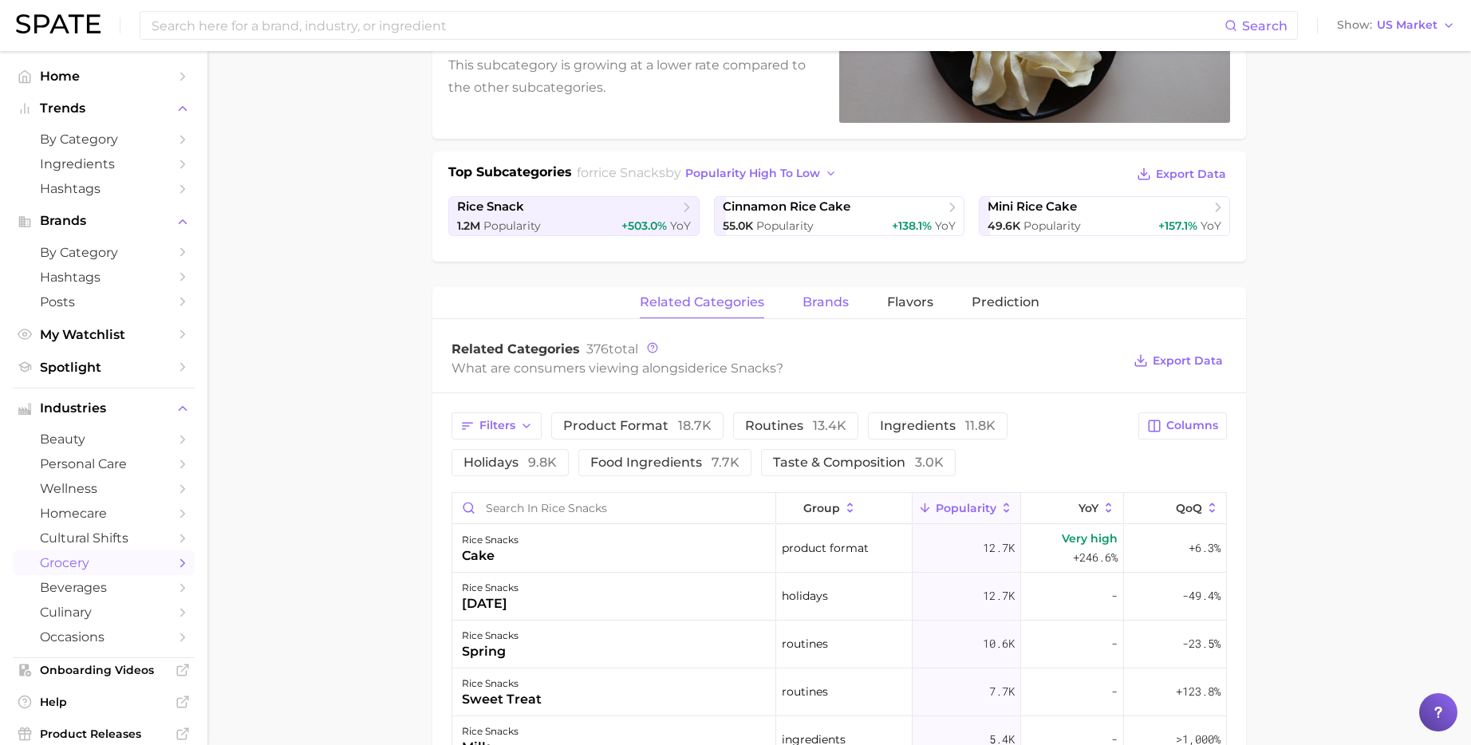
click at [838, 300] on span "brands" at bounding box center [826, 302] width 46 height 14
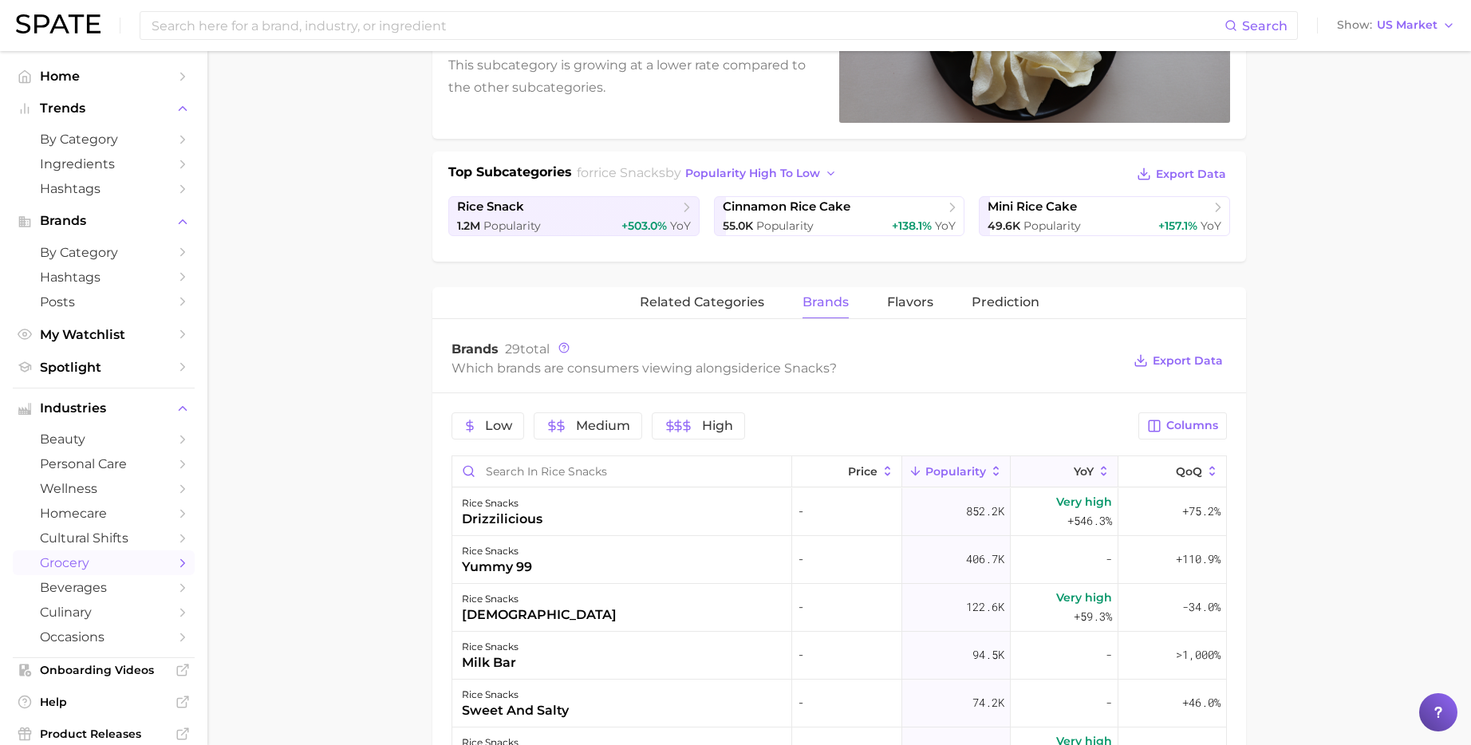
click at [1061, 466] on button "YoY" at bounding box center [1065, 471] width 108 height 31
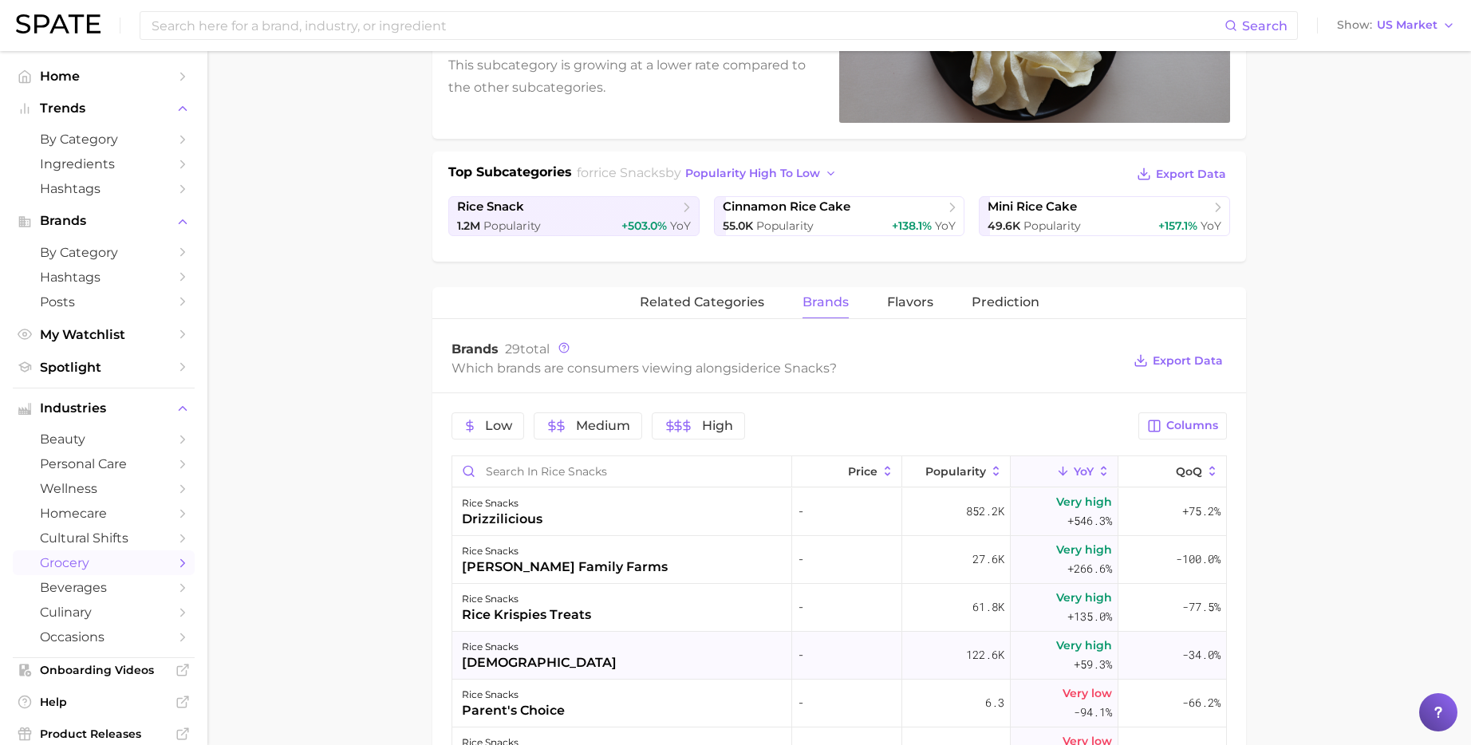
click at [548, 657] on div "rice snacks quaker" at bounding box center [622, 656] width 340 height 48
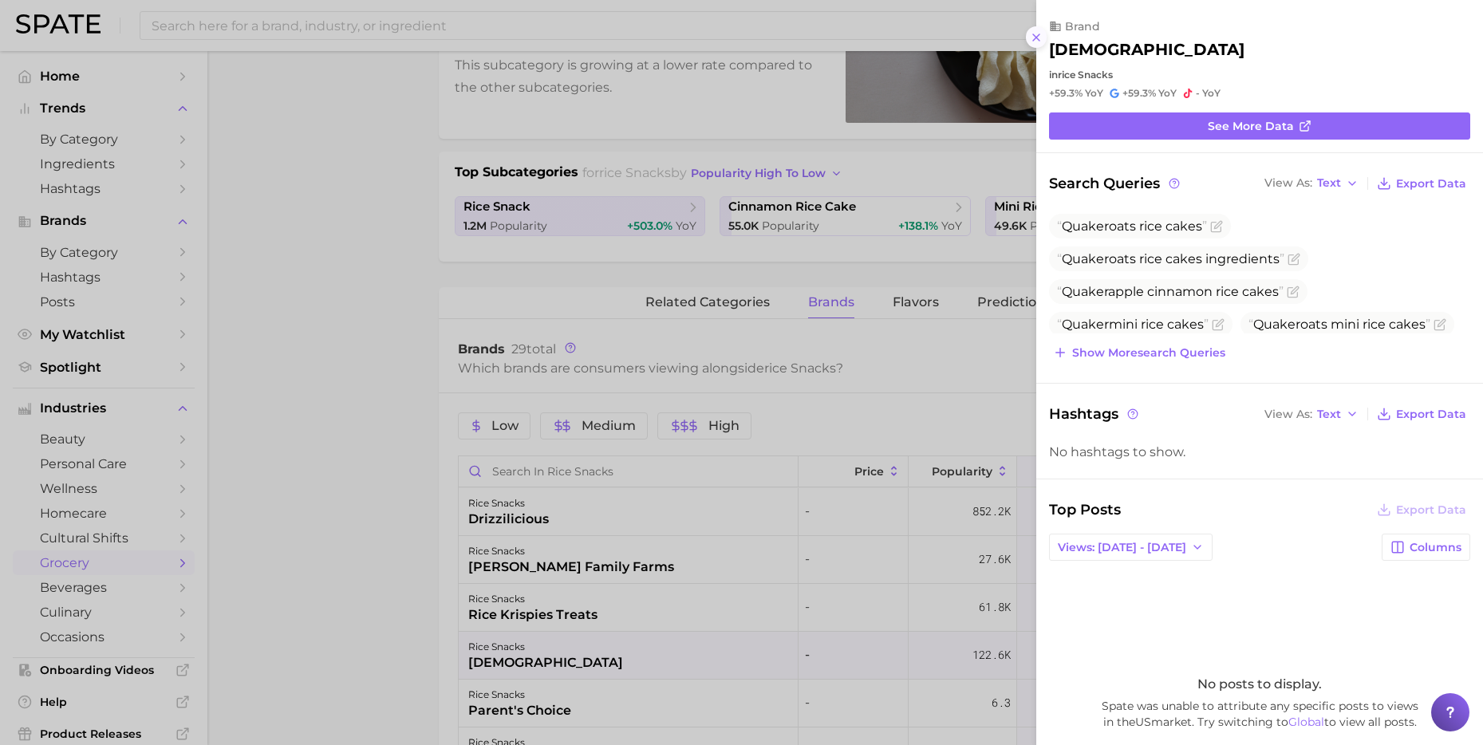
click at [1038, 37] on icon at bounding box center [1036, 37] width 13 height 13
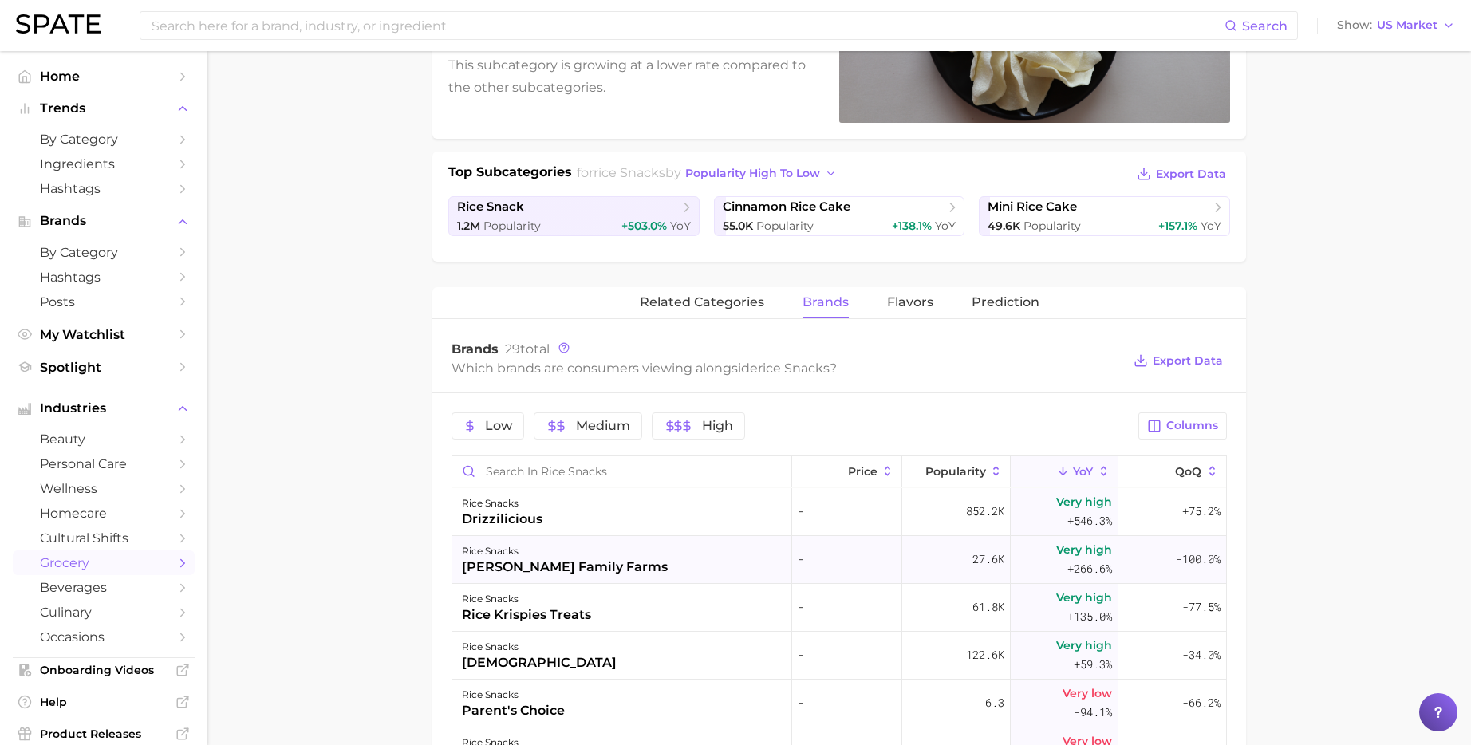
click at [627, 561] on div "rice snacks [PERSON_NAME] family farms" at bounding box center [622, 560] width 340 height 48
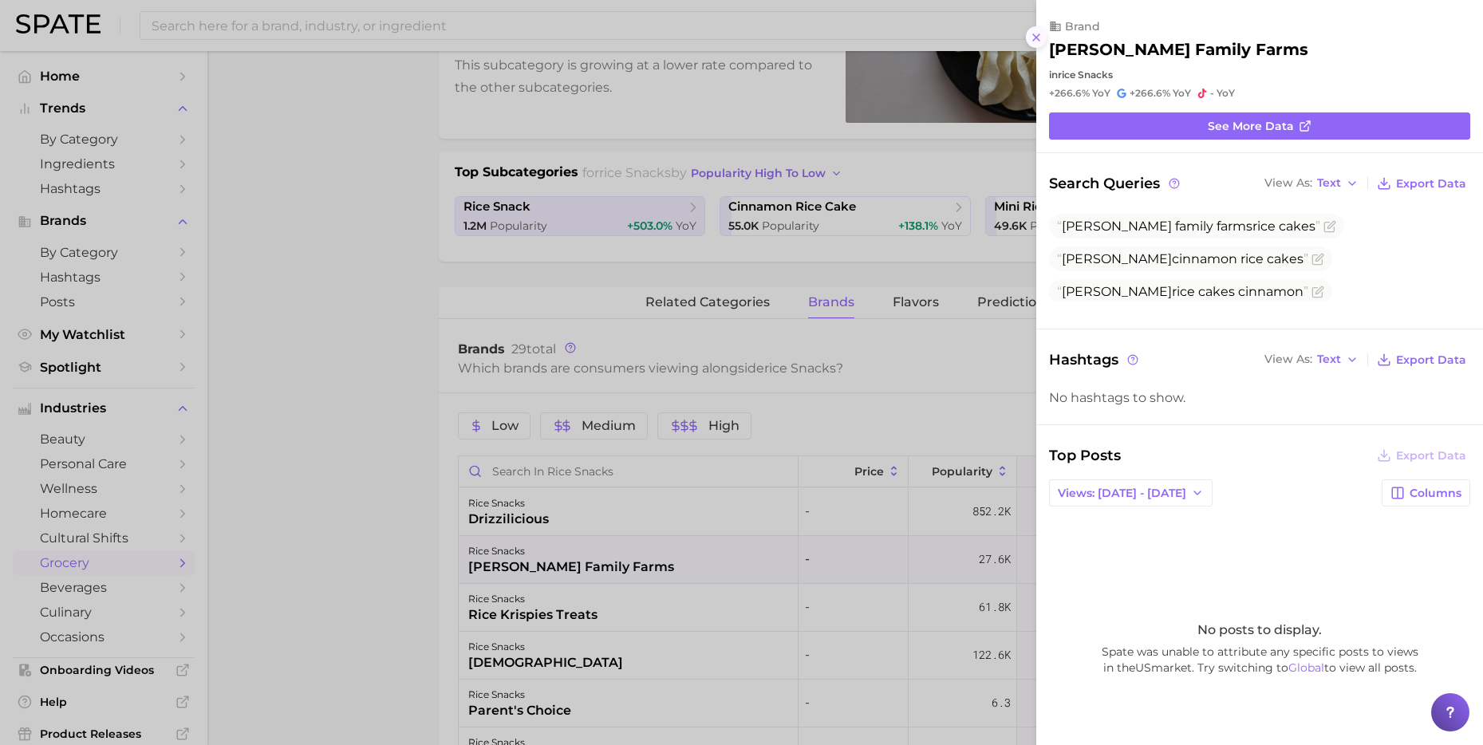
click at [1033, 31] on icon at bounding box center [1036, 37] width 13 height 13
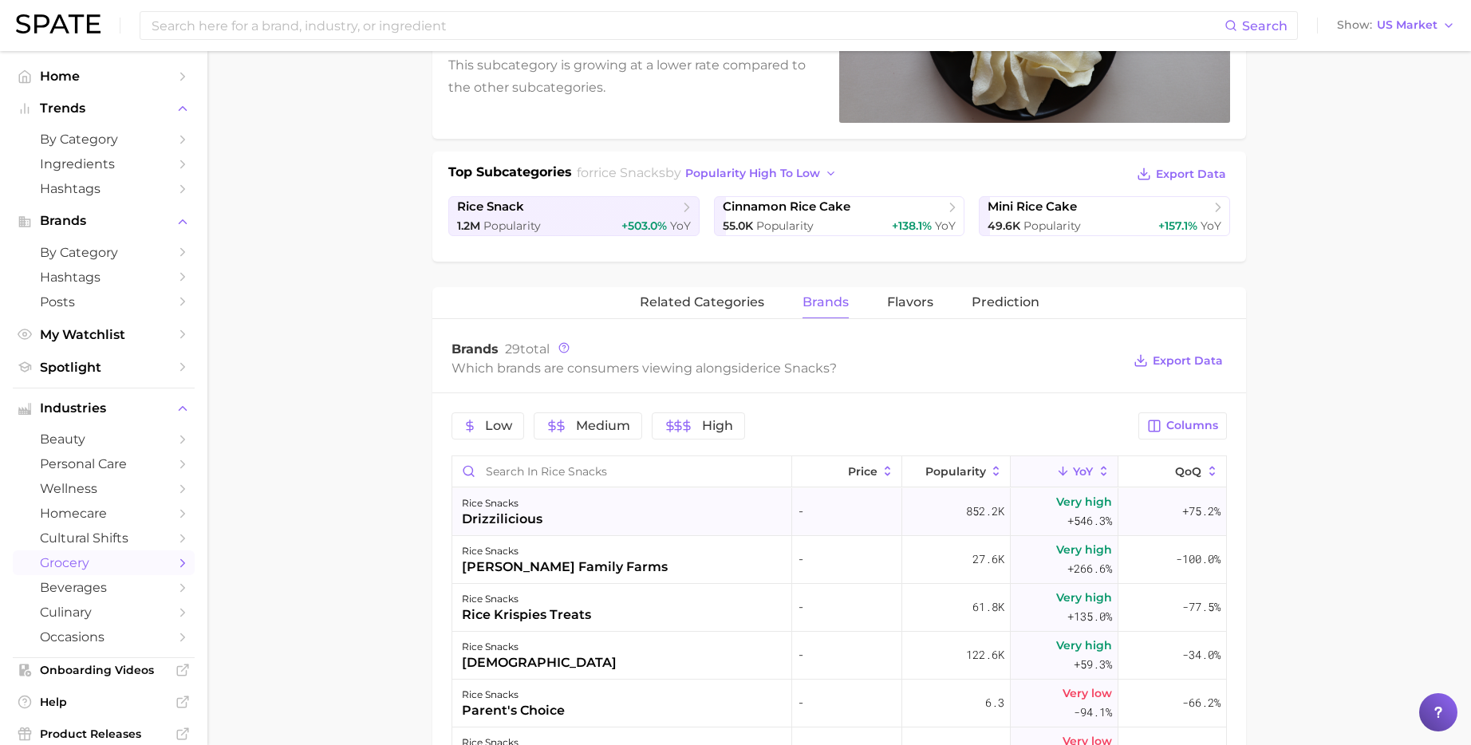
click at [764, 501] on div "rice snacks drizzilicious" at bounding box center [622, 512] width 340 height 48
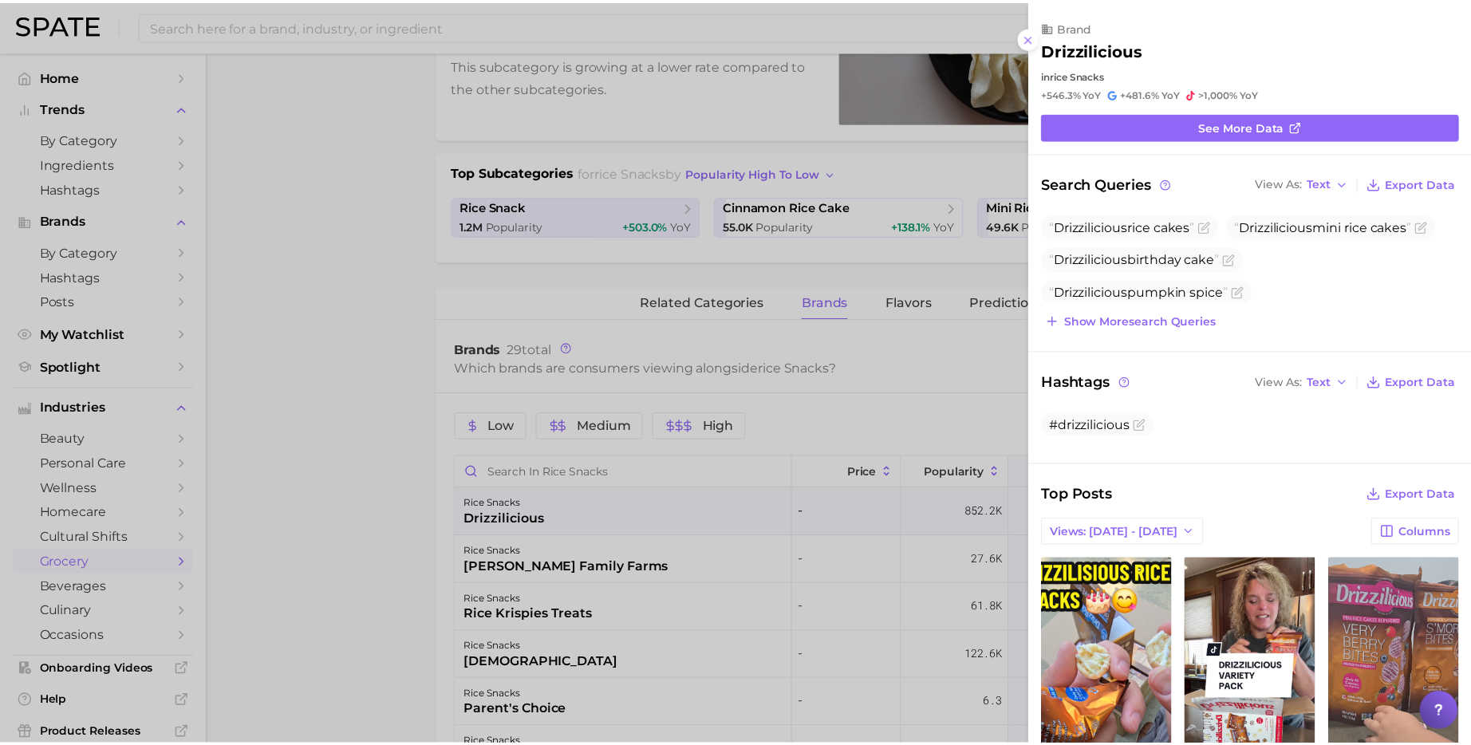
scroll to position [0, 0]
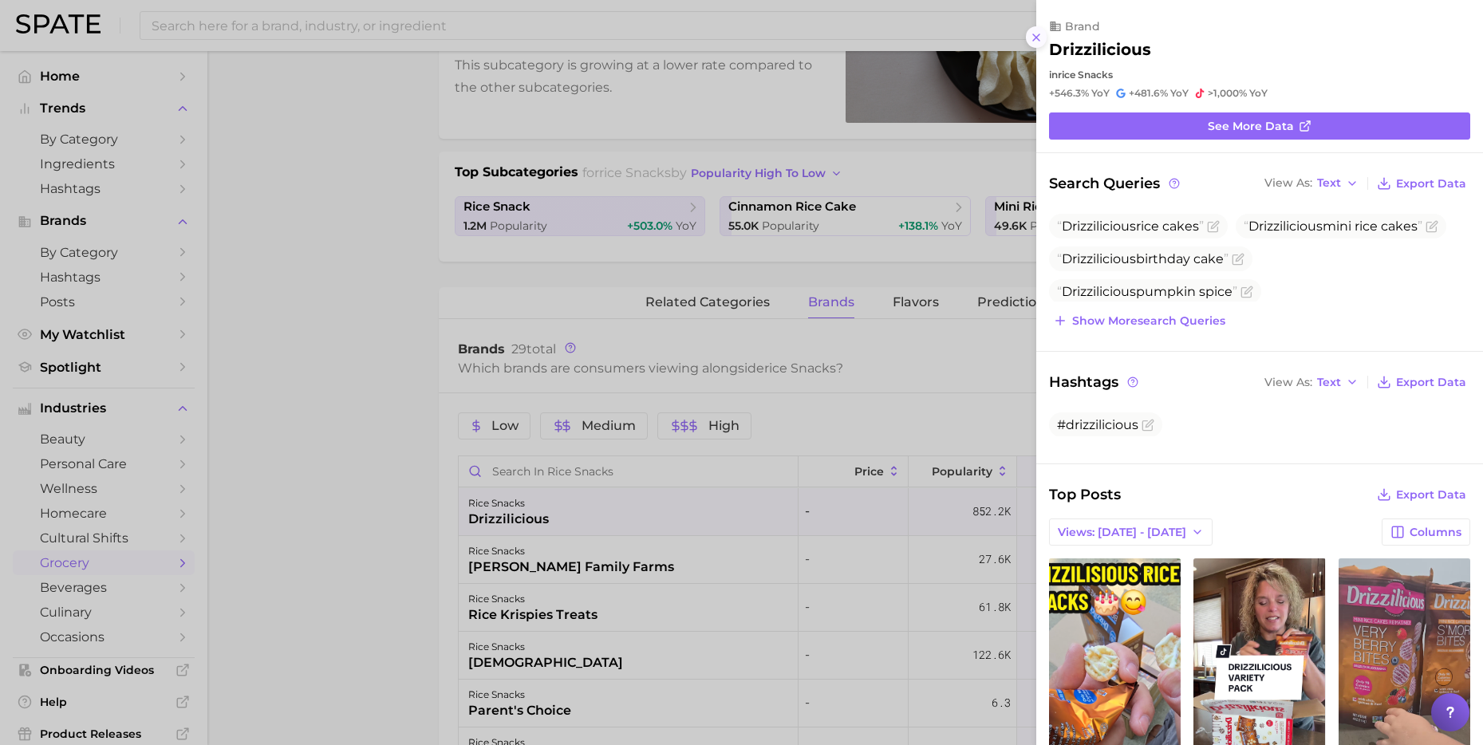
click at [1040, 37] on button at bounding box center [1037, 37] width 22 height 22
